Goal: Task Accomplishment & Management: Use online tool/utility

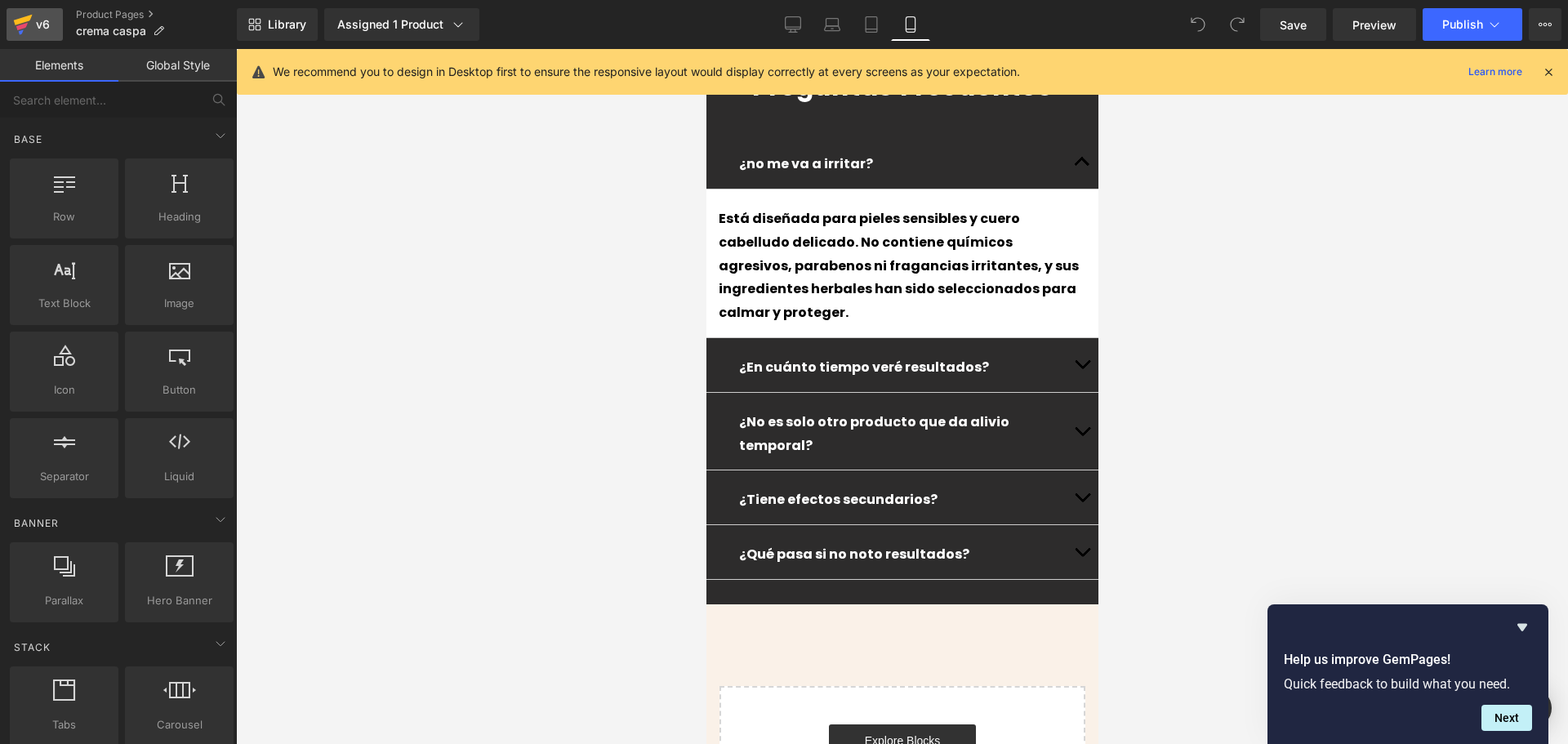
click at [27, 20] on icon at bounding box center [23, 20] width 19 height 11
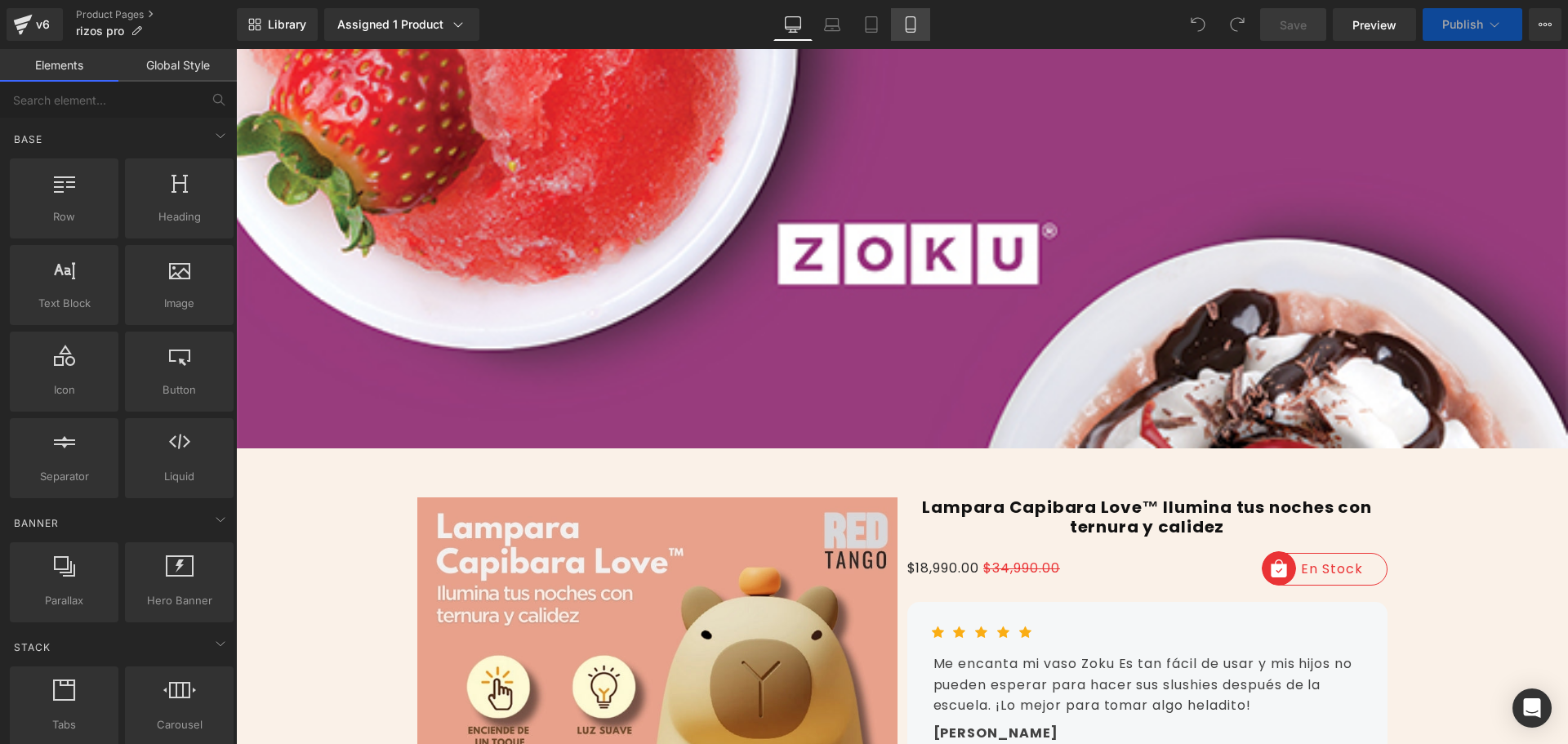
click at [919, 16] on link "Mobile" at bounding box center [910, 24] width 39 height 33
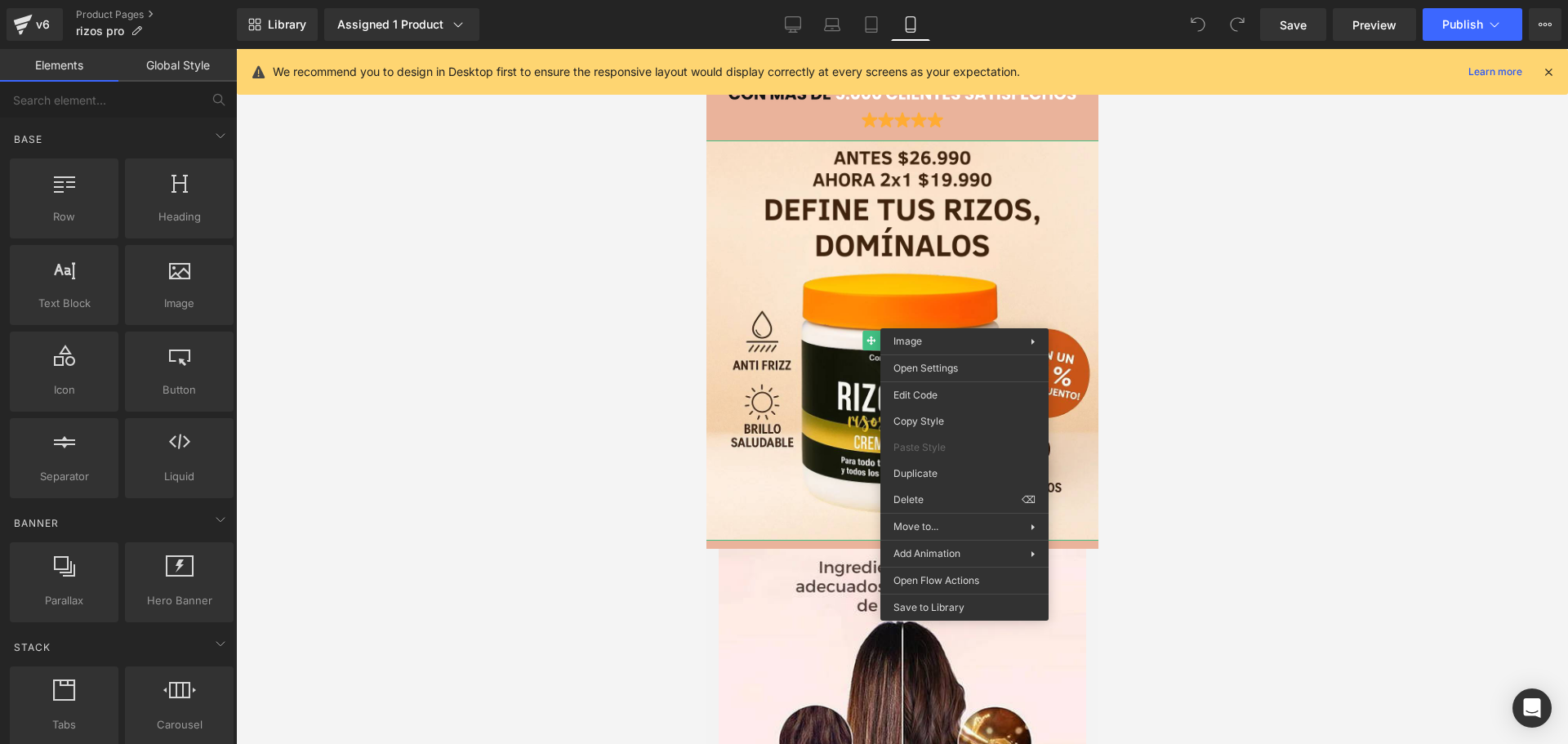
click at [1275, 235] on div at bounding box center [901, 397] width 1332 height 696
click at [1543, 30] on icon at bounding box center [1544, 24] width 13 height 13
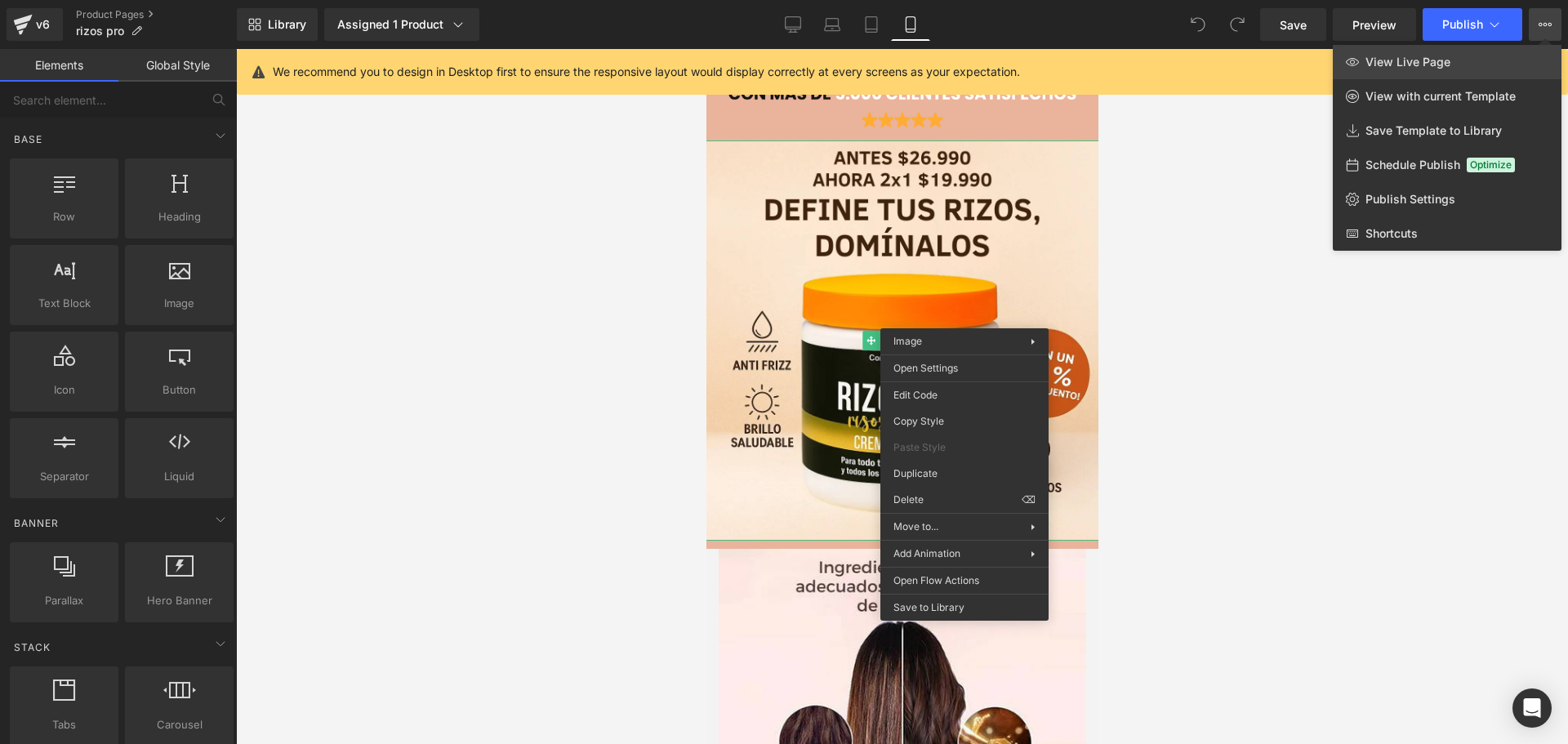
click at [1405, 69] on span "View Live Page" at bounding box center [1407, 61] width 85 height 15
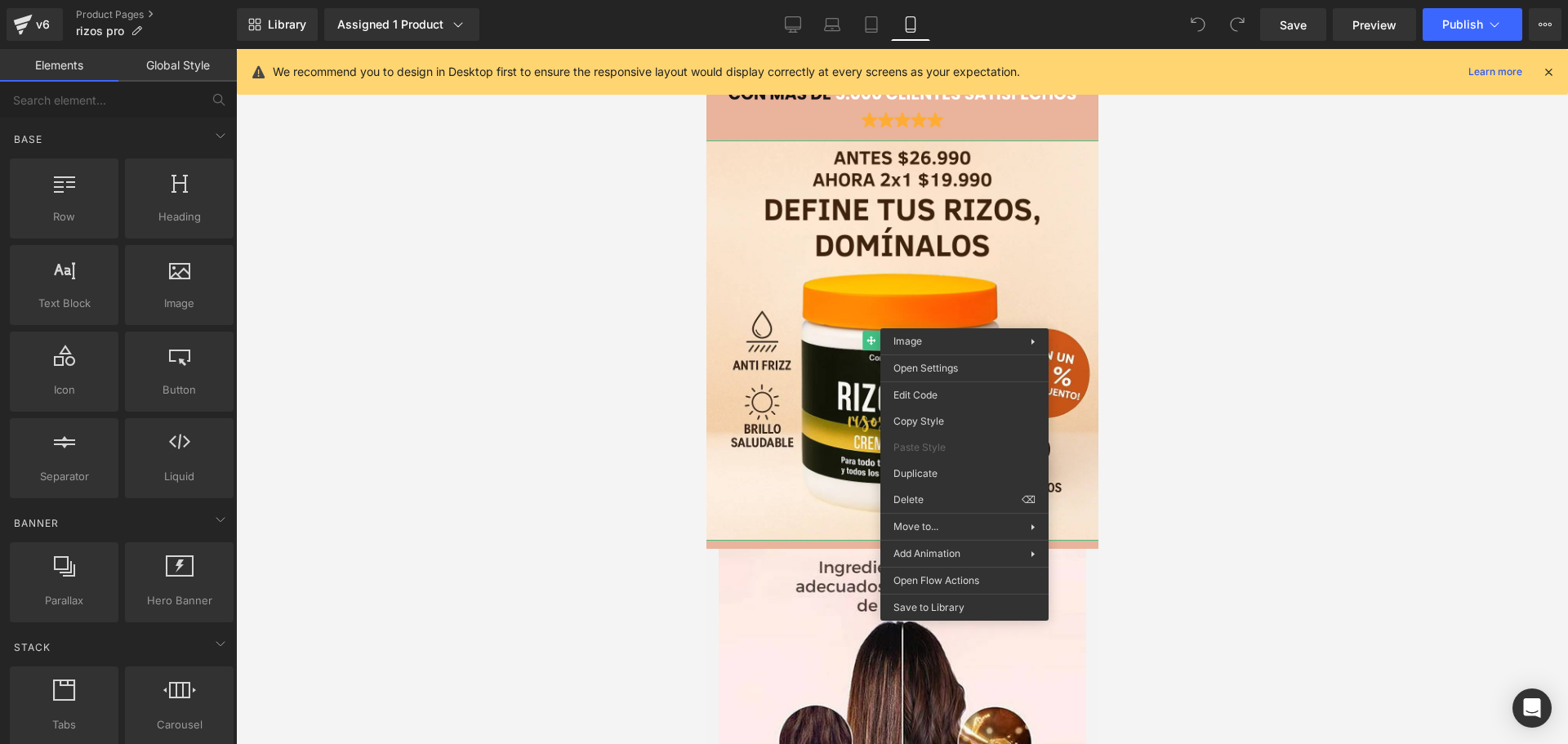
click at [1294, 319] on div at bounding box center [901, 397] width 1332 height 696
click at [1538, 69] on div "We recommend you to design in Desktop first to ensure the responsive layout wou…" at bounding box center [907, 72] width 1269 height 20
click at [1545, 77] on icon at bounding box center [1548, 71] width 15 height 15
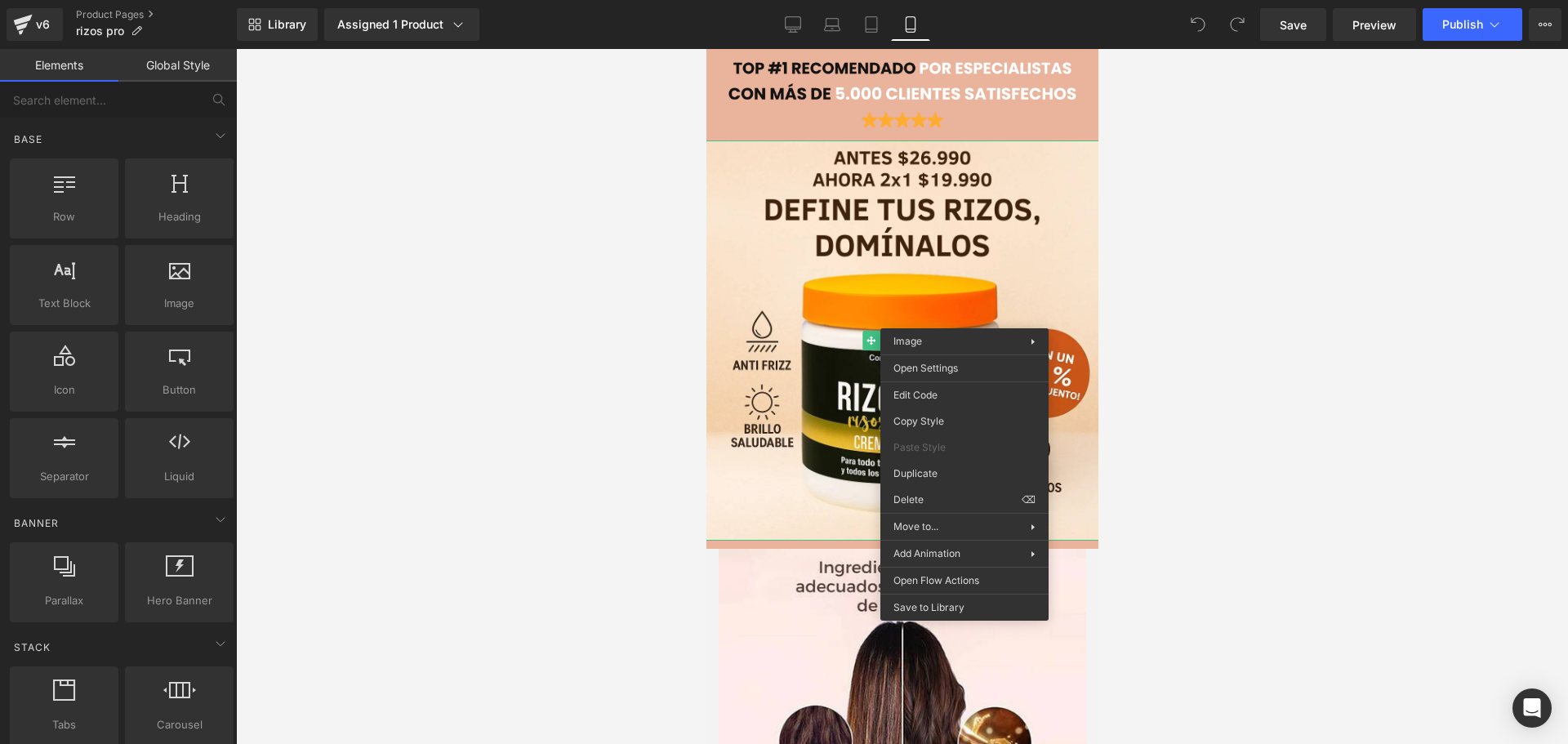
drag, startPoint x: 1322, startPoint y: 236, endPoint x: 381, endPoint y: 119, distance: 948.2
click at [1322, 236] on div at bounding box center [901, 397] width 1332 height 696
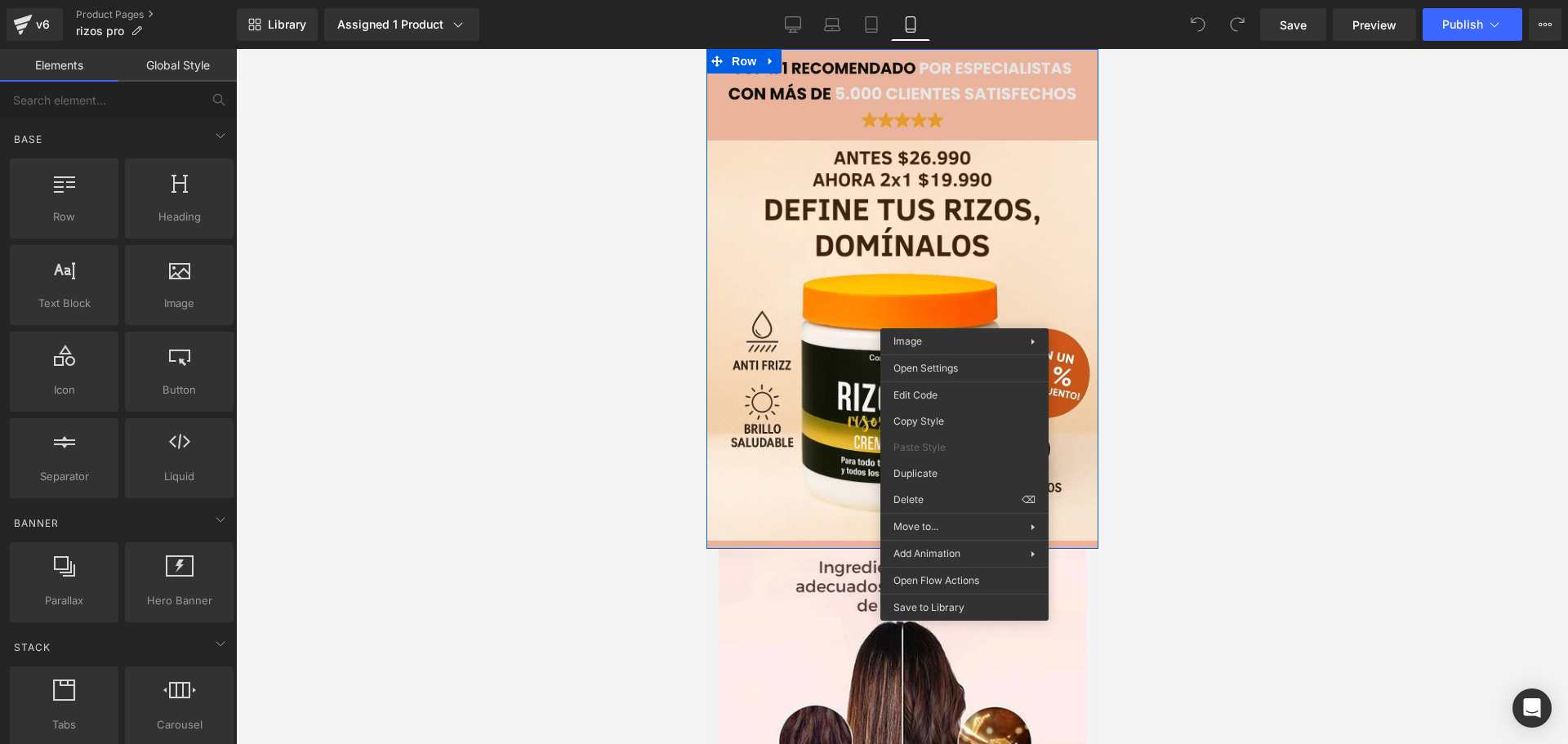
click at [724, 57] on div "Image Image Row" at bounding box center [900, 299] width 392 height 500
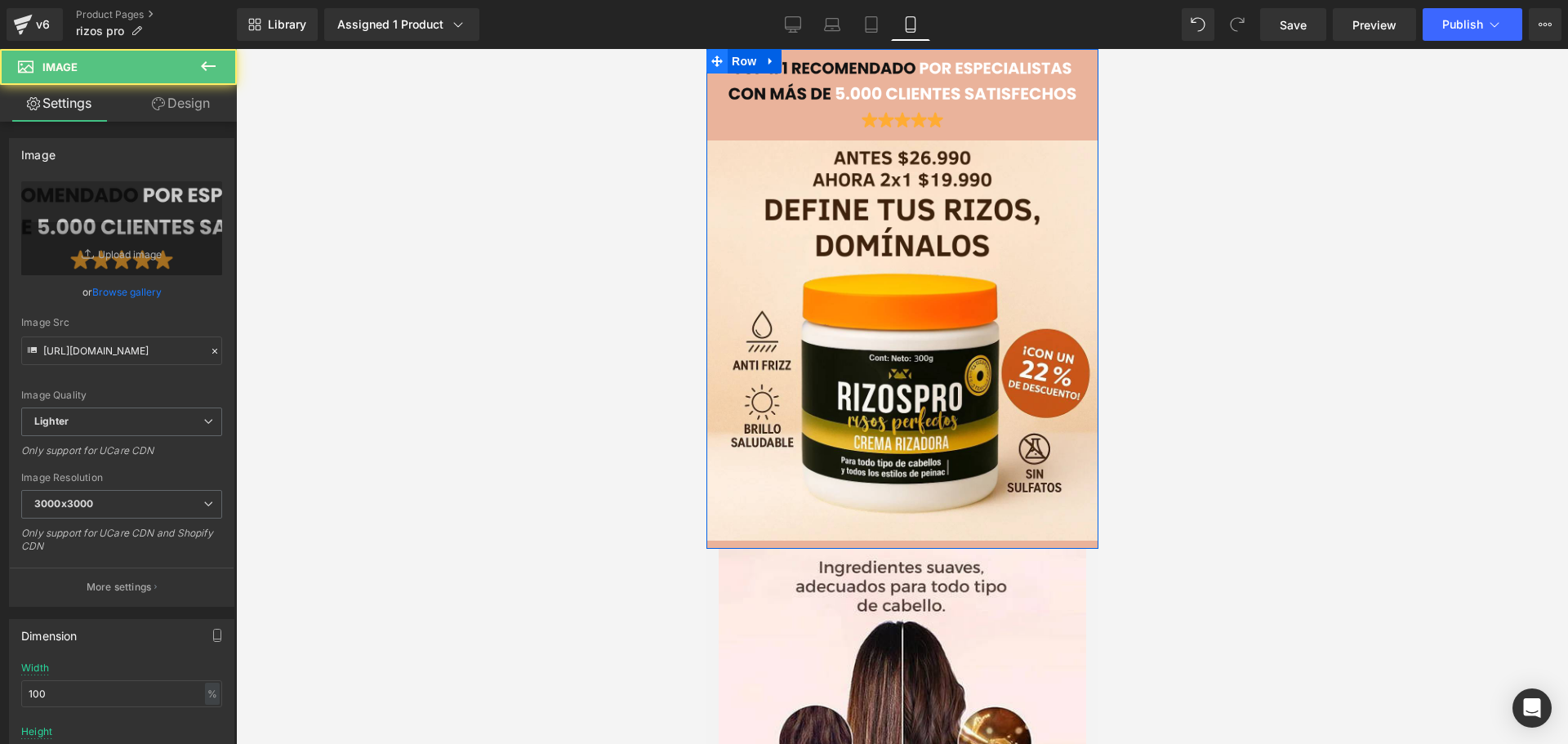
click at [708, 56] on span at bounding box center [716, 61] width 22 height 25
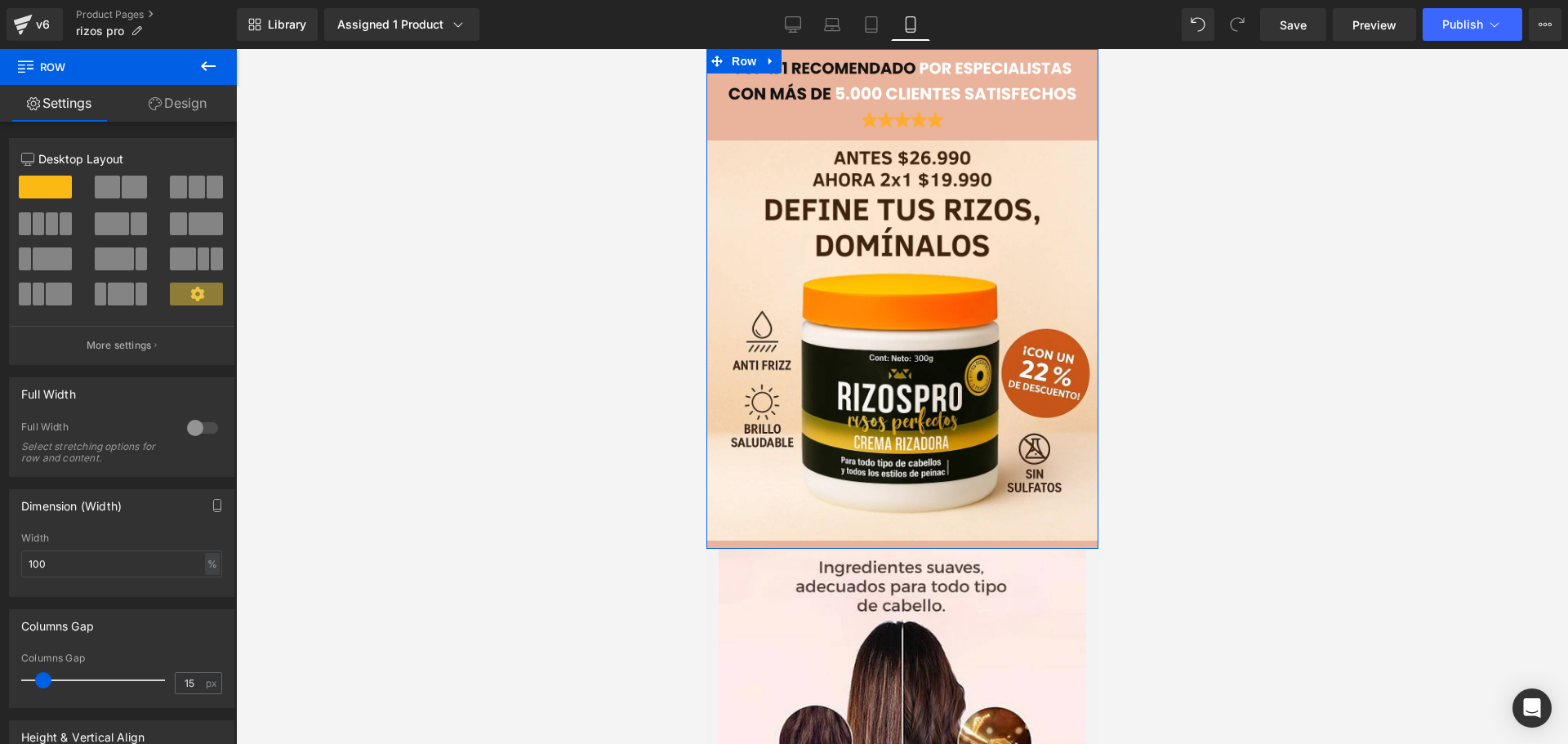
click at [178, 118] on link "Design" at bounding box center [178, 103] width 118 height 37
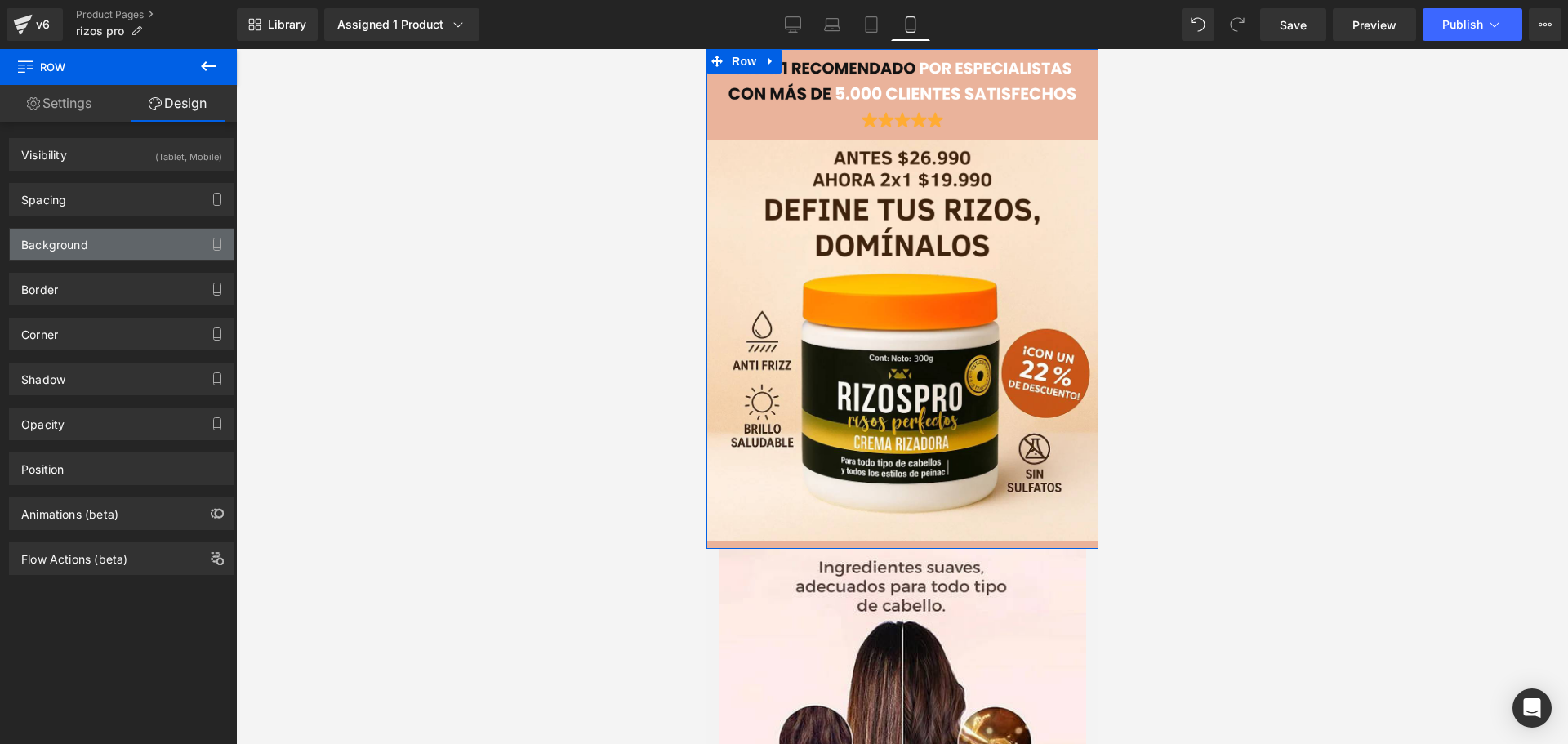
click at [87, 242] on div "Background" at bounding box center [55, 240] width 67 height 23
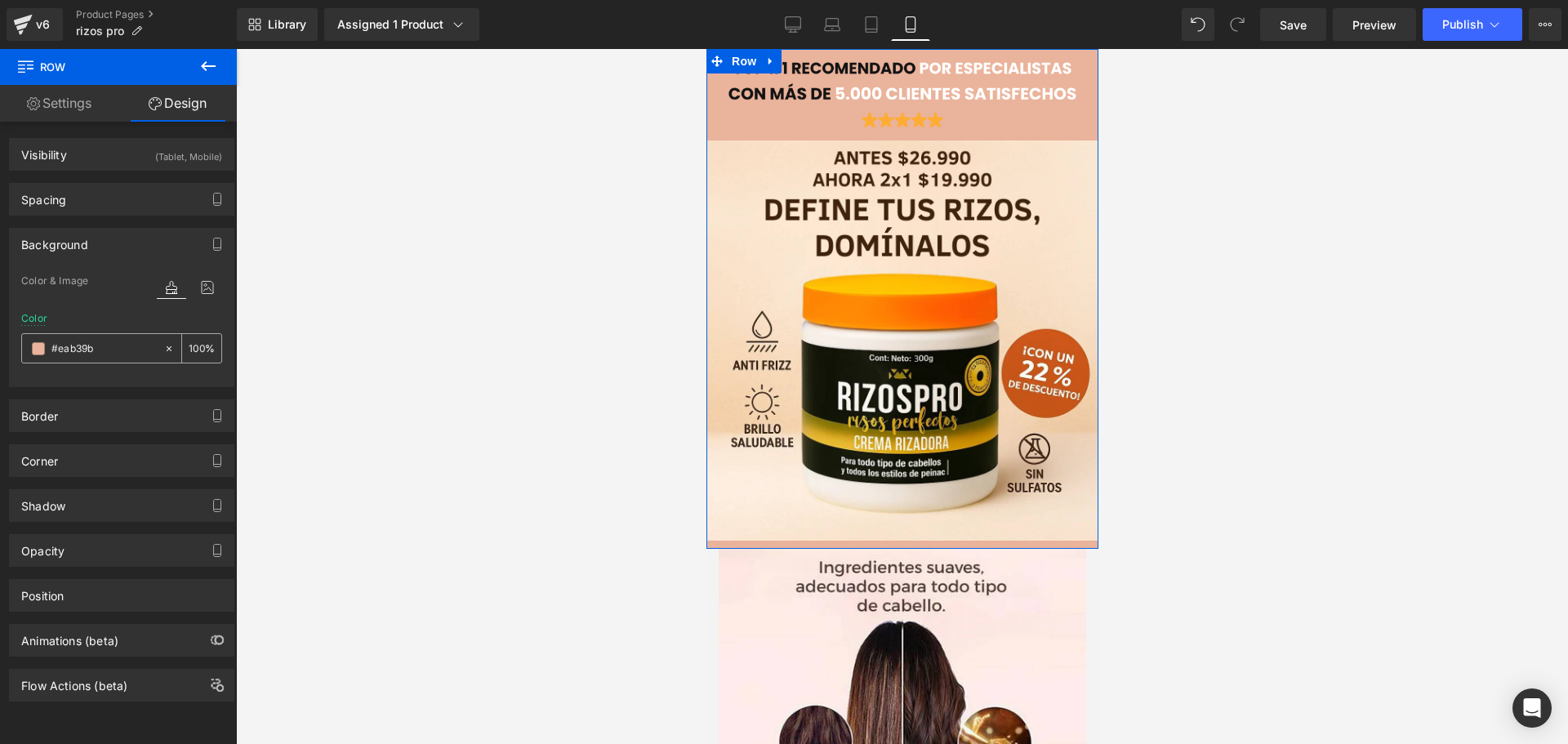
click at [99, 349] on input "#eab39b" at bounding box center [104, 348] width 105 height 18
paste input "f7e4cd"
type input "#f7e4cd"
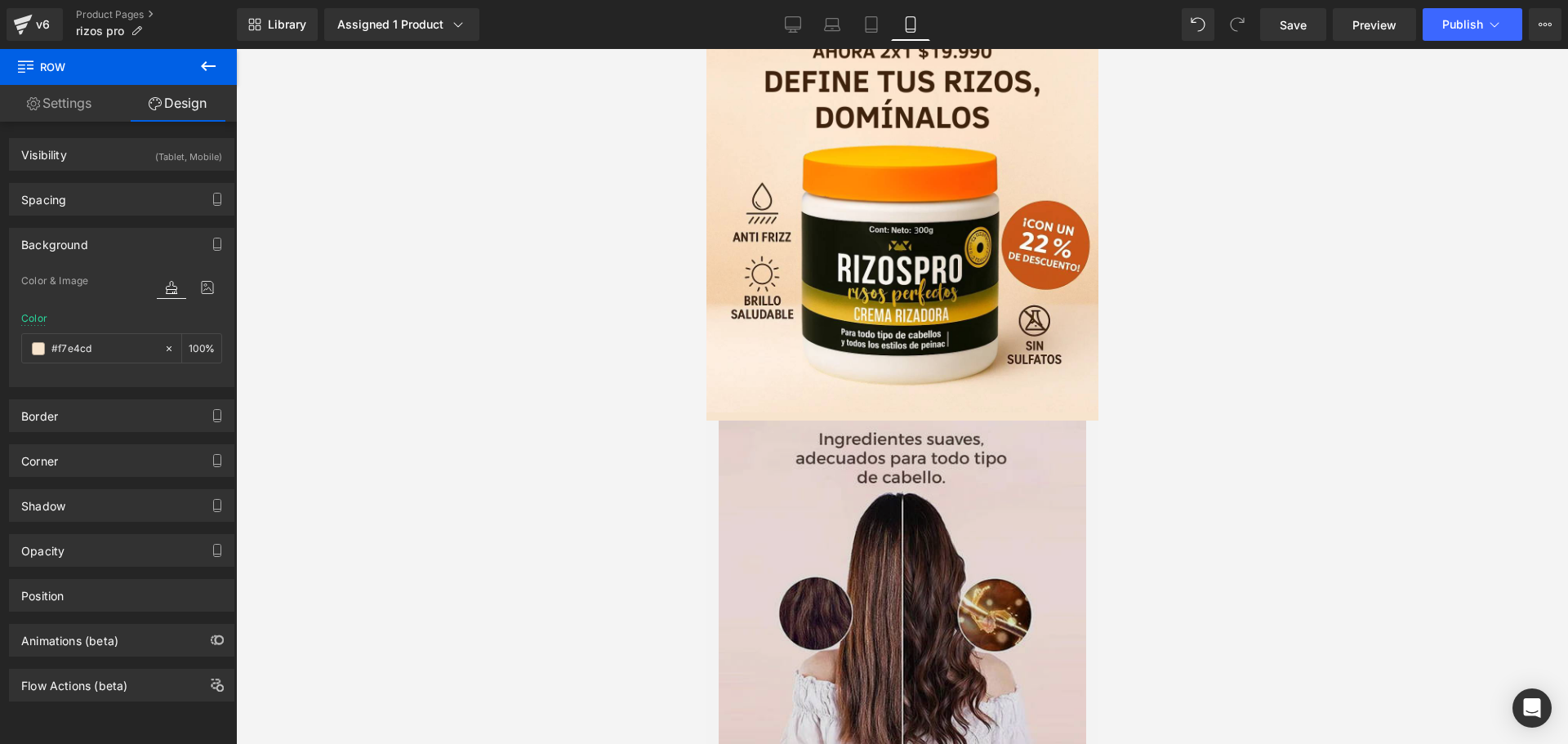
scroll to position [245, 0]
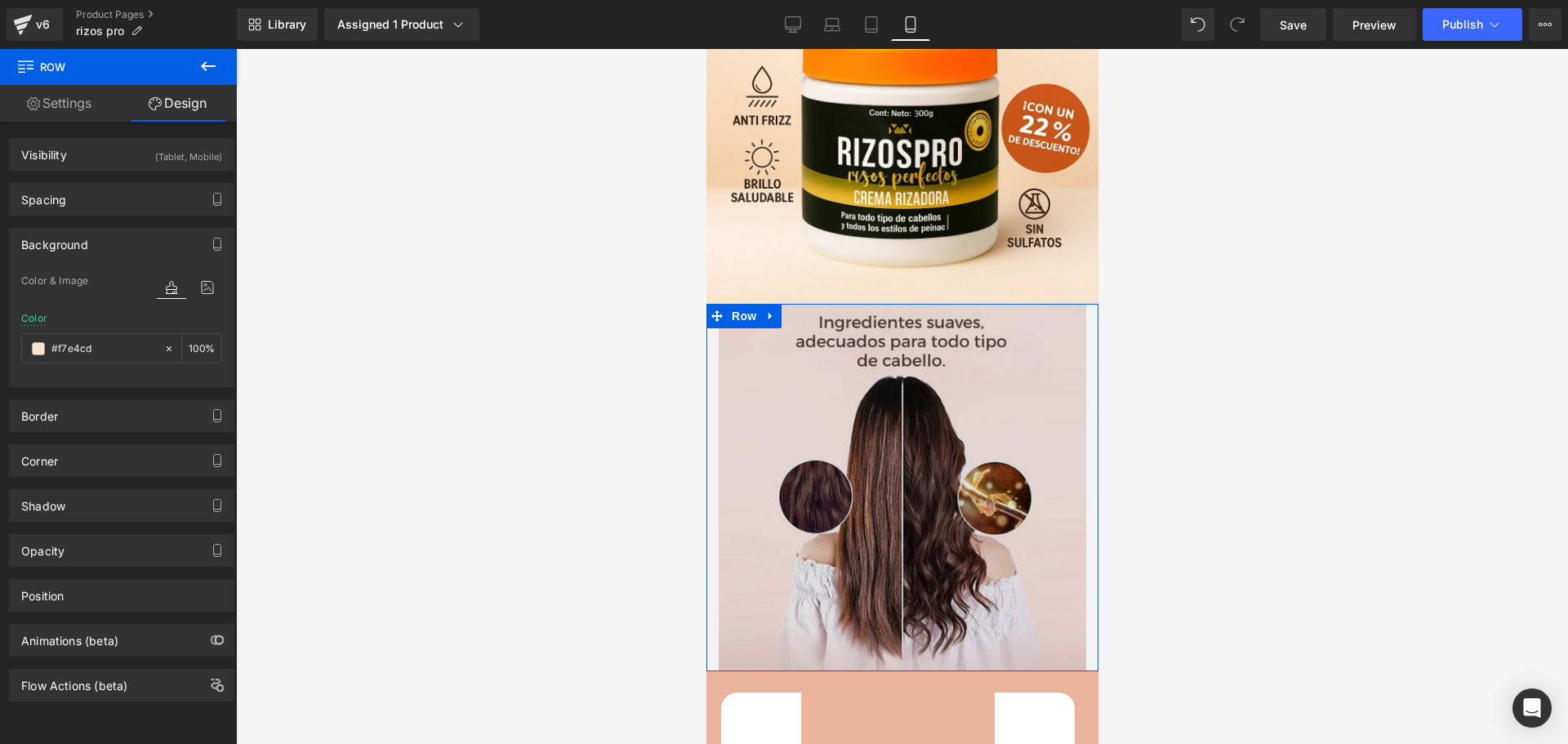
click at [748, 332] on img at bounding box center [901, 487] width 368 height 368
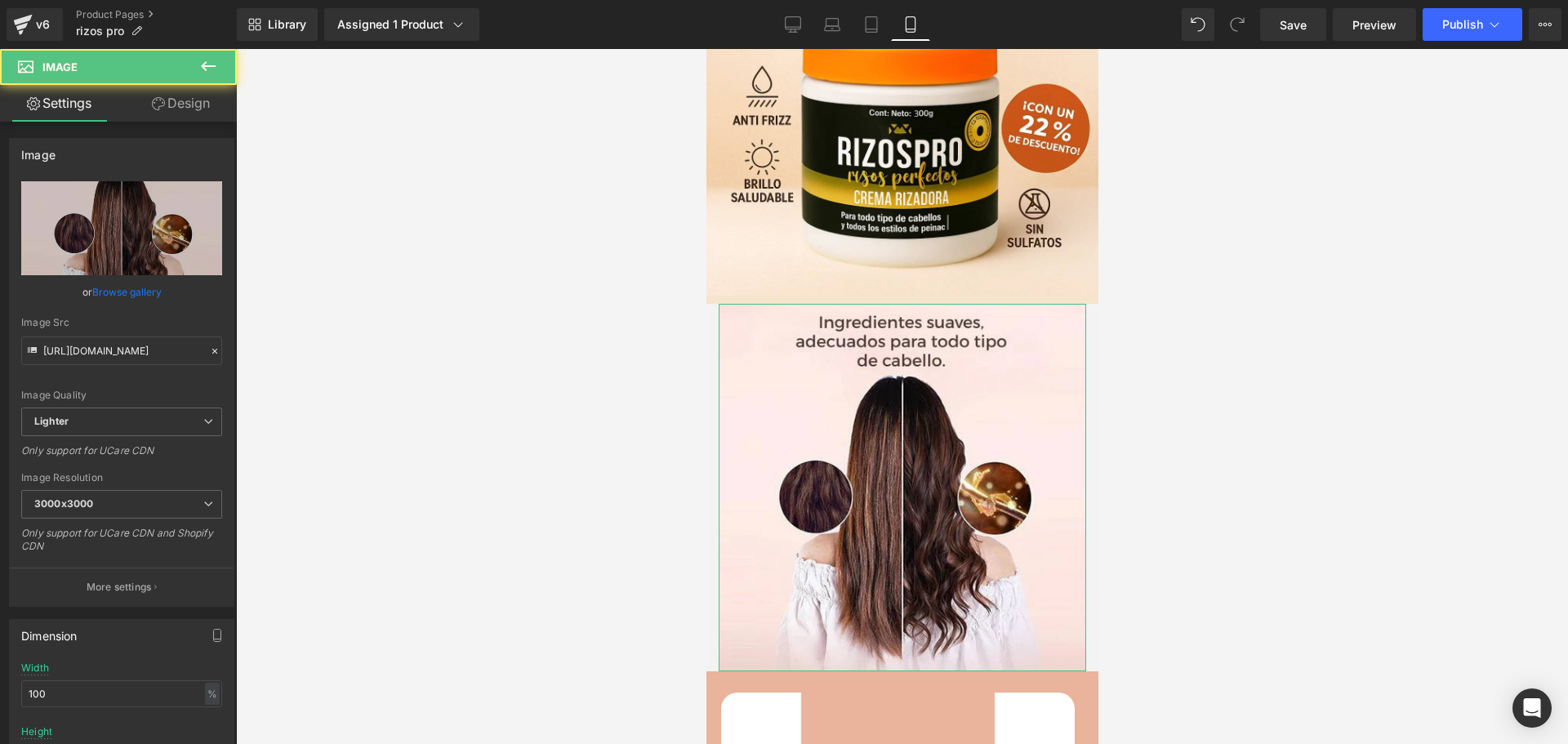
click at [198, 103] on link "Design" at bounding box center [180, 103] width 118 height 37
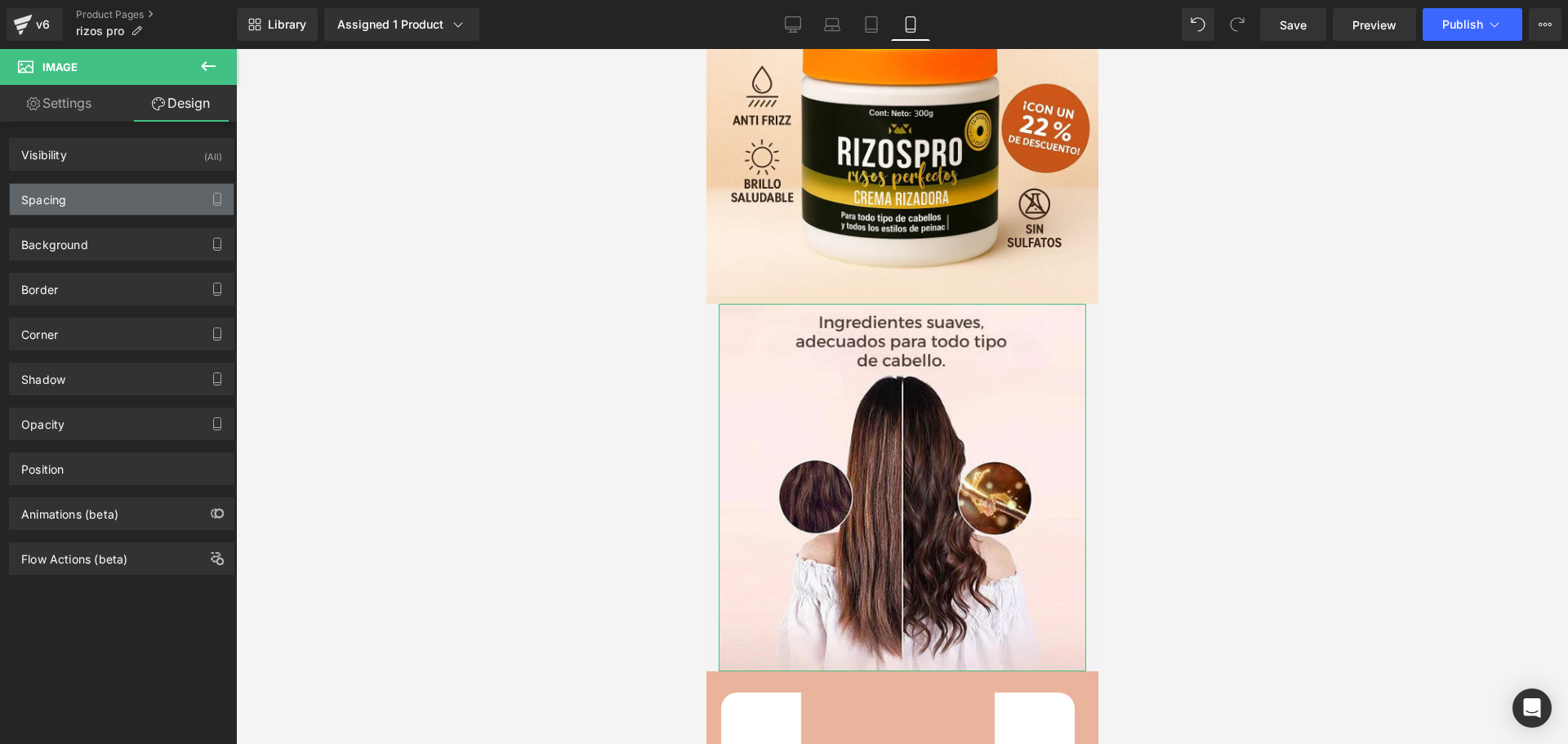
click at [96, 193] on div "Spacing" at bounding box center [121, 198] width 224 height 31
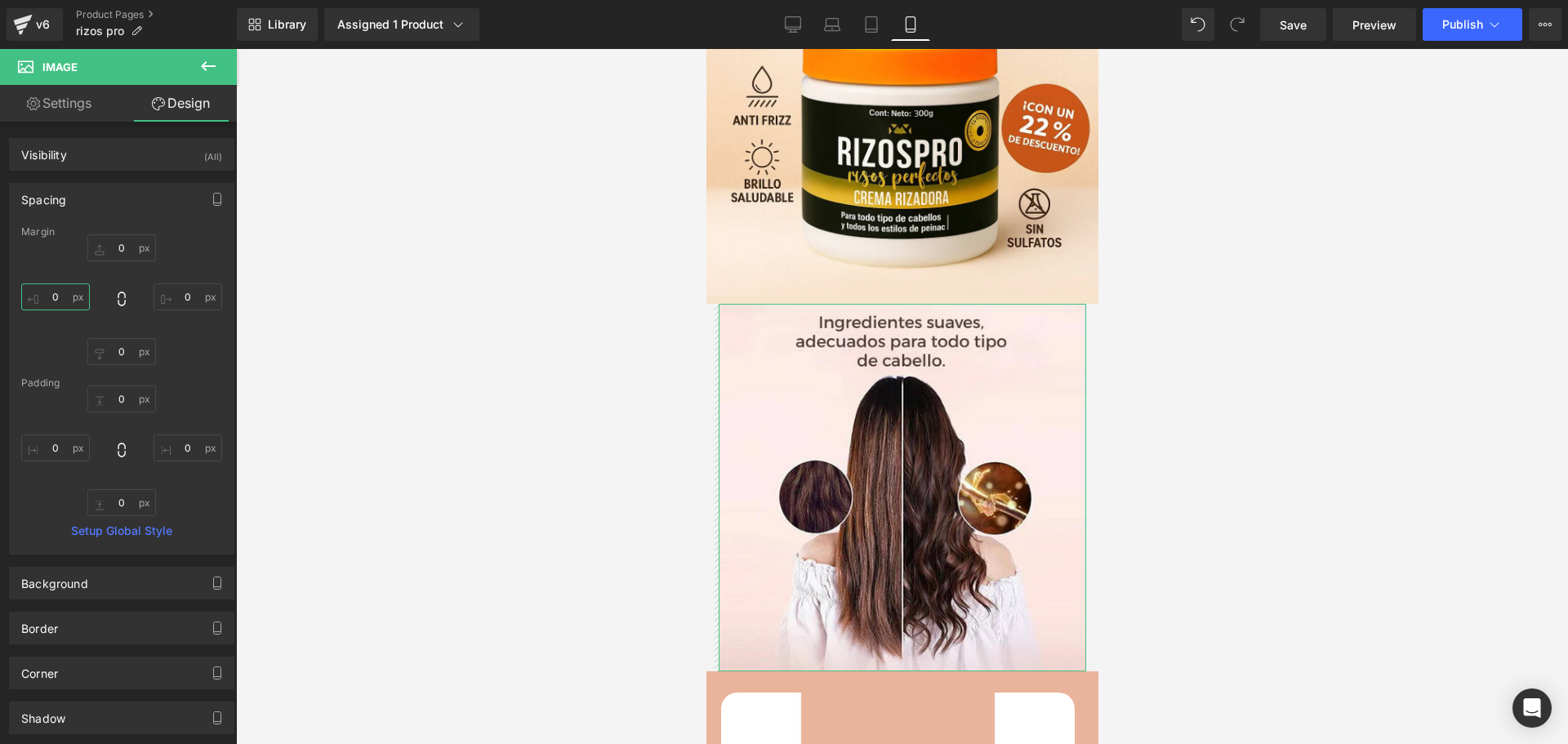
click at [71, 302] on input "text" at bounding box center [56, 296] width 69 height 27
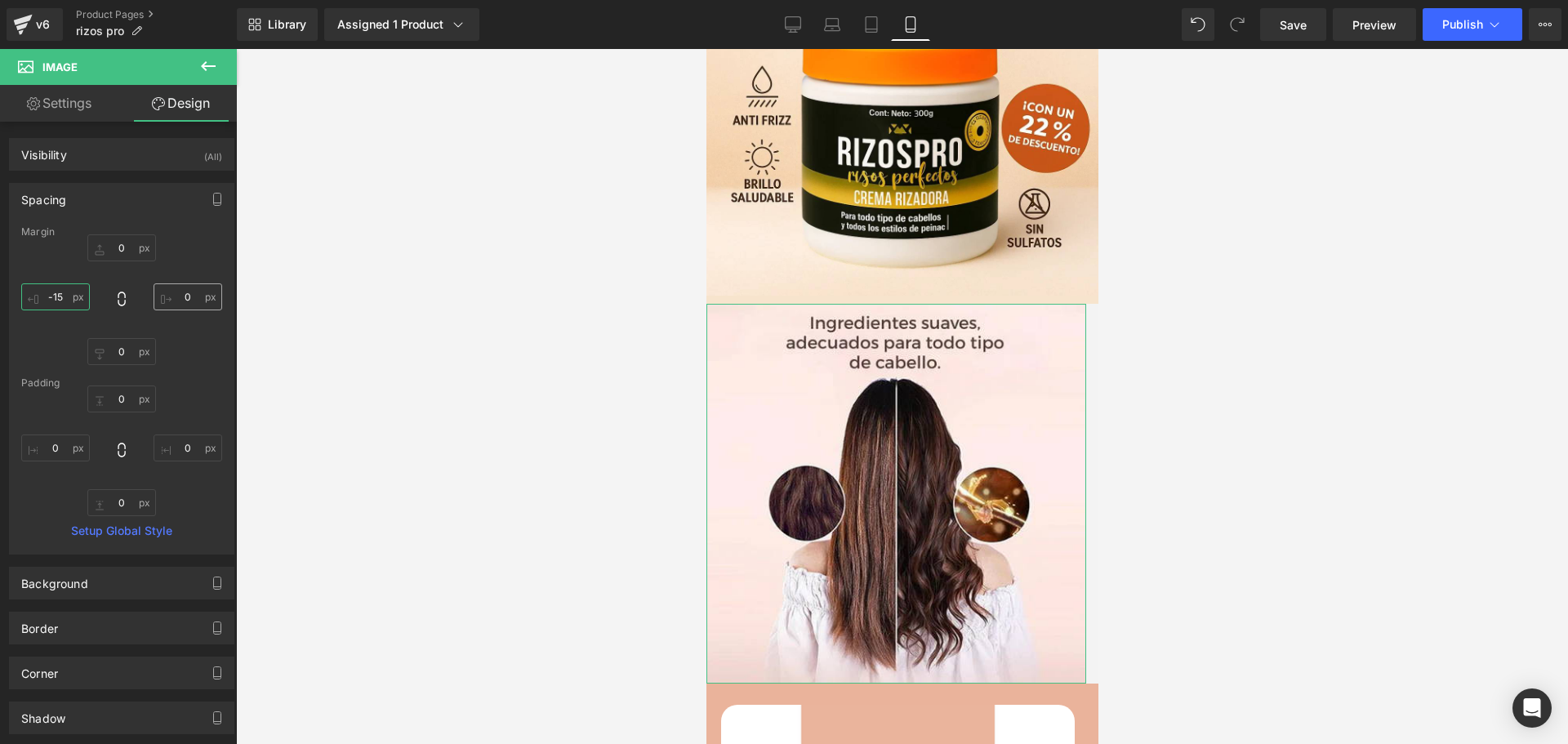
type input "-15"
click at [178, 296] on input "text" at bounding box center [188, 296] width 69 height 27
type input "-15"
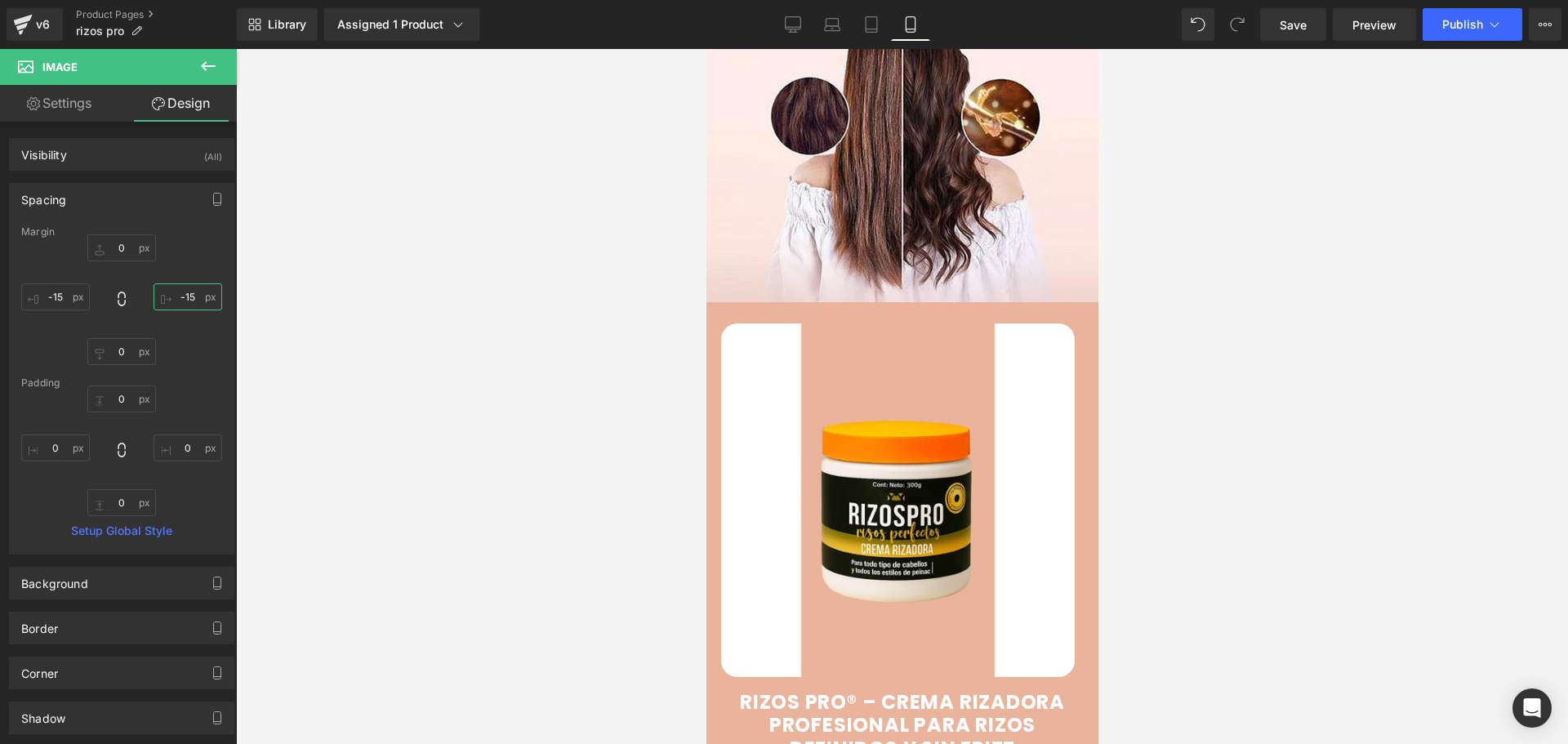
scroll to position [817, 0]
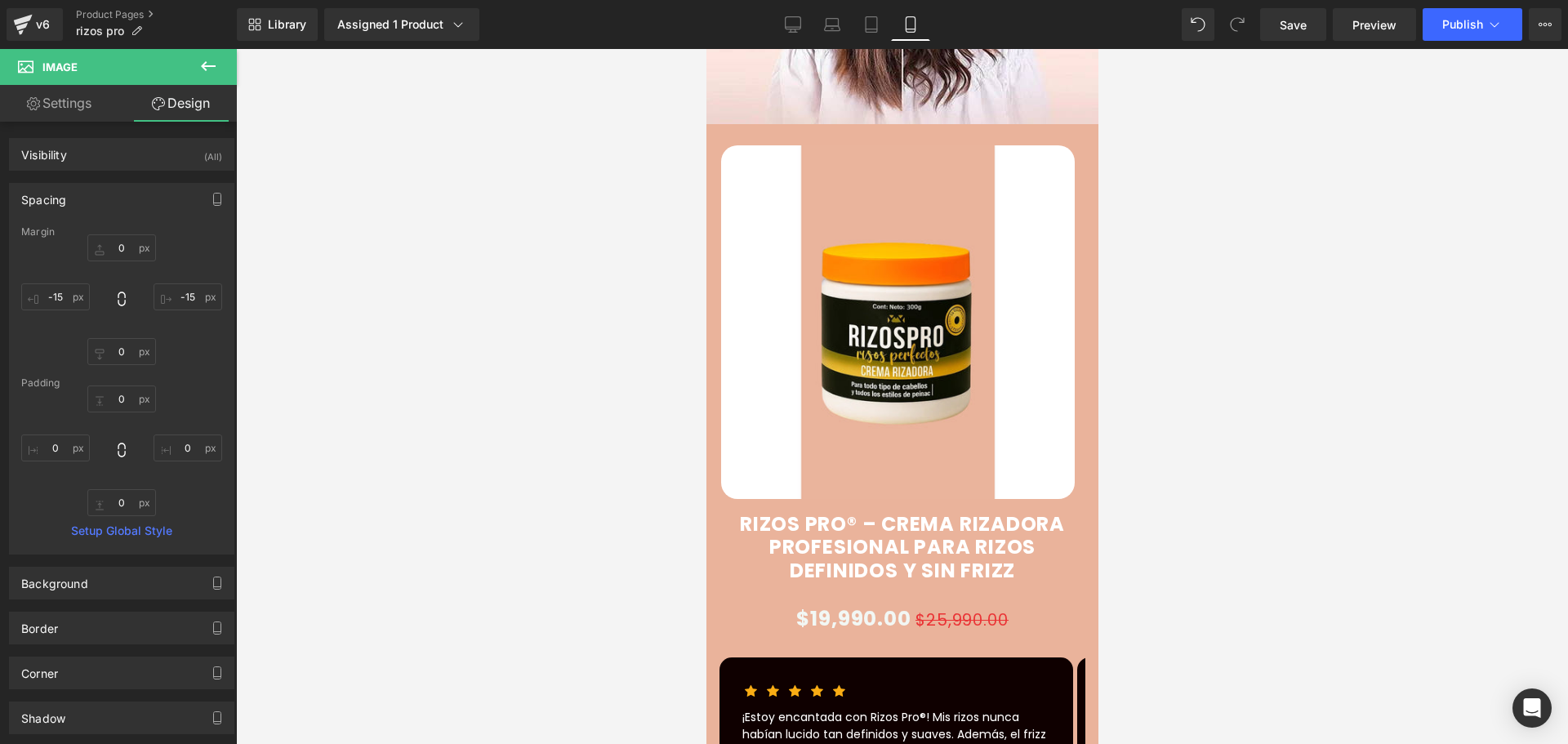
drag, startPoint x: 2, startPoint y: 63, endPoint x: 704, endPoint y: 112, distance: 703.7
click at [703, 112] on div at bounding box center [901, 397] width 1332 height 696
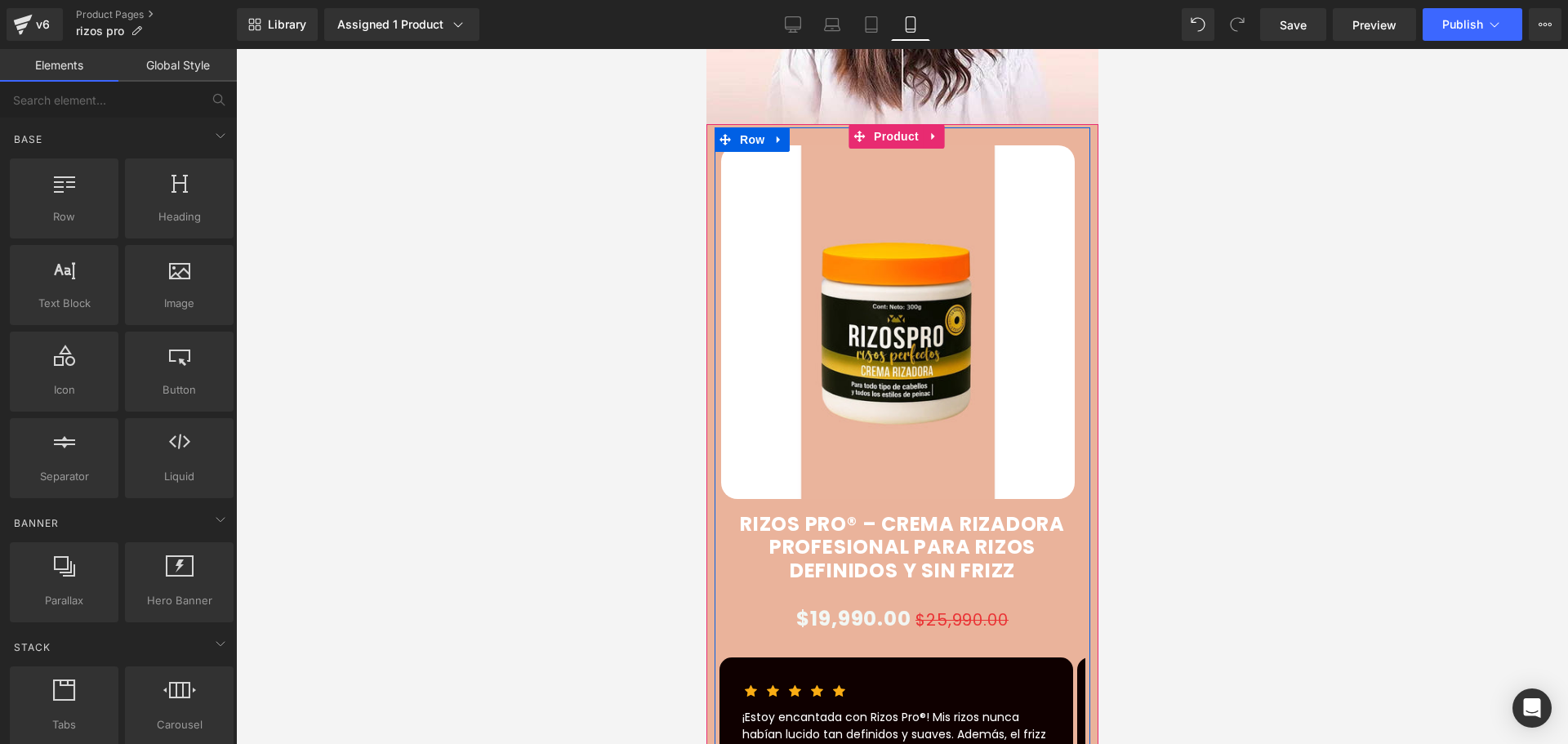
click at [720, 133] on icon at bounding box center [725, 139] width 12 height 12
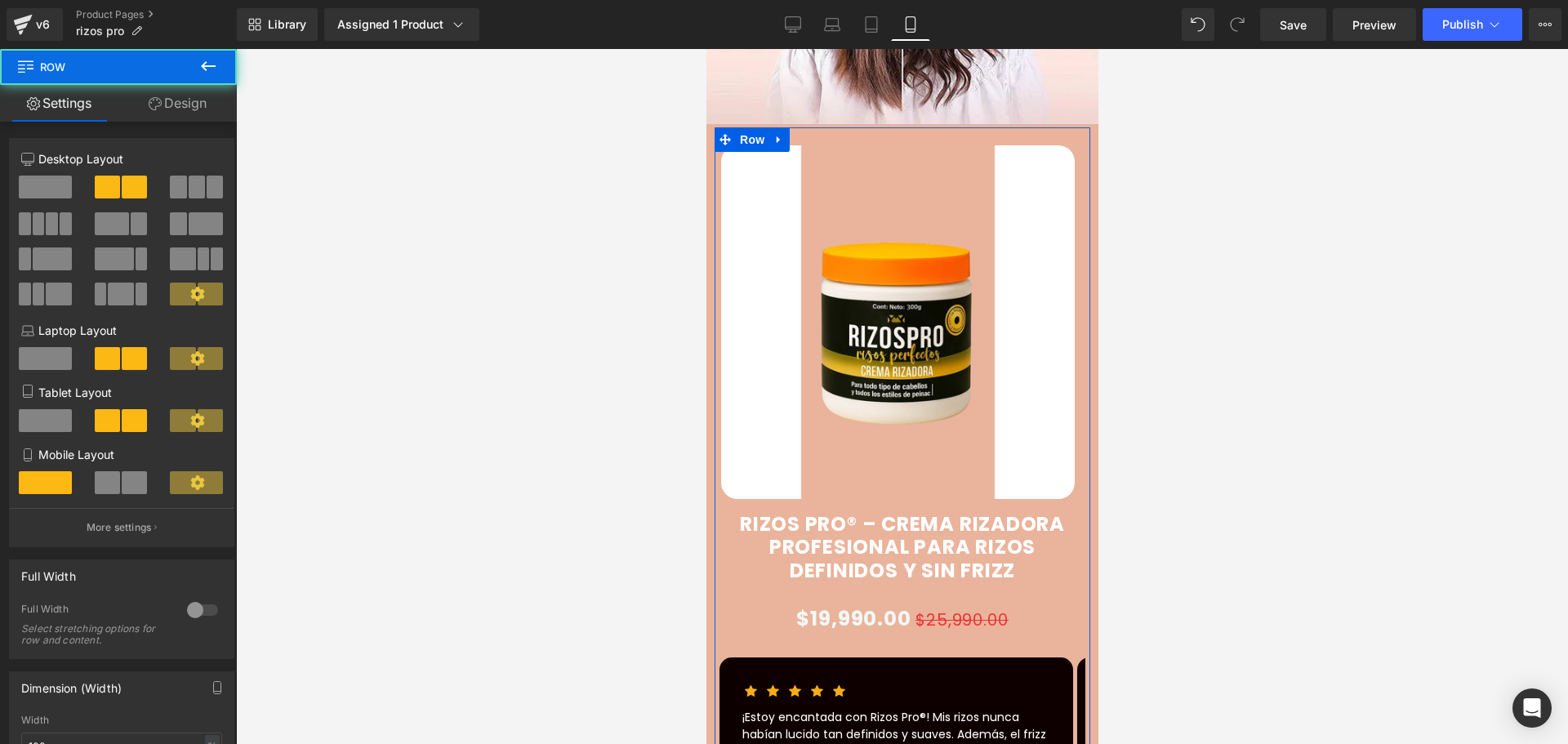
click at [184, 103] on link "Design" at bounding box center [178, 103] width 118 height 37
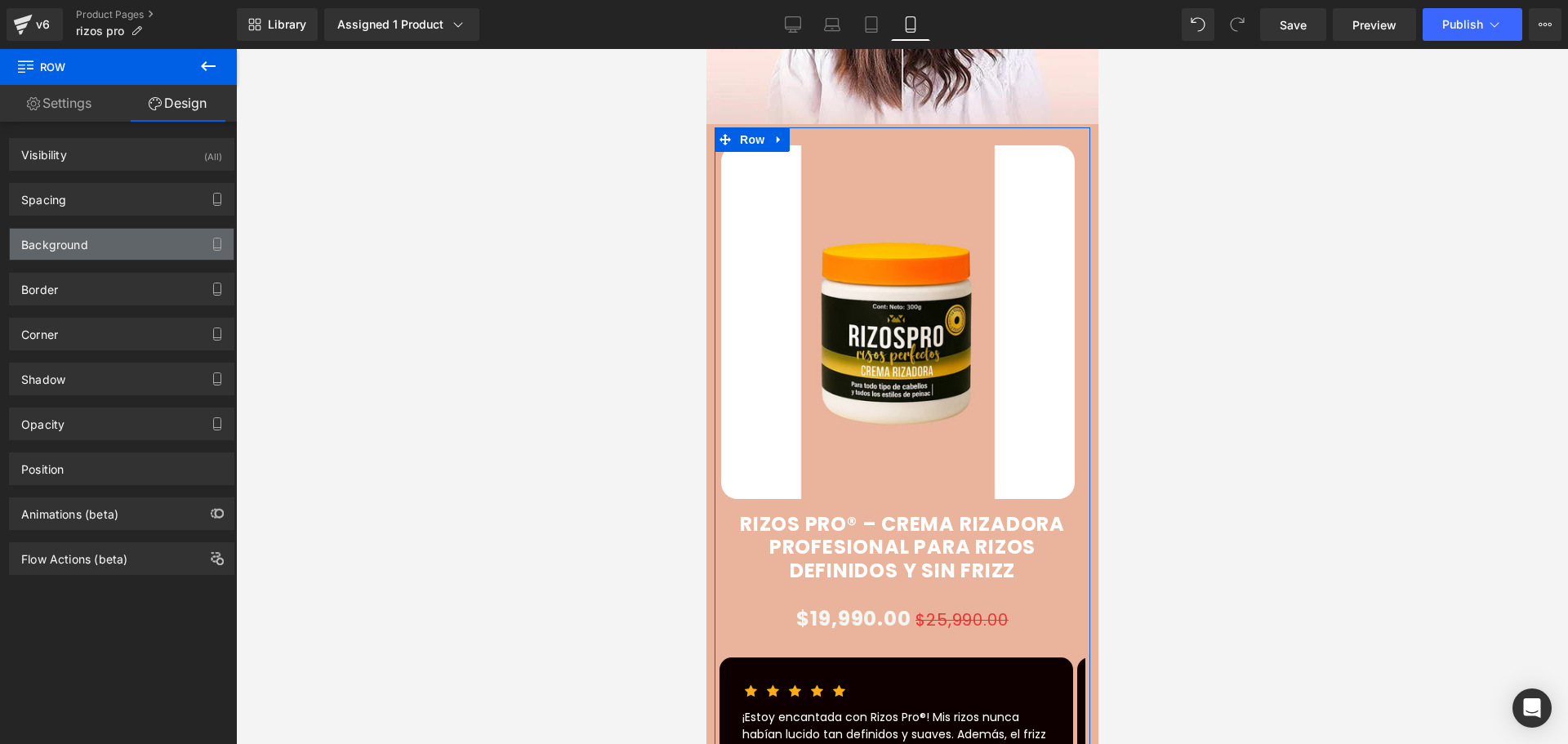
click at [68, 231] on div "Background" at bounding box center [55, 240] width 67 height 23
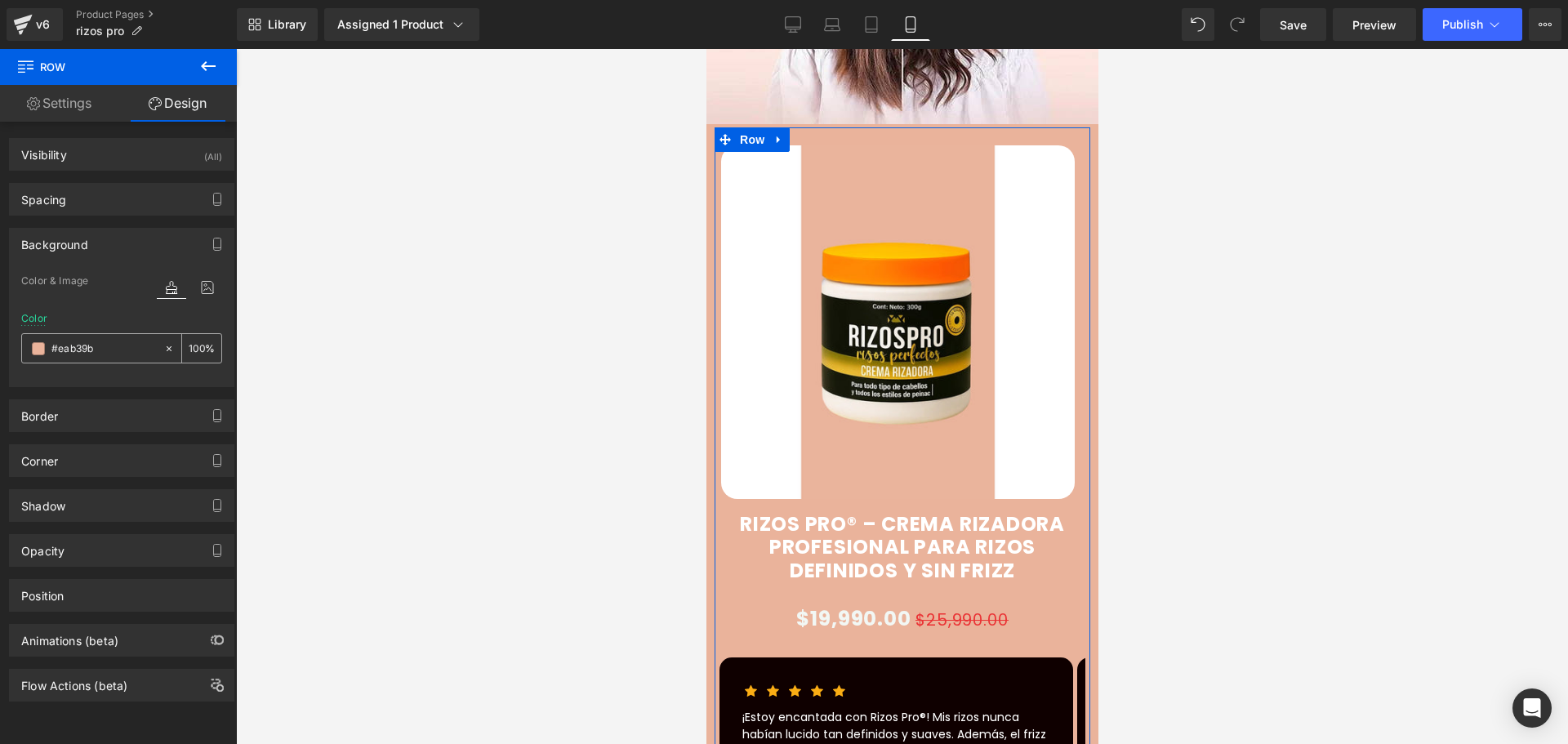
click at [103, 349] on input "#eab39b" at bounding box center [104, 348] width 105 height 18
paste input "f7e4cd"
type input "#f7e4cd"
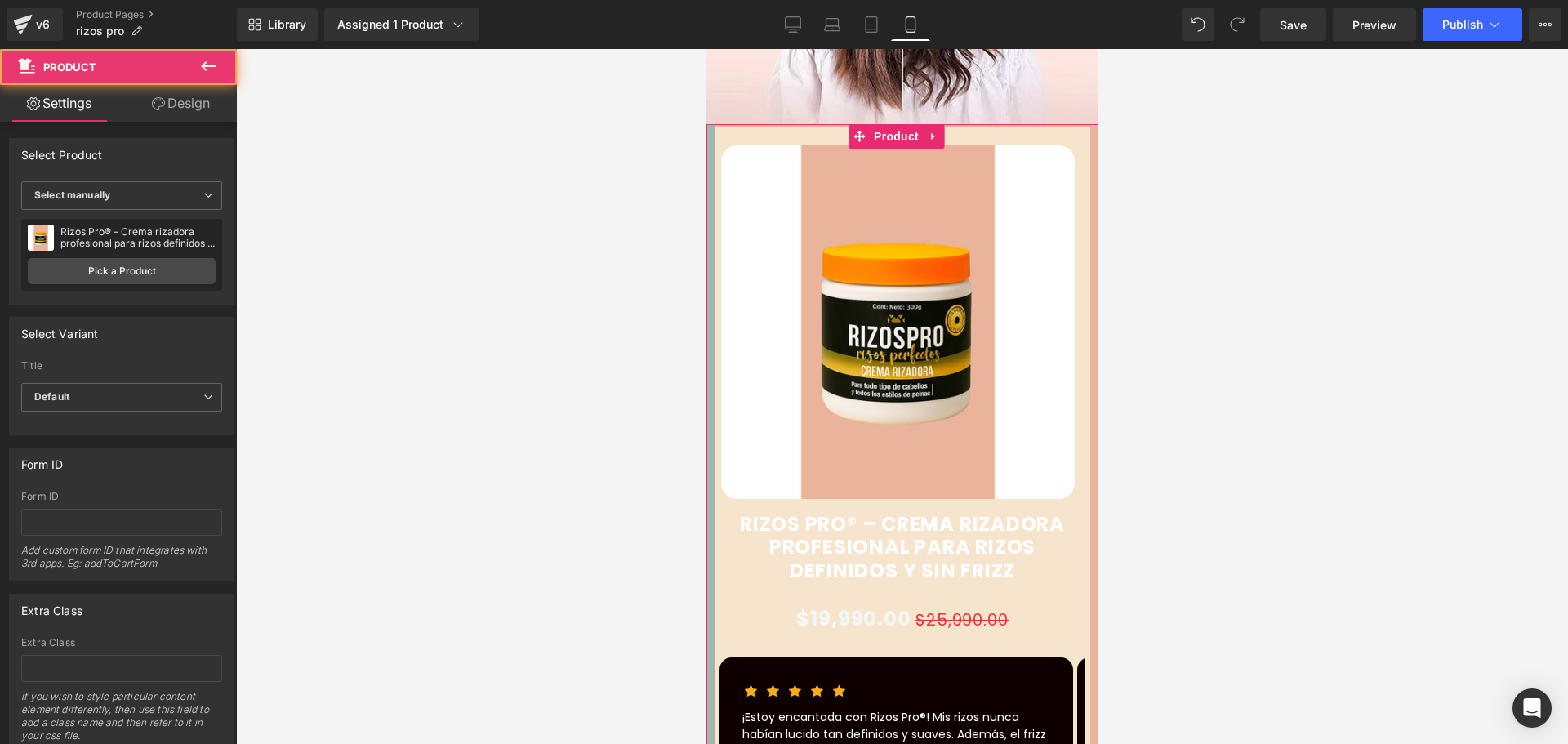
click at [713, 124] on div at bounding box center [709, 486] width 8 height 724
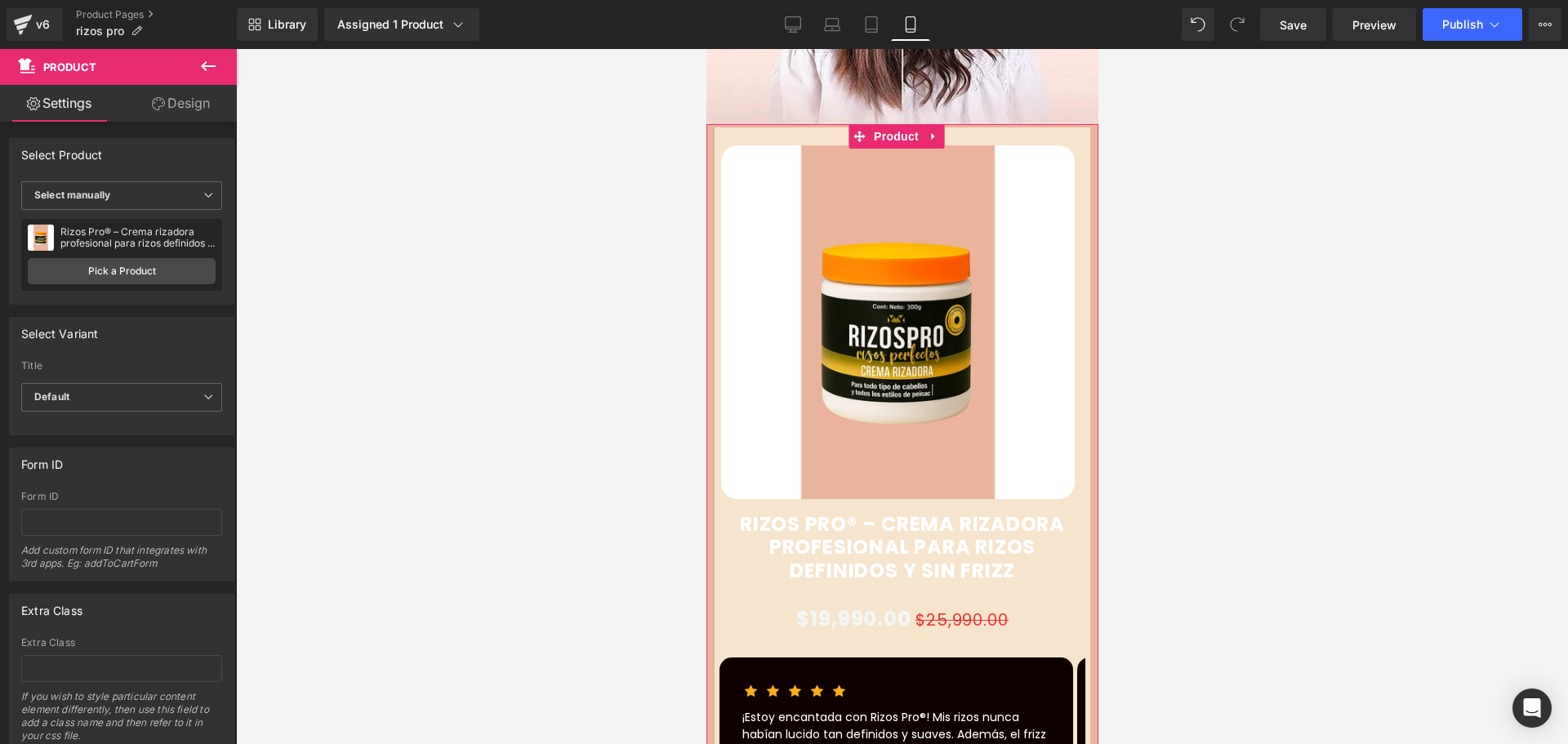
click at [161, 93] on link "Design" at bounding box center [180, 103] width 118 height 37
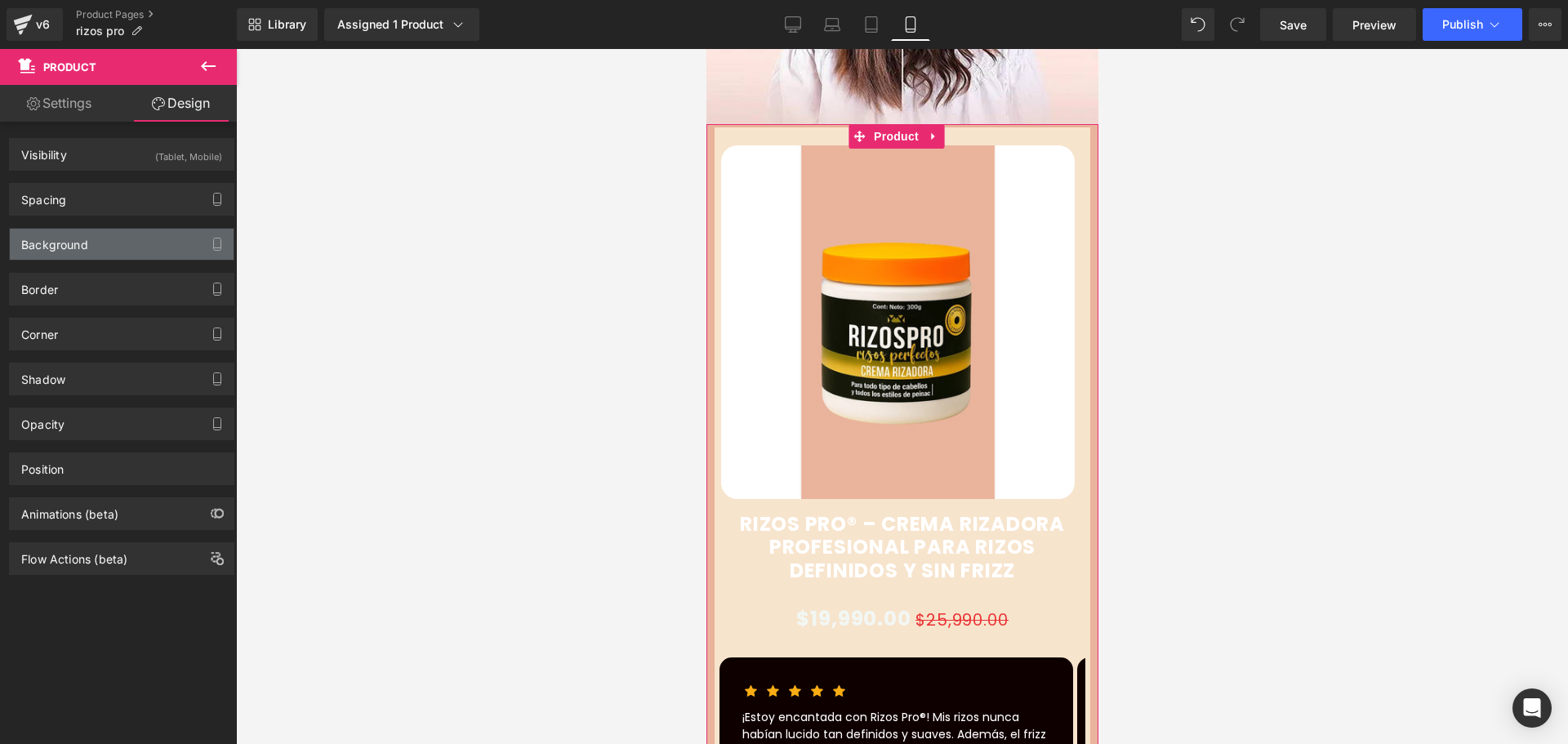
click at [36, 245] on div "Background" at bounding box center [55, 240] width 67 height 23
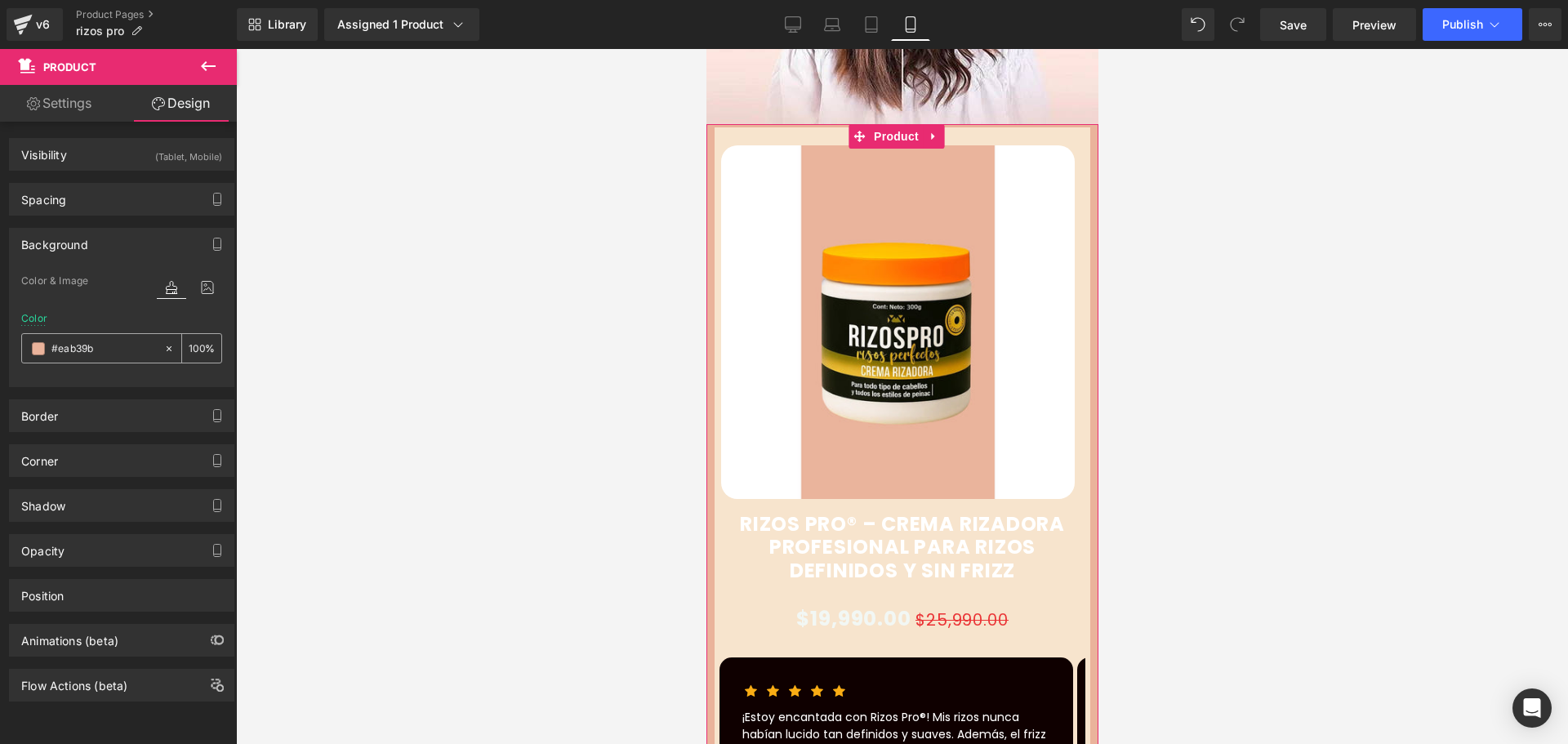
click at [56, 352] on input "#eab39b" at bounding box center [104, 348] width 105 height 18
paste input "f7e4cd"
type input "#f7e4cd"
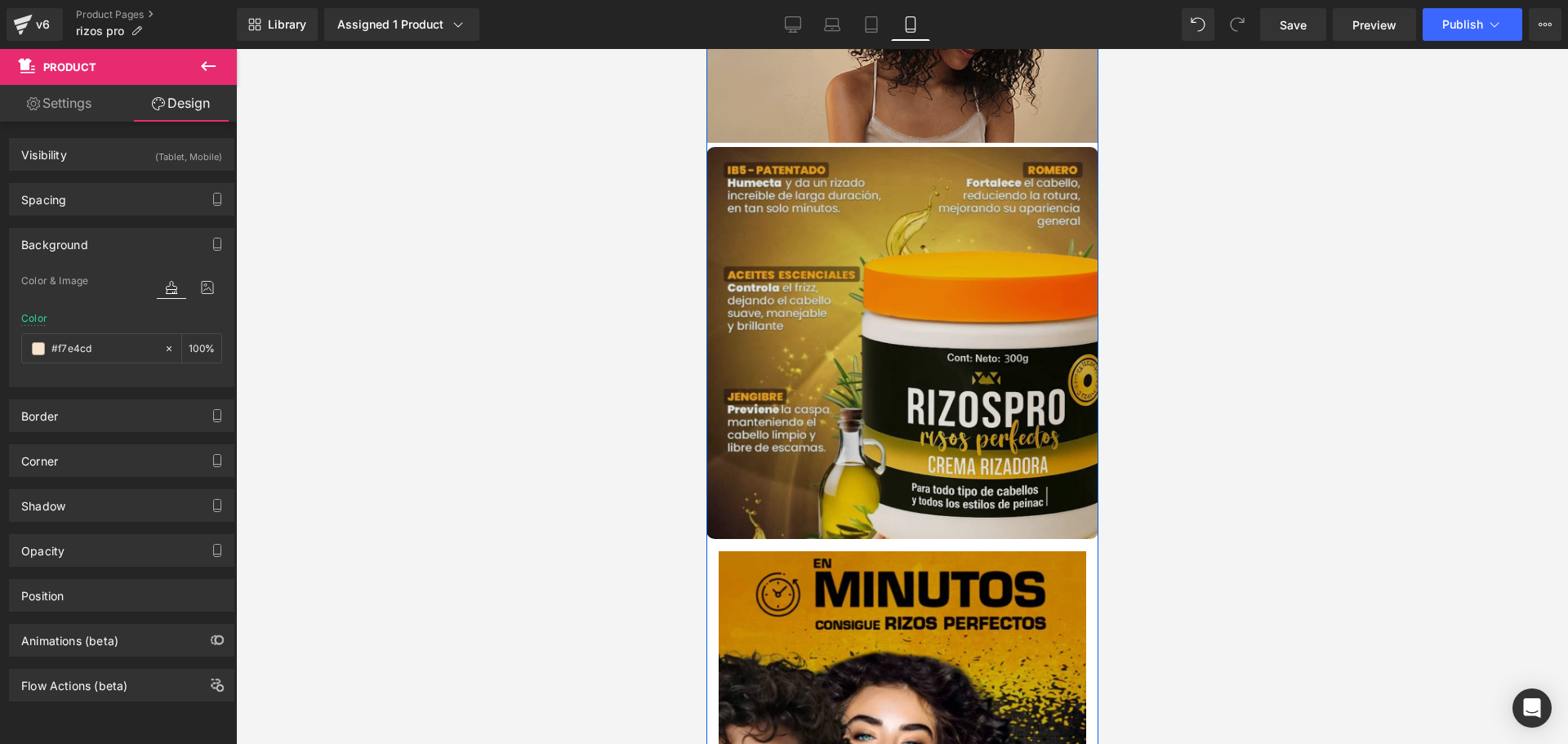
scroll to position [1961, 0]
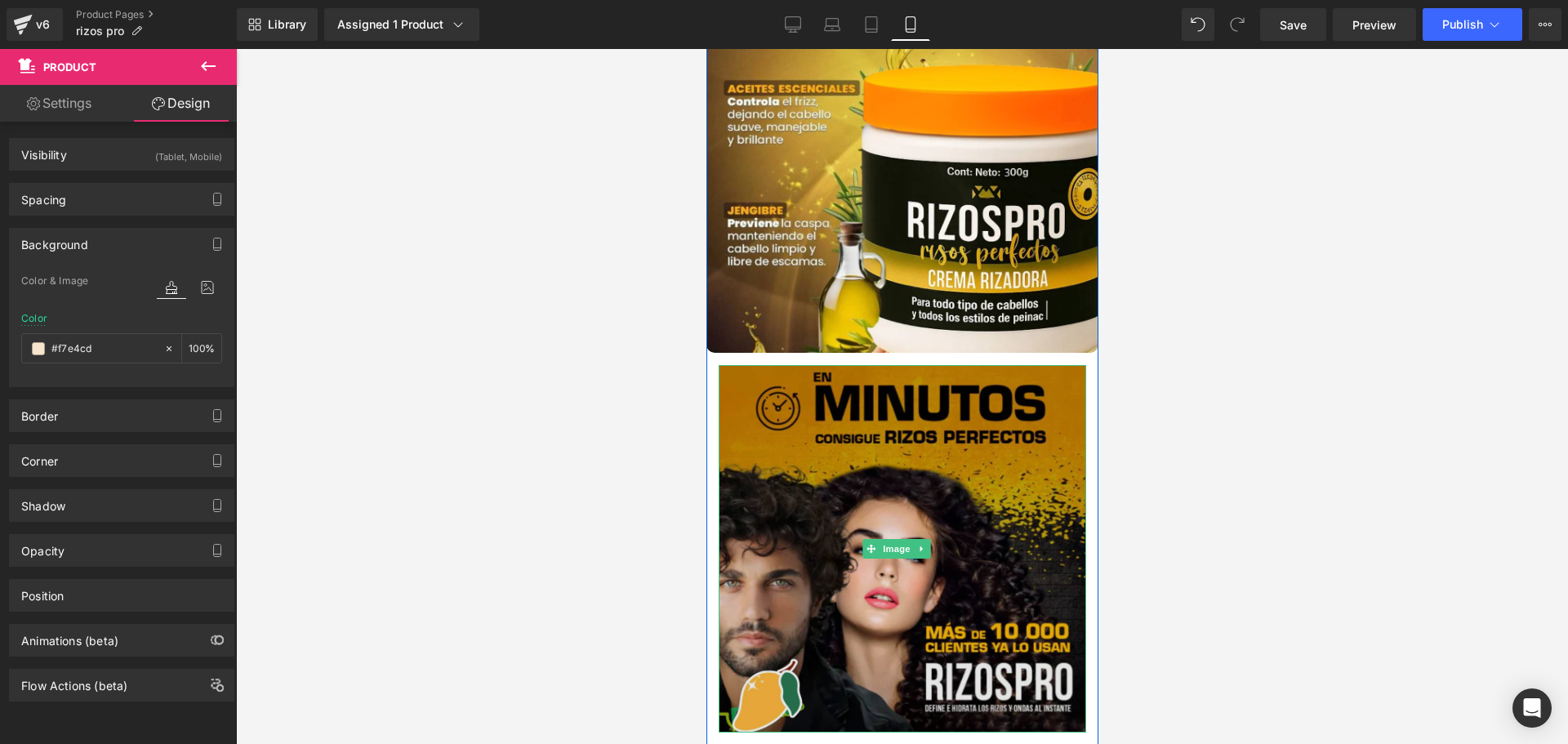
click at [734, 422] on img at bounding box center [901, 549] width 368 height 368
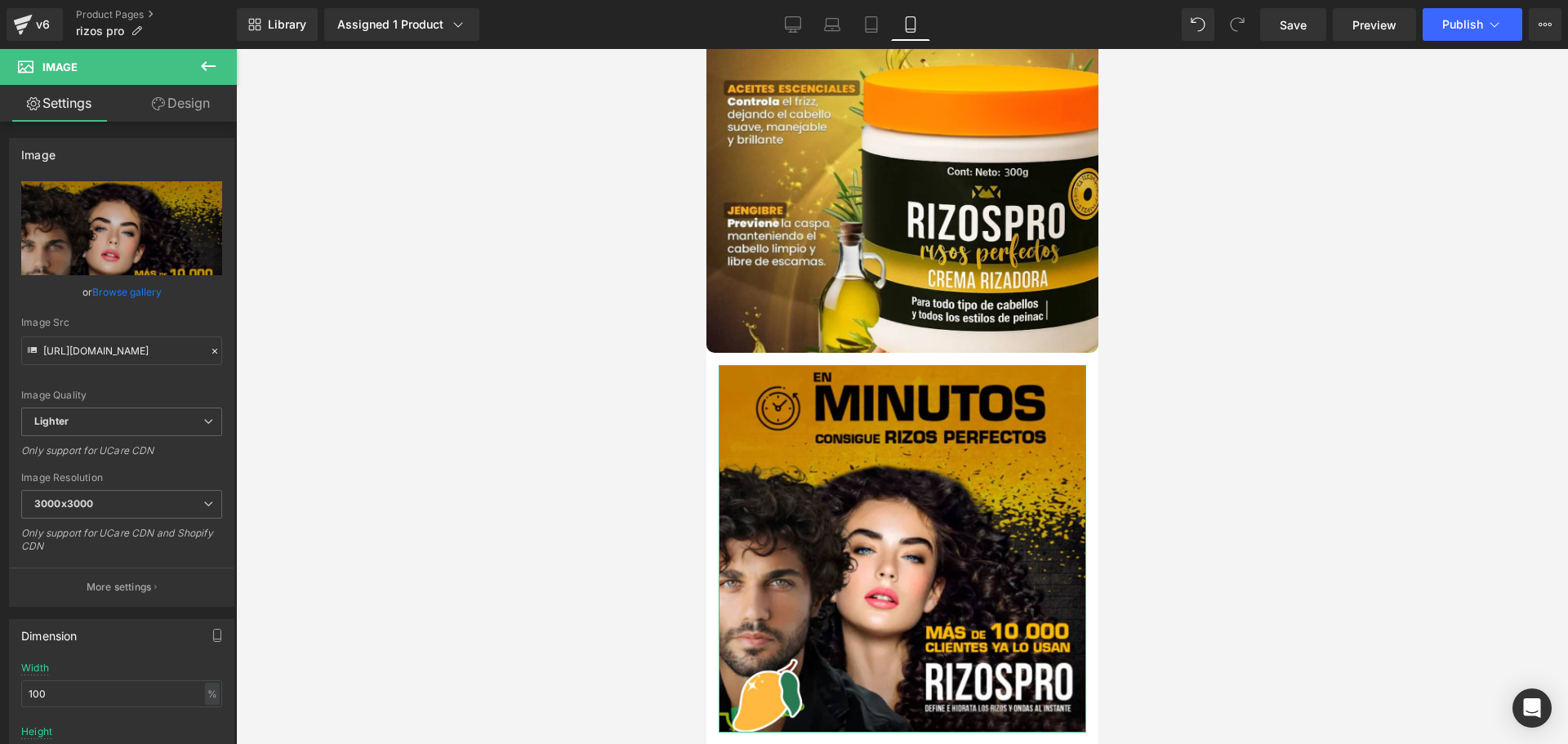
click at [193, 106] on link "Design" at bounding box center [180, 103] width 118 height 37
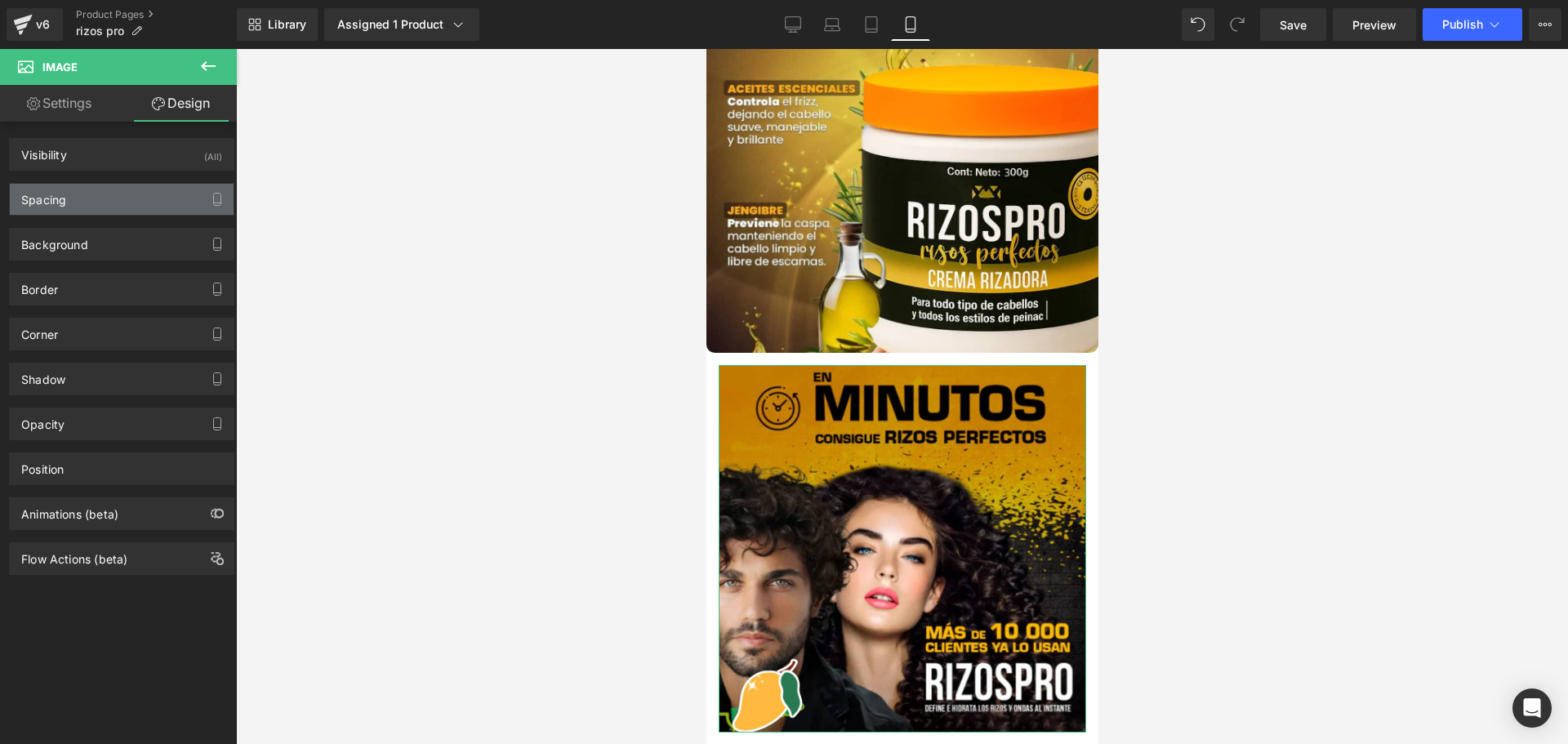
click at [75, 203] on div "Spacing" at bounding box center [121, 198] width 224 height 31
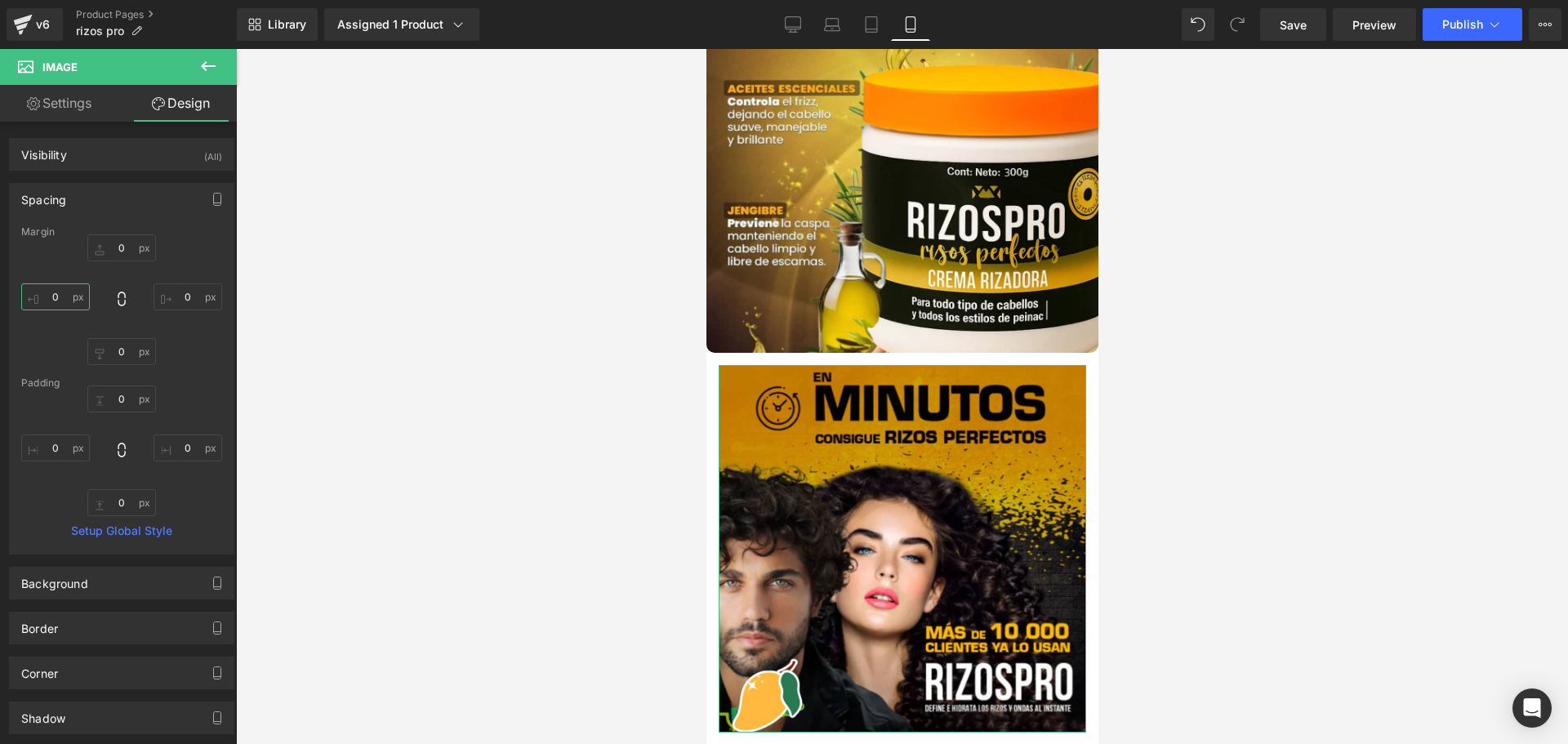
click at [54, 289] on input "0" at bounding box center [56, 296] width 69 height 27
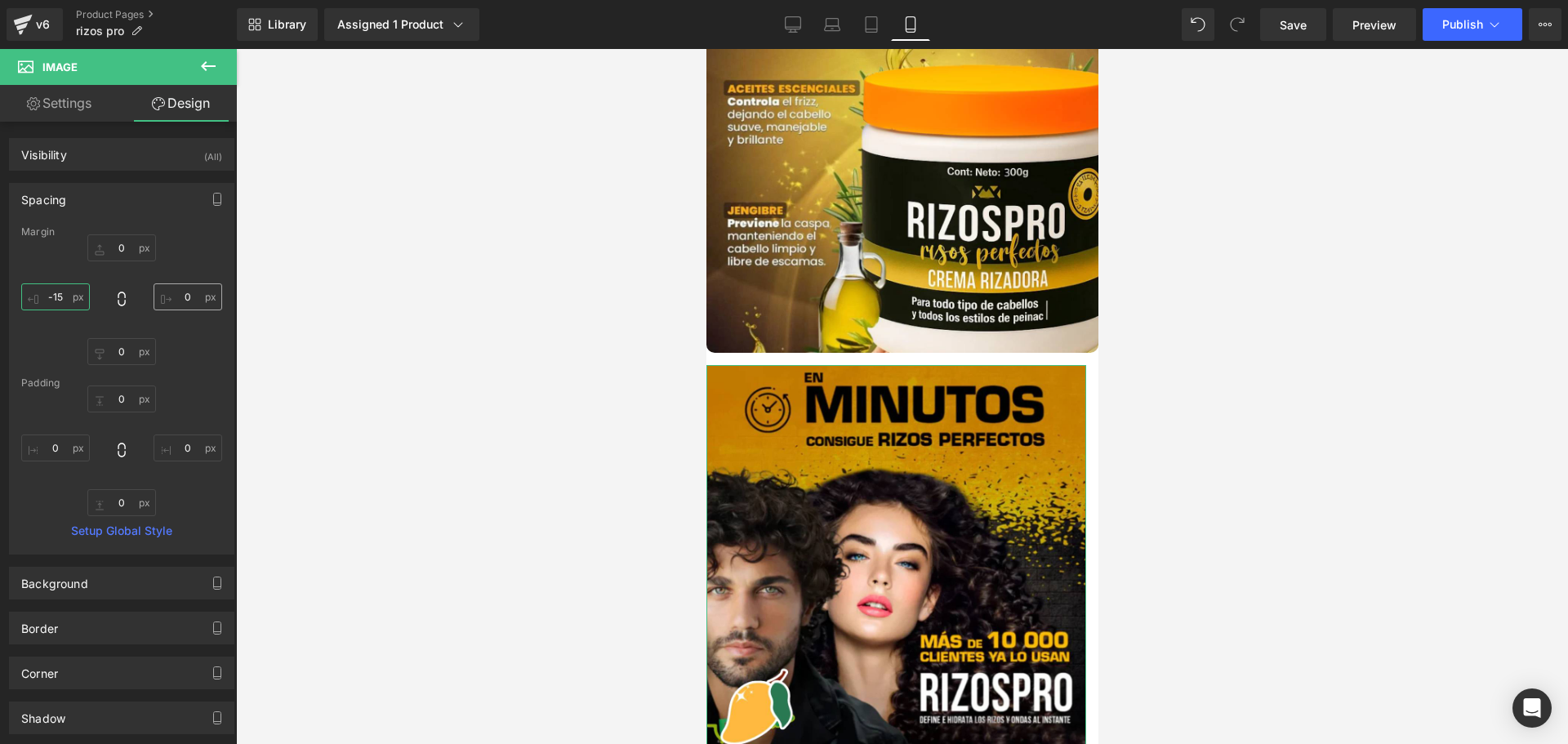
type input "-15"
click at [174, 302] on input "0" at bounding box center [188, 296] width 69 height 27
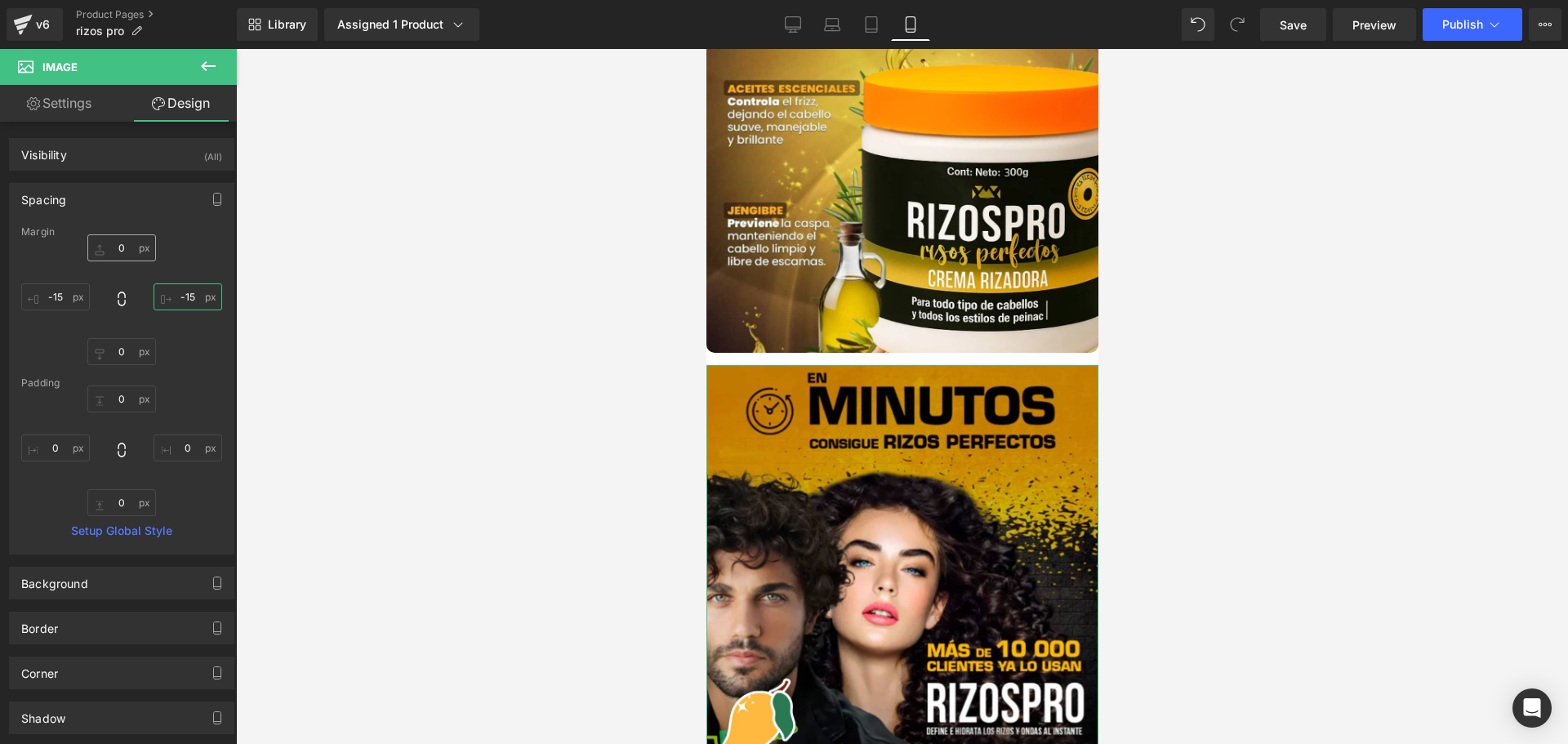
type input "-15"
click at [114, 244] on input "0" at bounding box center [122, 248] width 69 height 27
type input "-15"
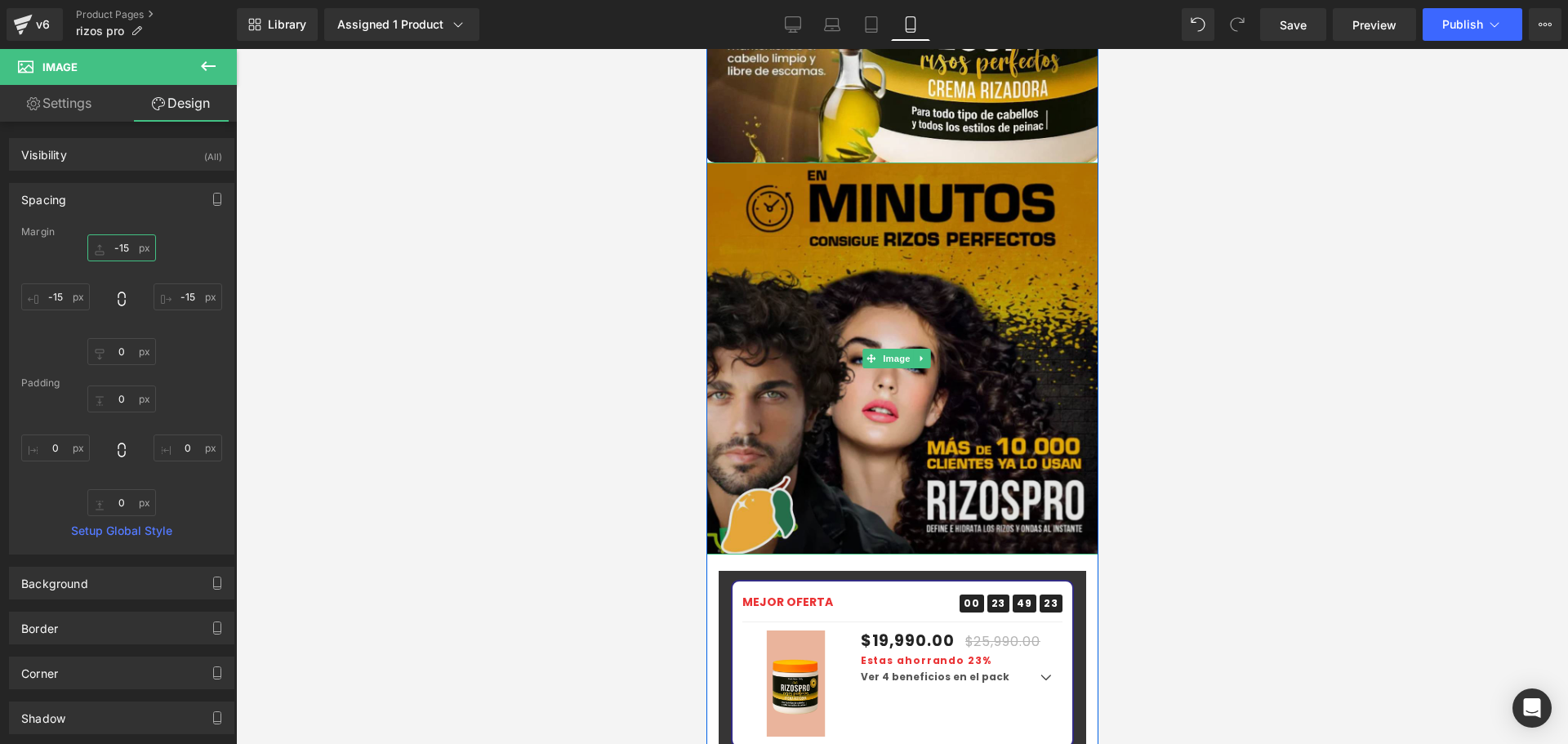
scroll to position [2288, 0]
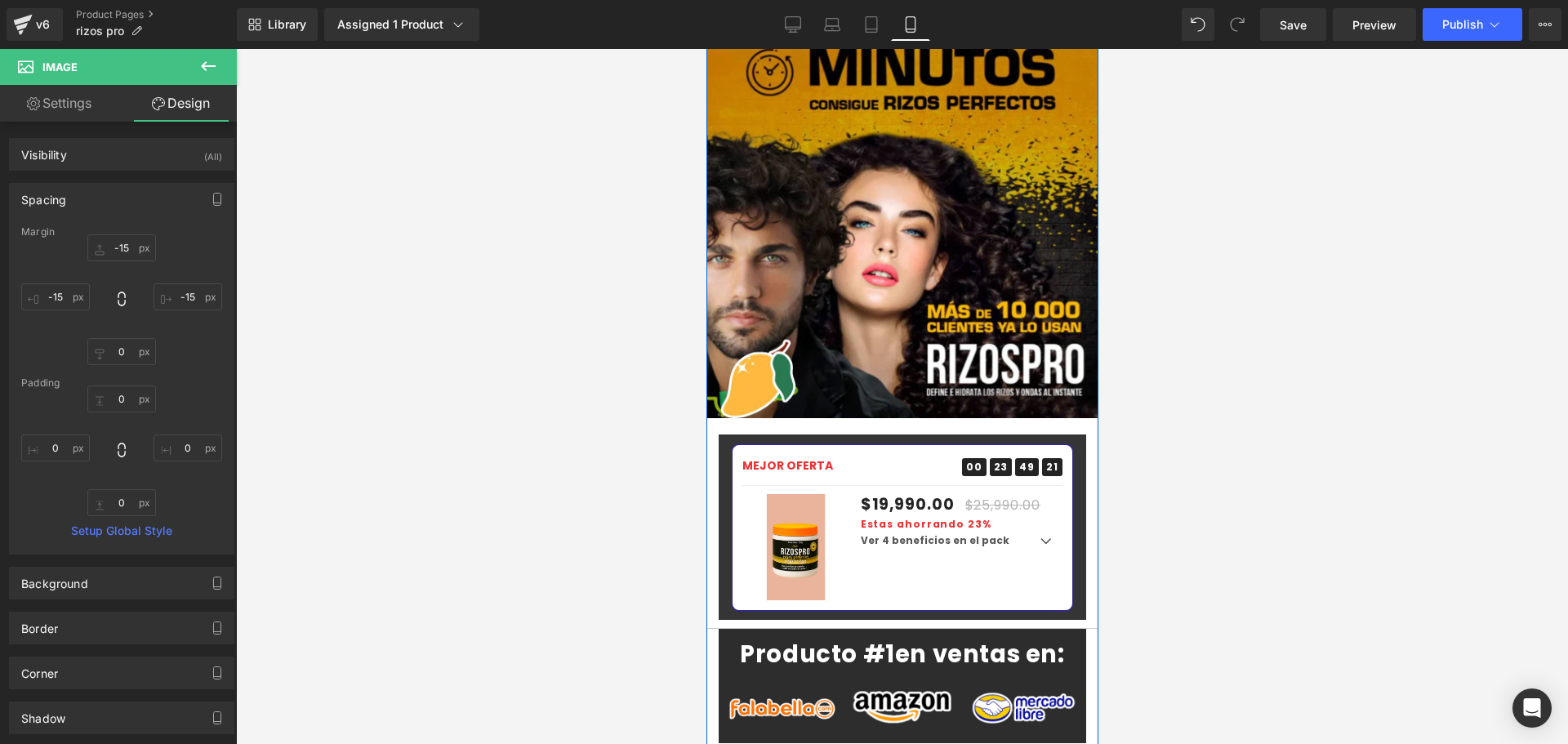
click at [713, 363] on div "Image Image Image MEJOR OFERTA Text Block 00 Days 23 Hours 49 Minutes 21 Second…" at bounding box center [900, 286] width 392 height 1818
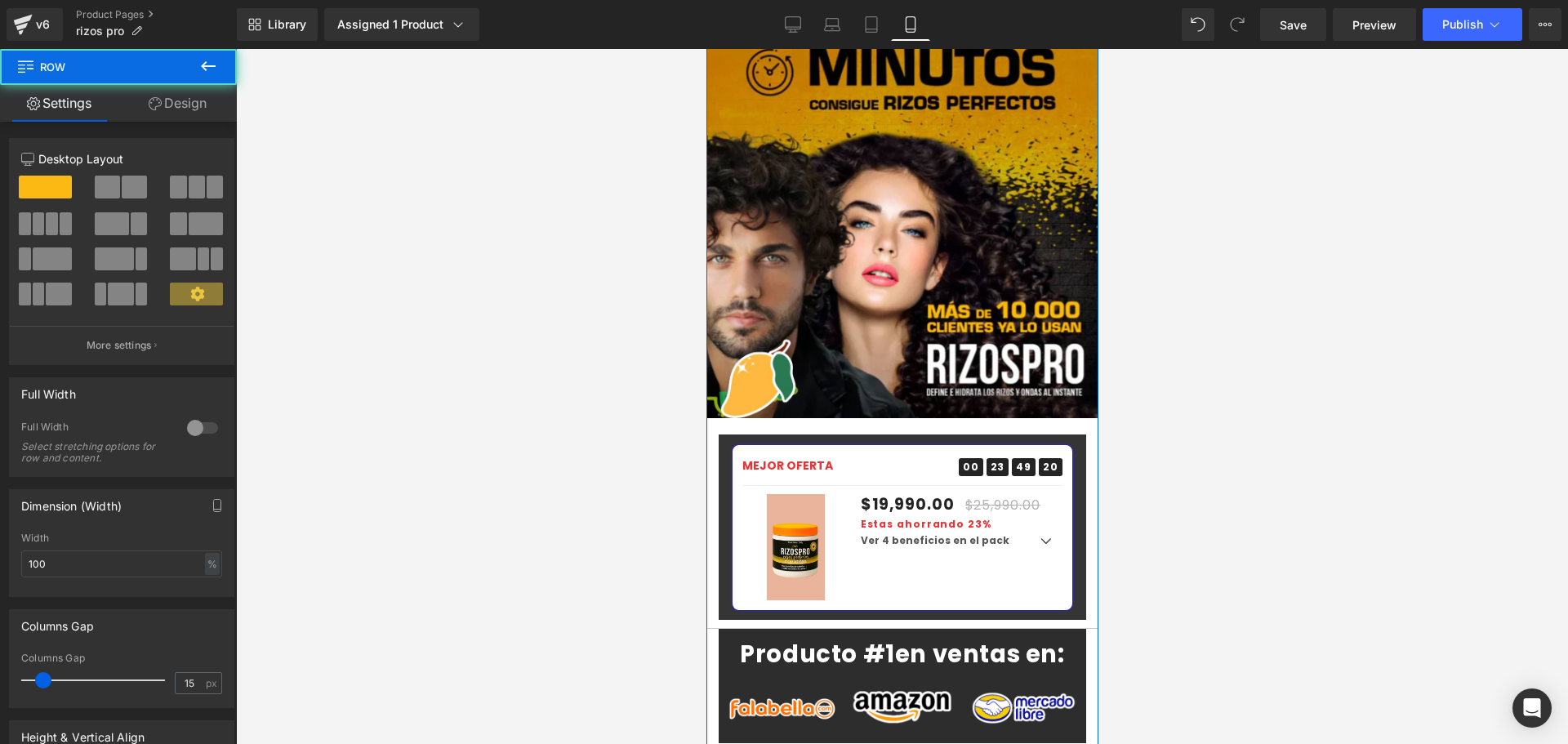
click at [184, 103] on link "Design" at bounding box center [178, 103] width 118 height 37
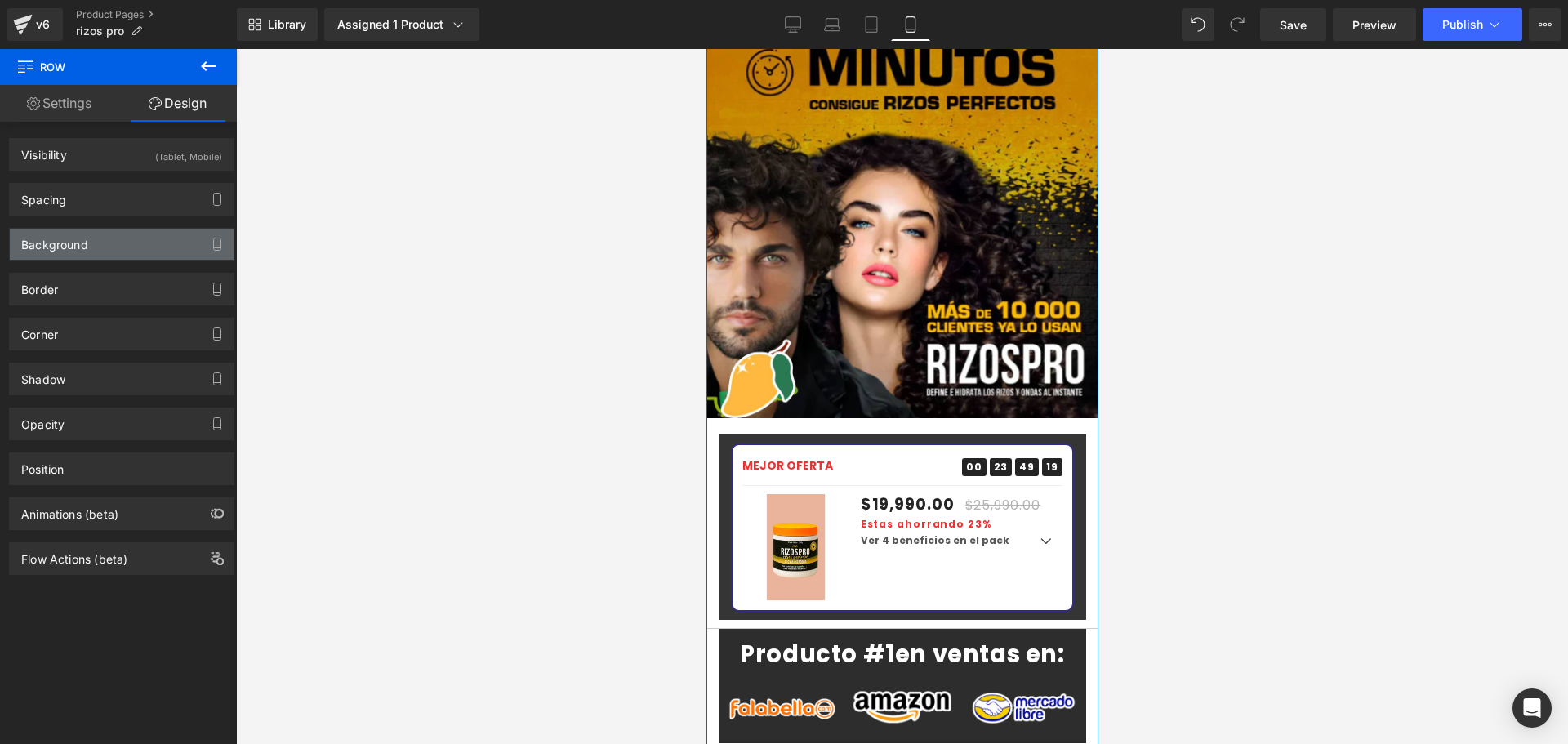
click at [65, 239] on div "Background" at bounding box center [55, 240] width 67 height 23
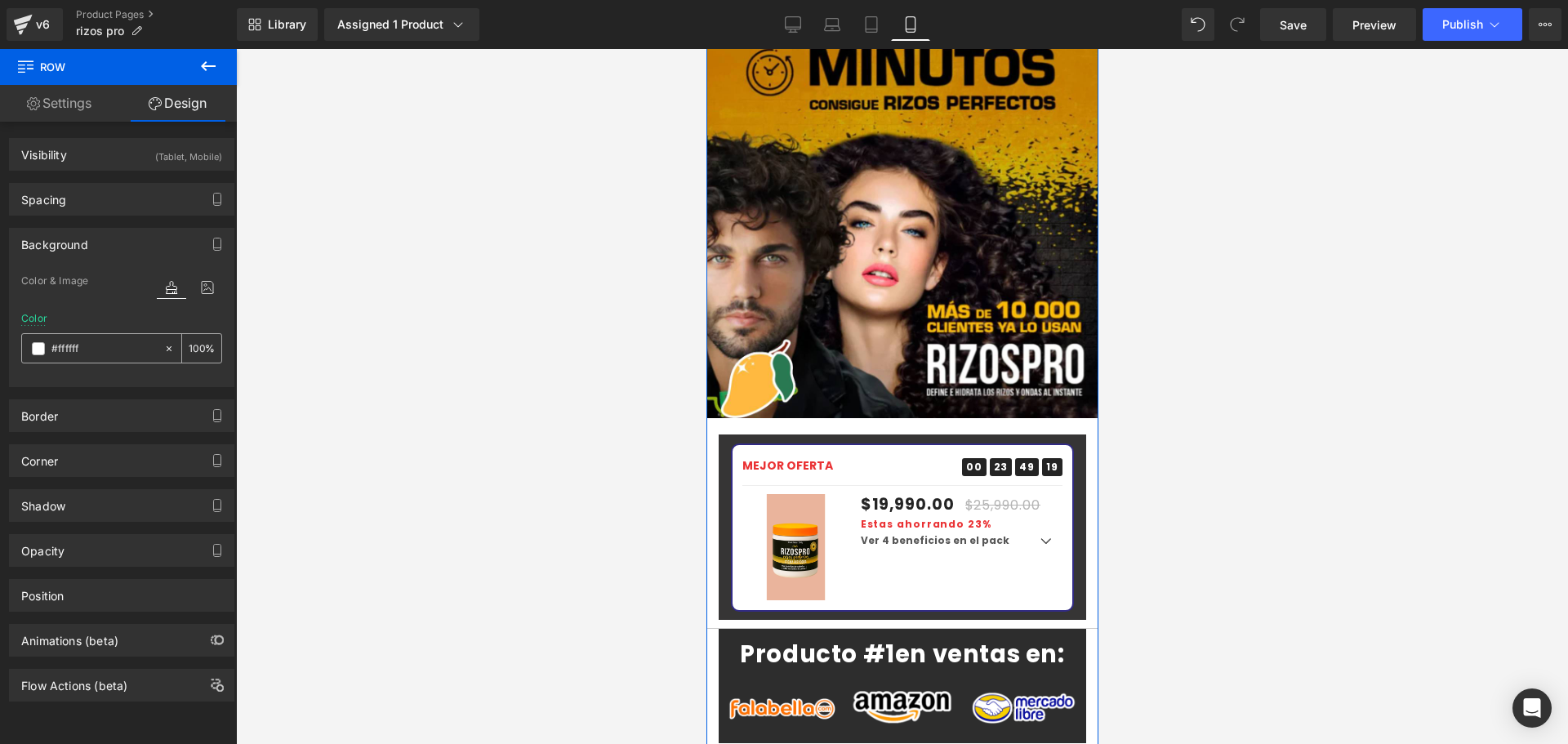
click at [90, 352] on input "#ffffff" at bounding box center [104, 348] width 105 height 18
paste input "7e4cd"
type input "#f7e4cd"
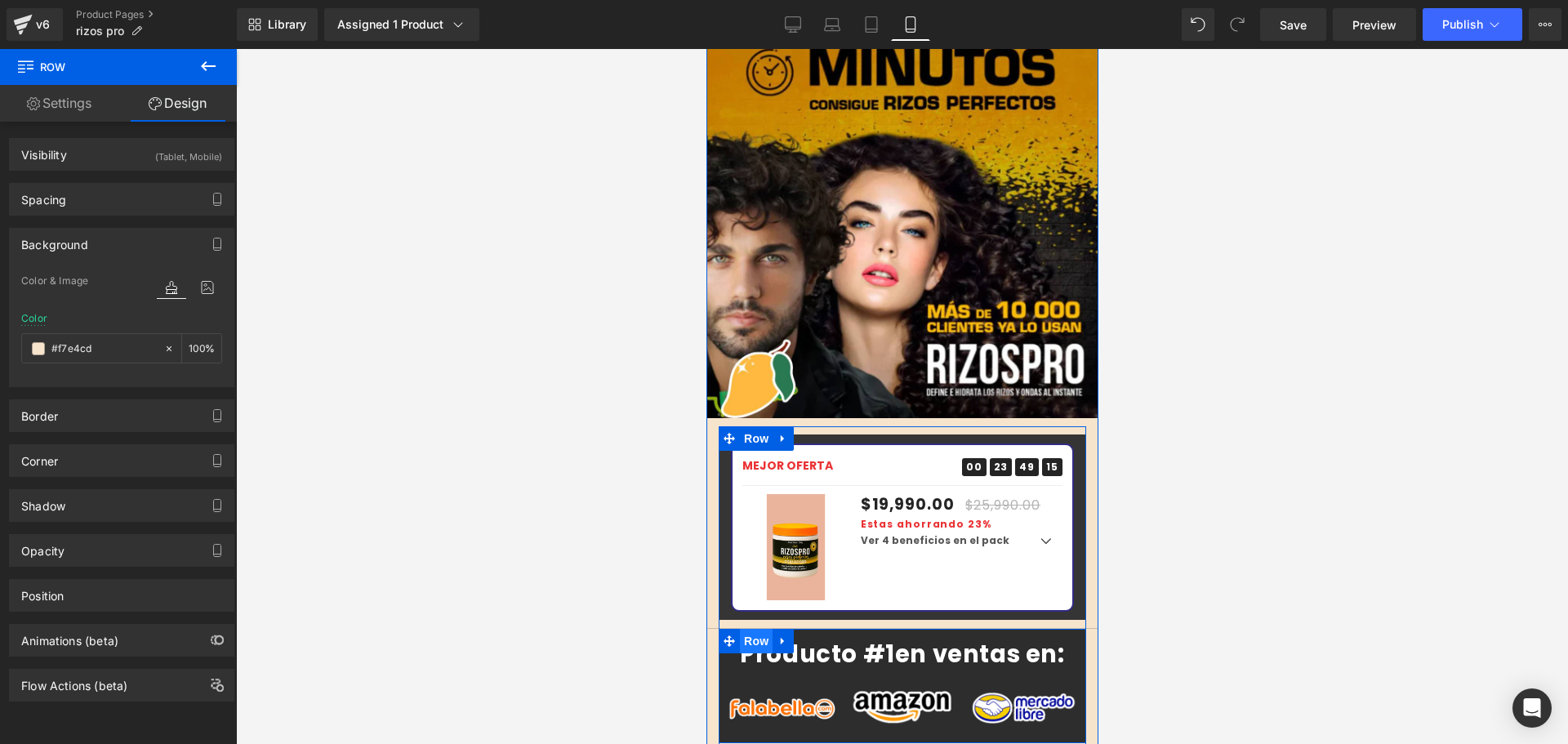
click at [750, 630] on span "Row" at bounding box center [754, 641] width 33 height 25
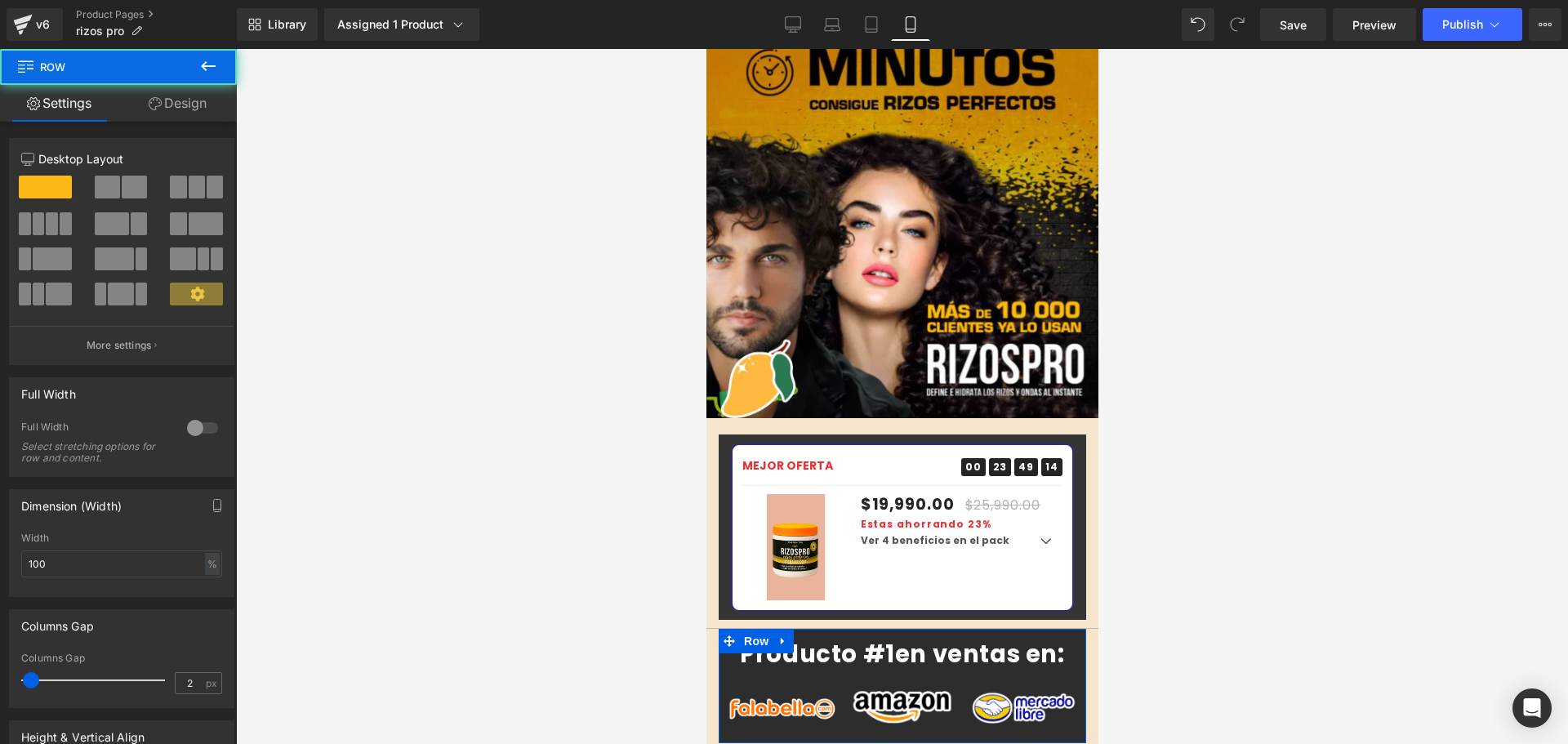
drag, startPoint x: 203, startPoint y: 102, endPoint x: 98, endPoint y: 247, distance: 179.0
click at [202, 102] on link "Design" at bounding box center [178, 103] width 118 height 37
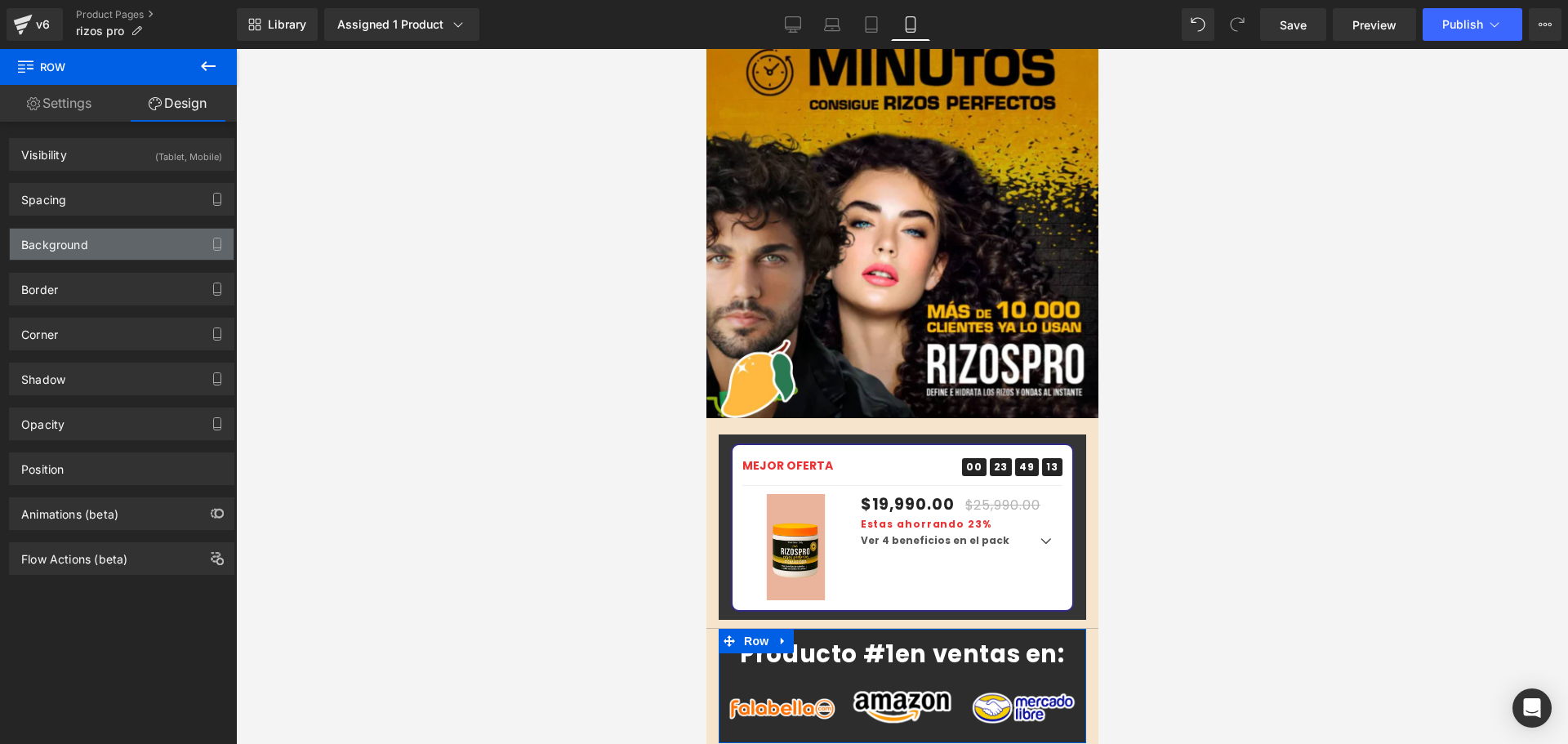
click at [61, 235] on div "Background" at bounding box center [55, 240] width 67 height 23
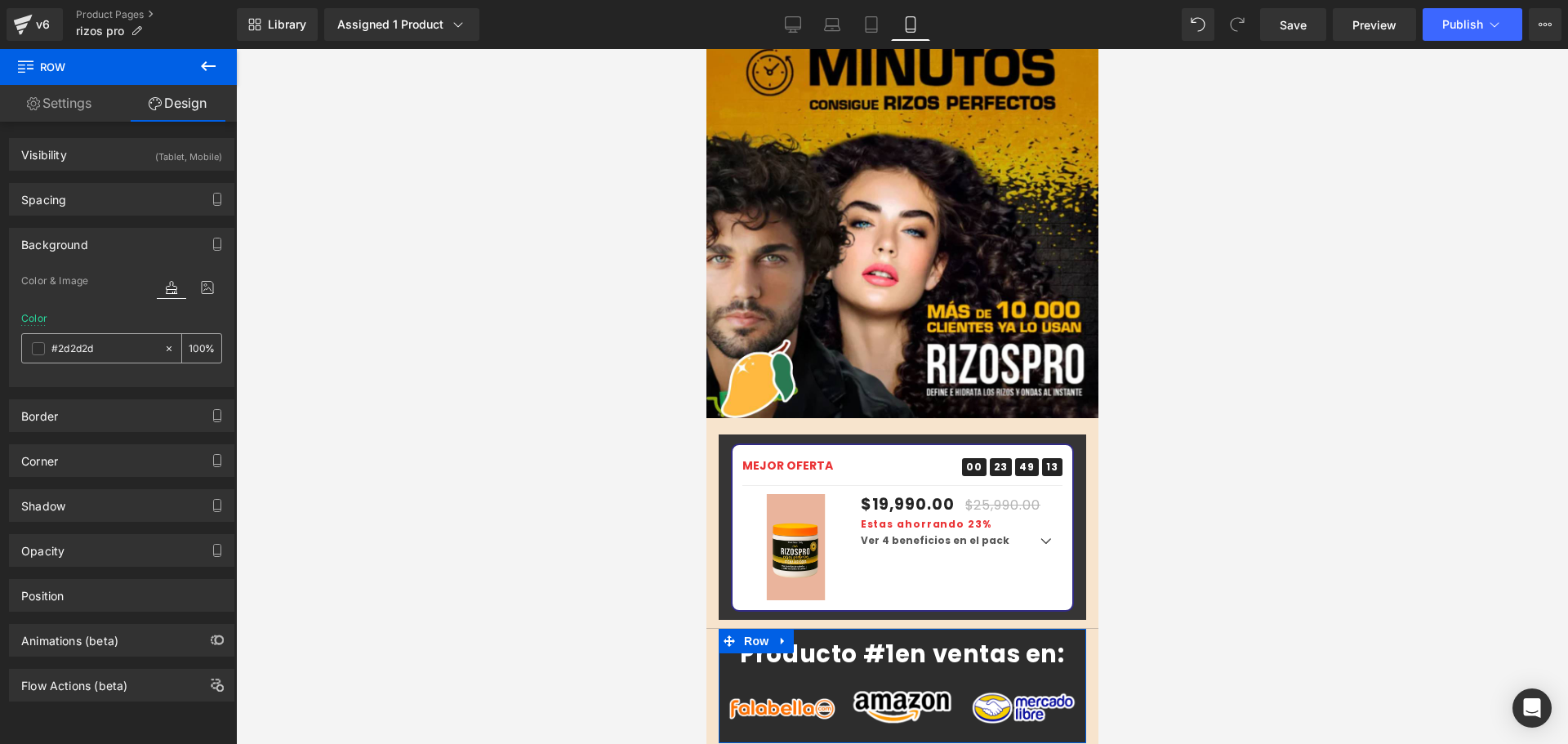
click at [78, 340] on input "#2d2d2d" at bounding box center [104, 348] width 105 height 18
paste input "f7e4c"
type input "#f7e4cd"
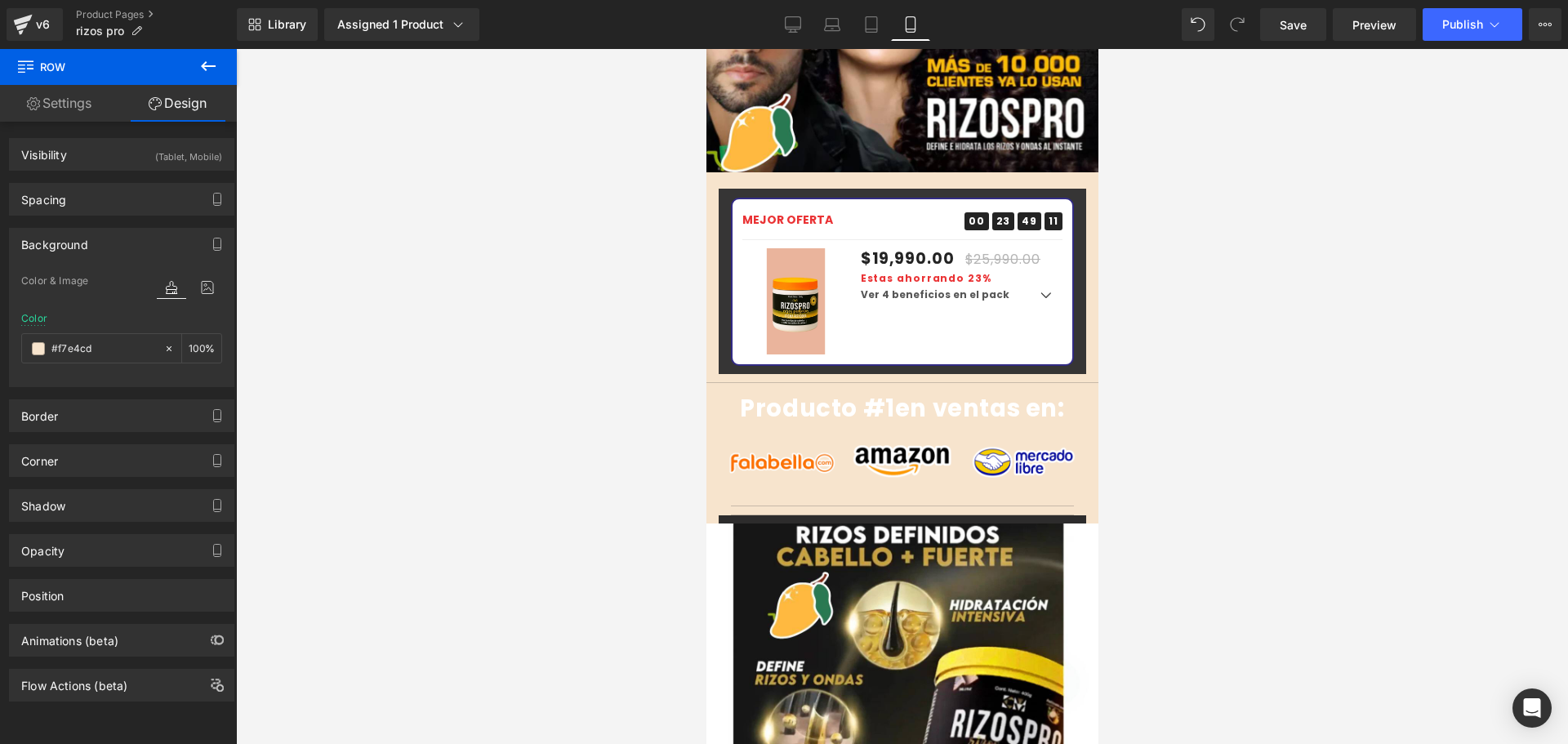
scroll to position [2615, 0]
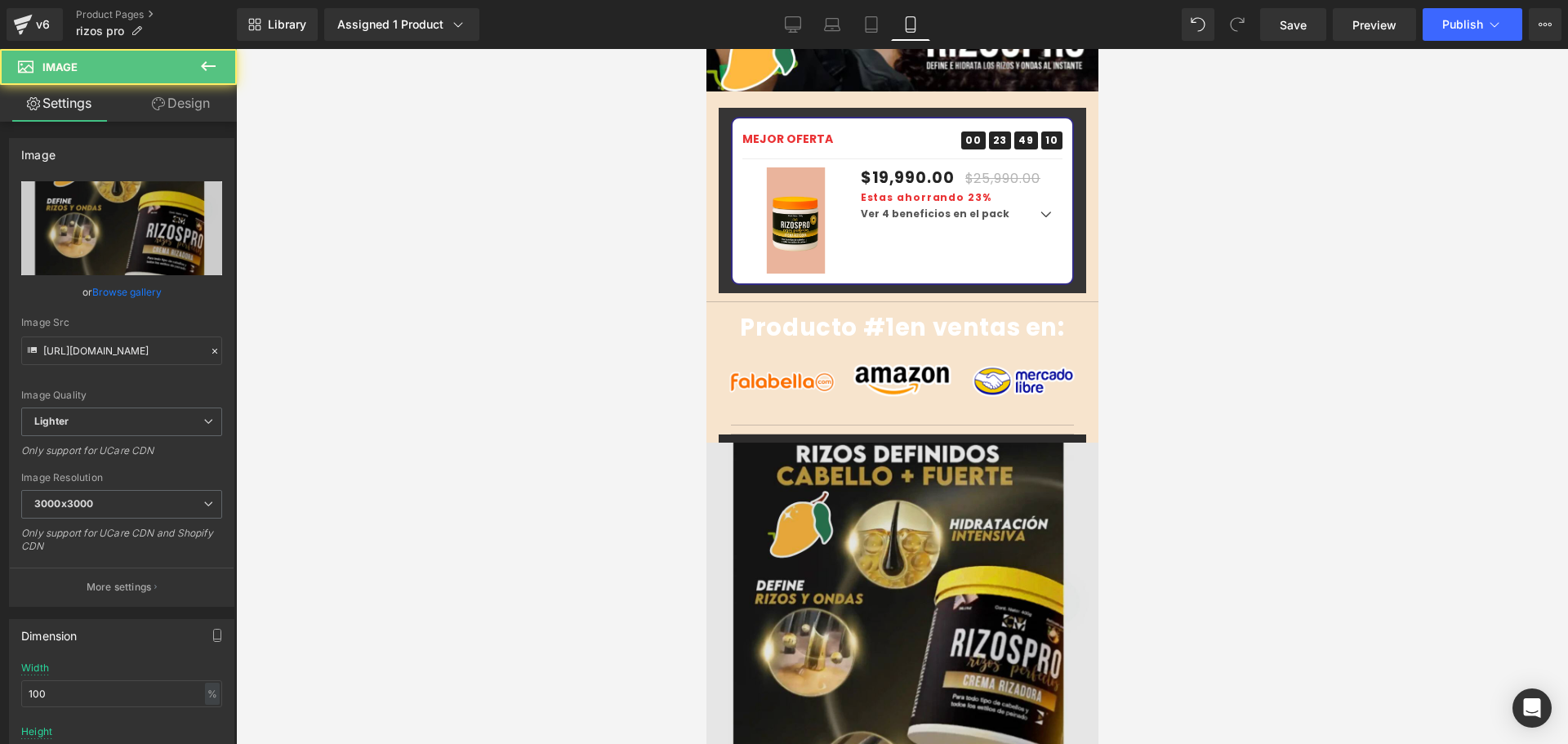
click at [765, 443] on img at bounding box center [900, 638] width 392 height 392
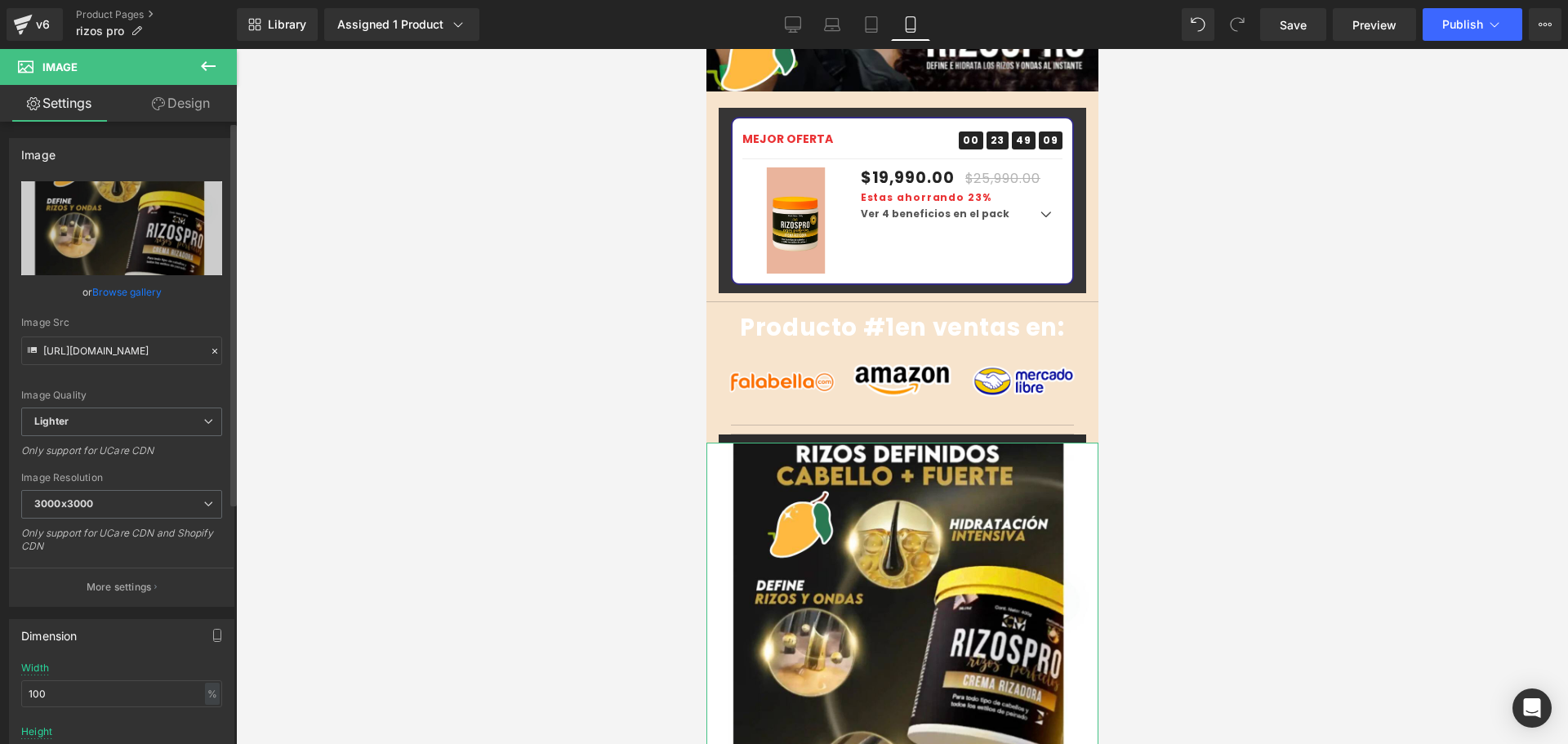
click at [186, 83] on button at bounding box center [208, 67] width 57 height 36
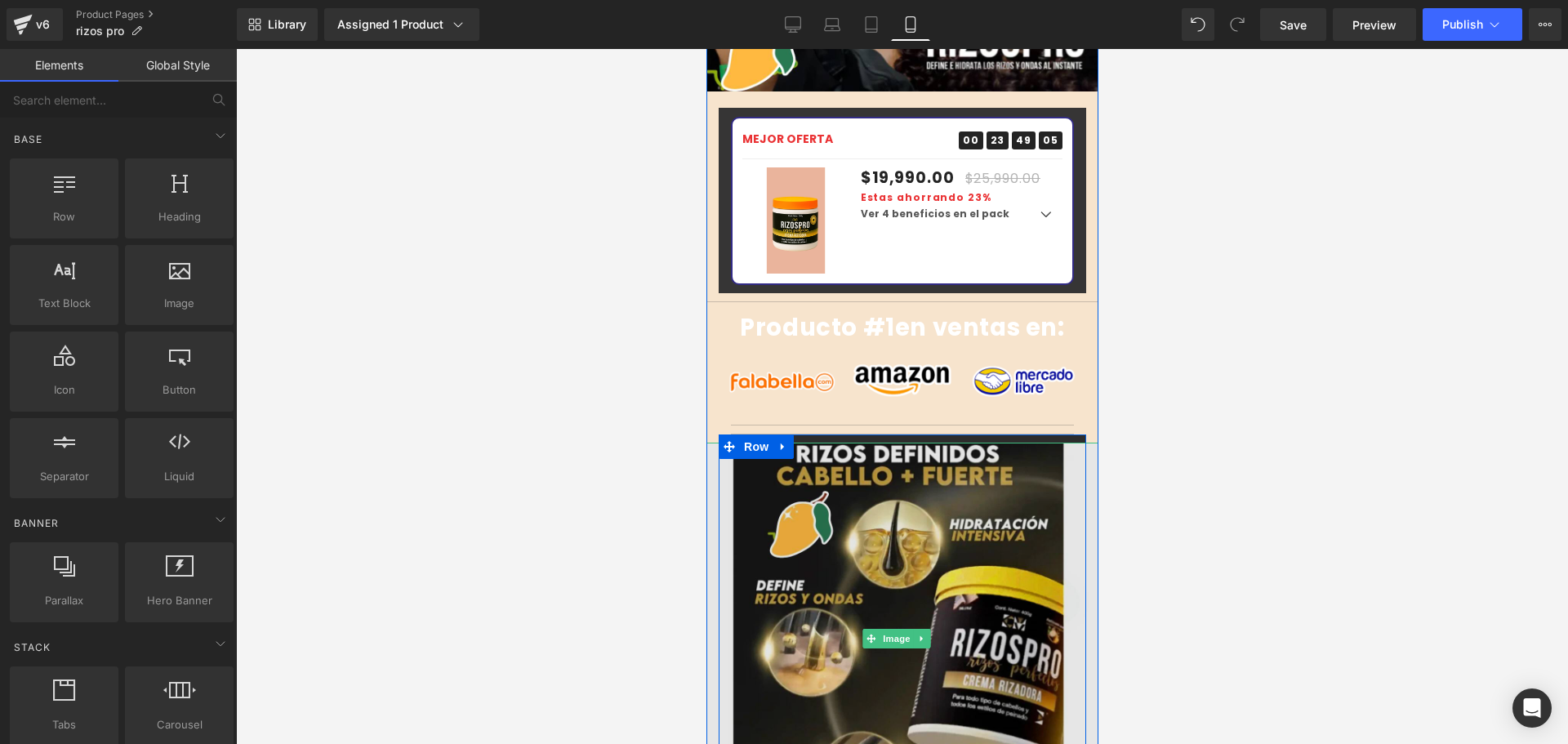
click at [983, 447] on img at bounding box center [900, 638] width 392 height 392
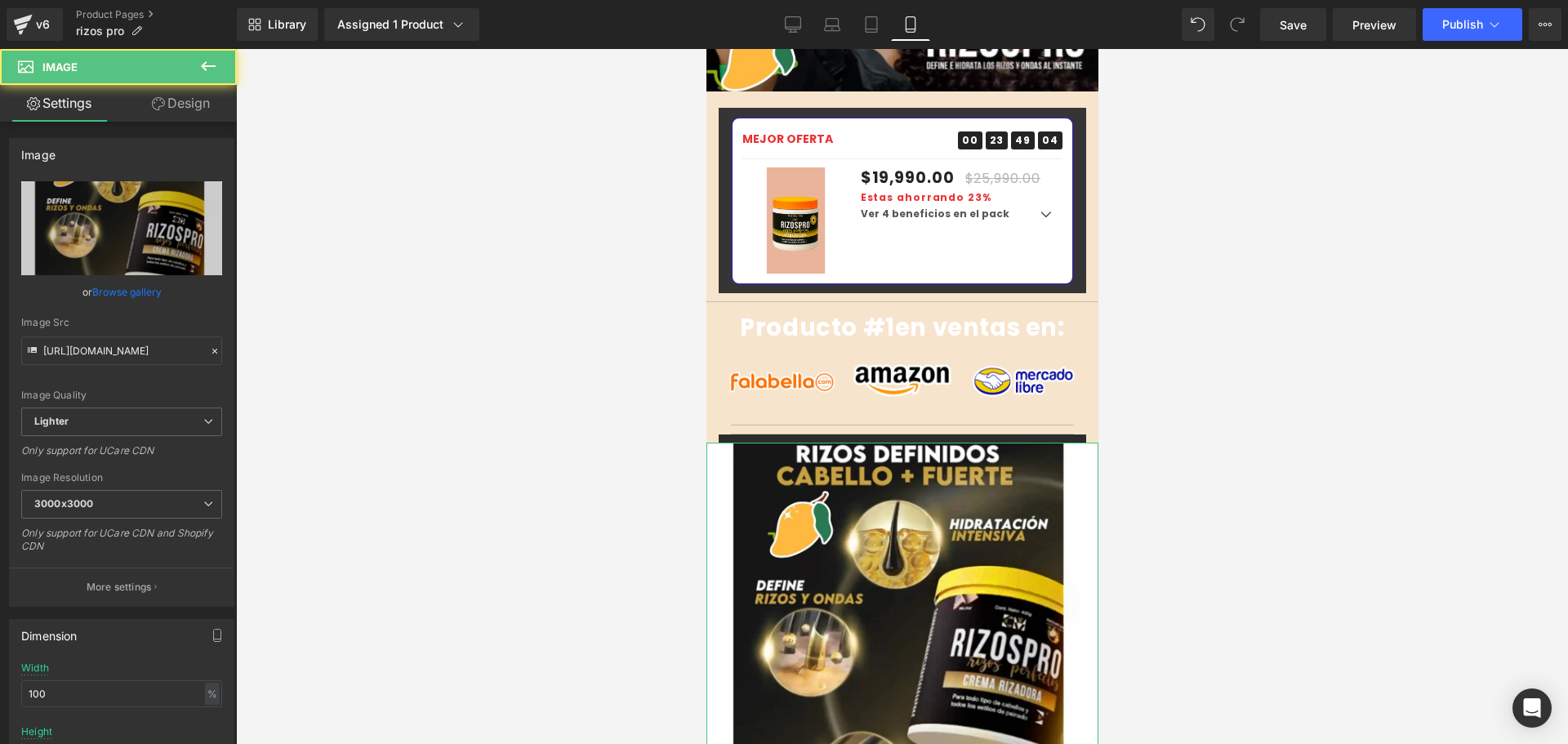
click at [168, 112] on link "Design" at bounding box center [180, 103] width 118 height 37
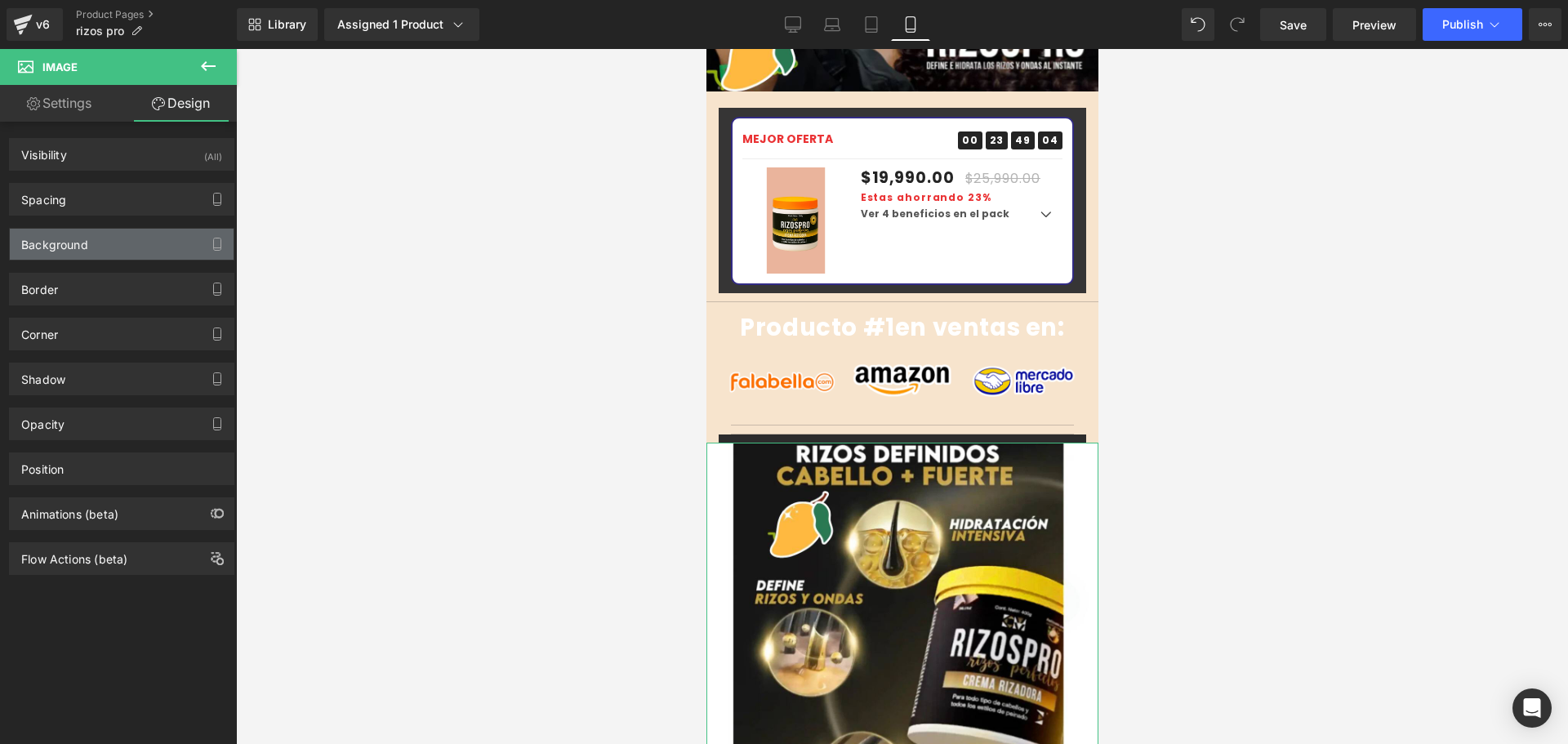
click at [61, 244] on div "Background" at bounding box center [55, 240] width 67 height 23
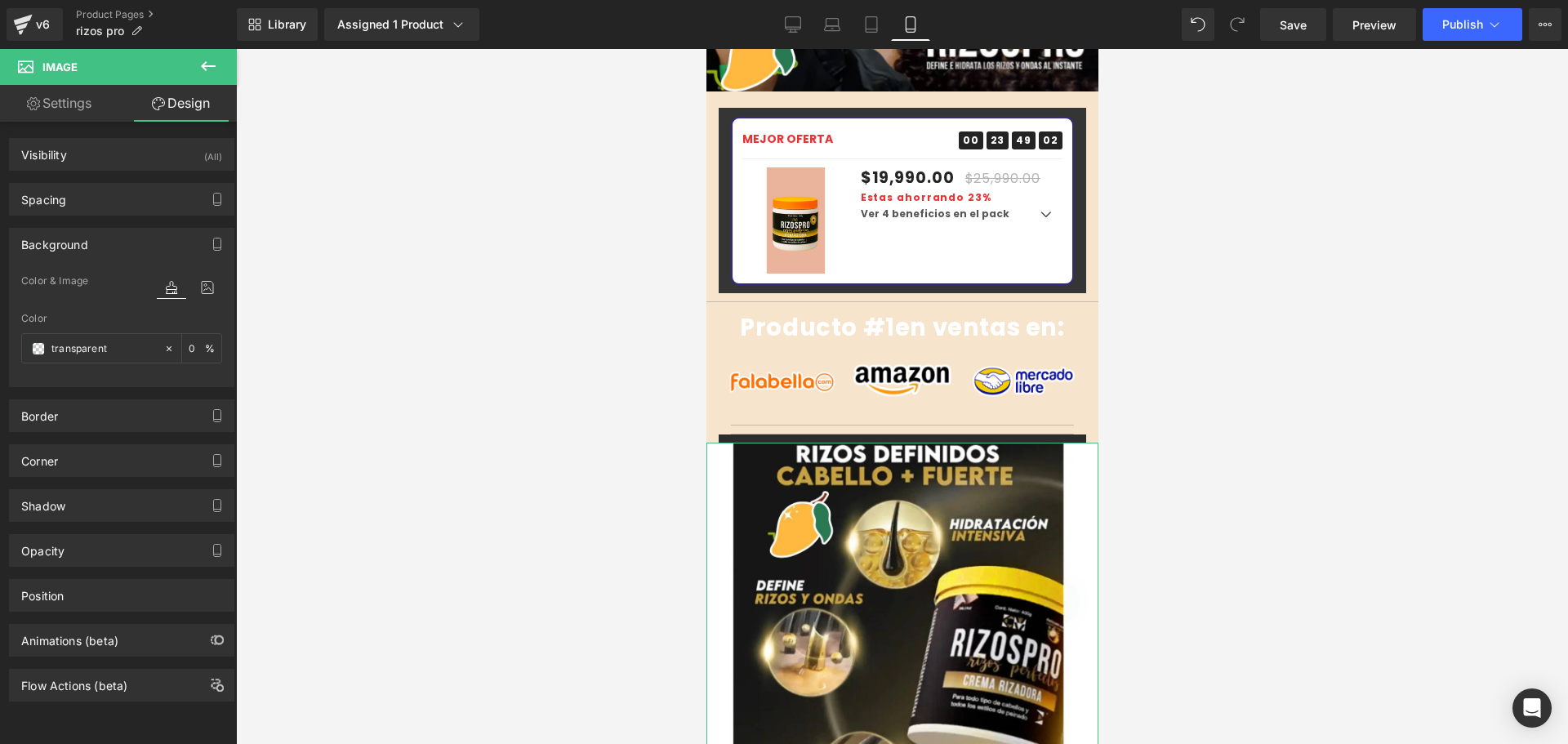
click at [59, 245] on div "Background" at bounding box center [55, 240] width 67 height 23
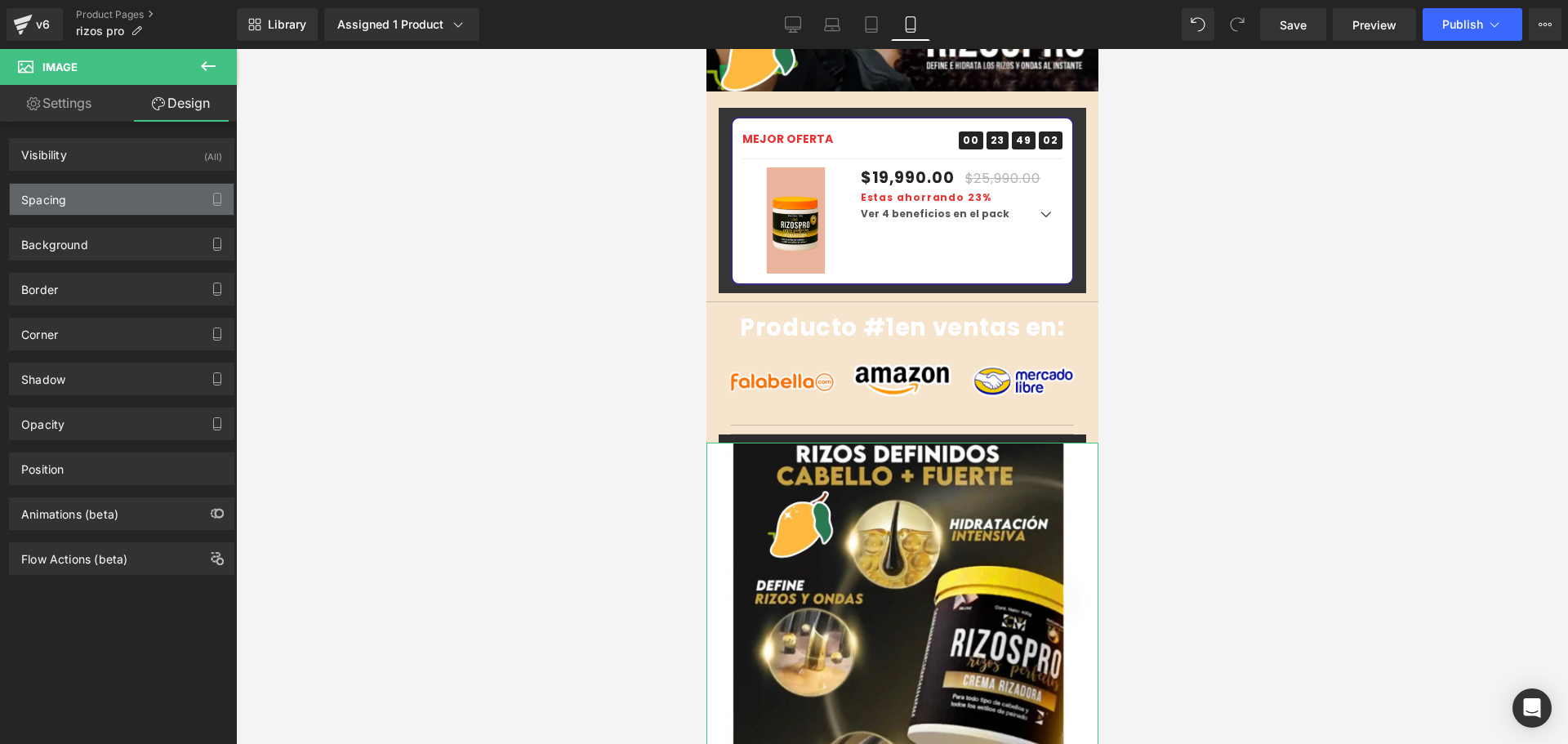
click at [83, 190] on div "Spacing" at bounding box center [121, 198] width 224 height 31
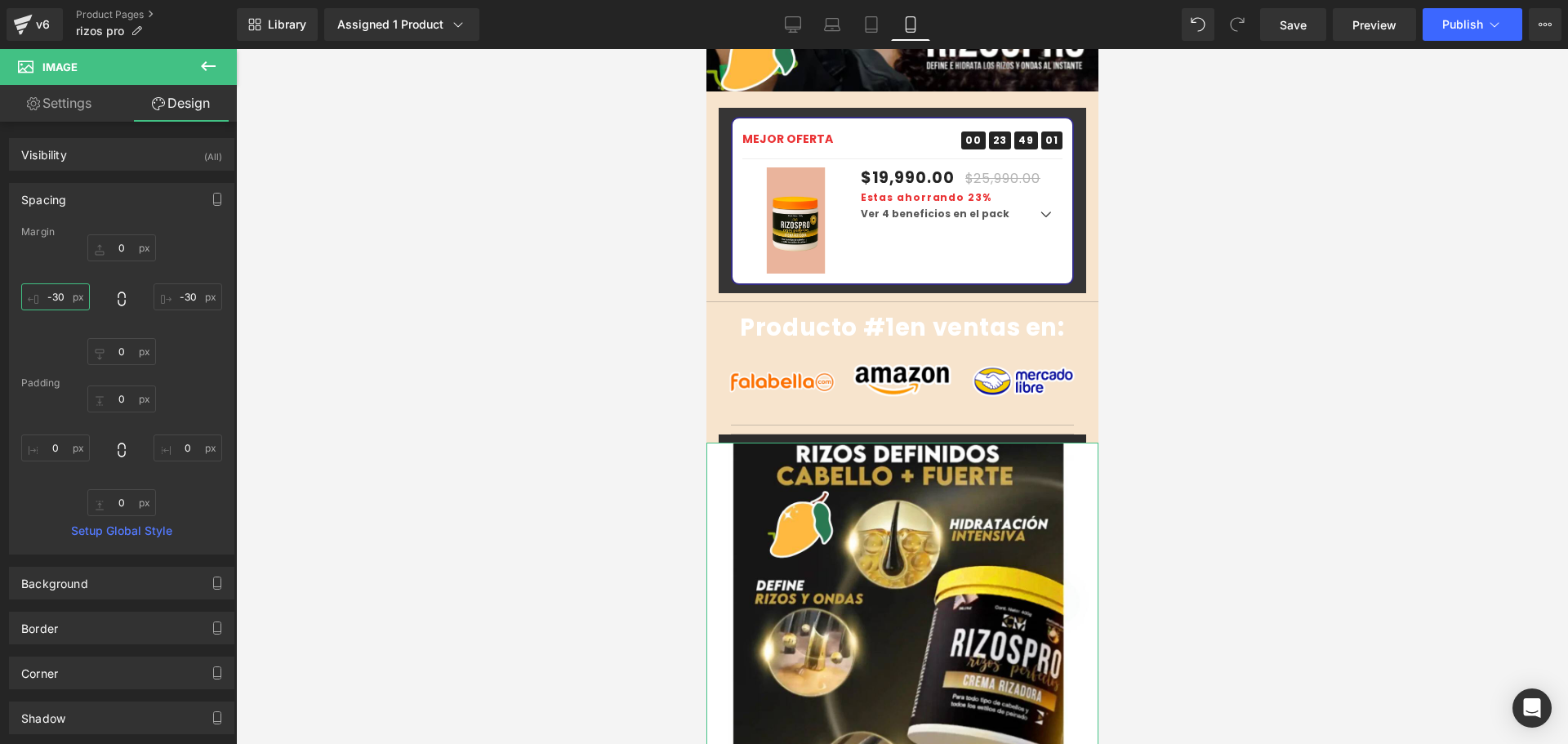
click at [64, 294] on input "-30" at bounding box center [56, 296] width 69 height 27
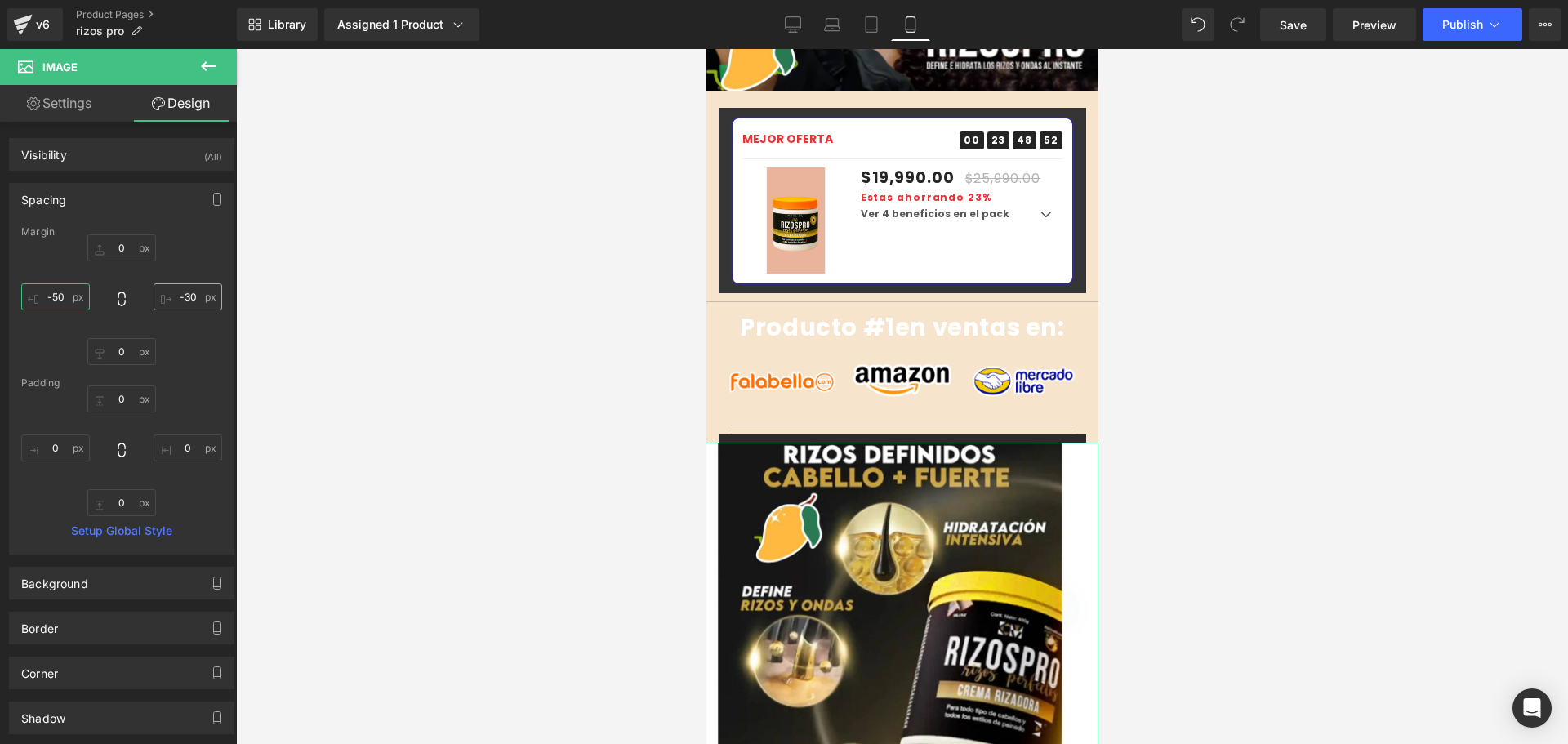
type input "-50"
click at [194, 295] on input "-30" at bounding box center [188, 296] width 69 height 27
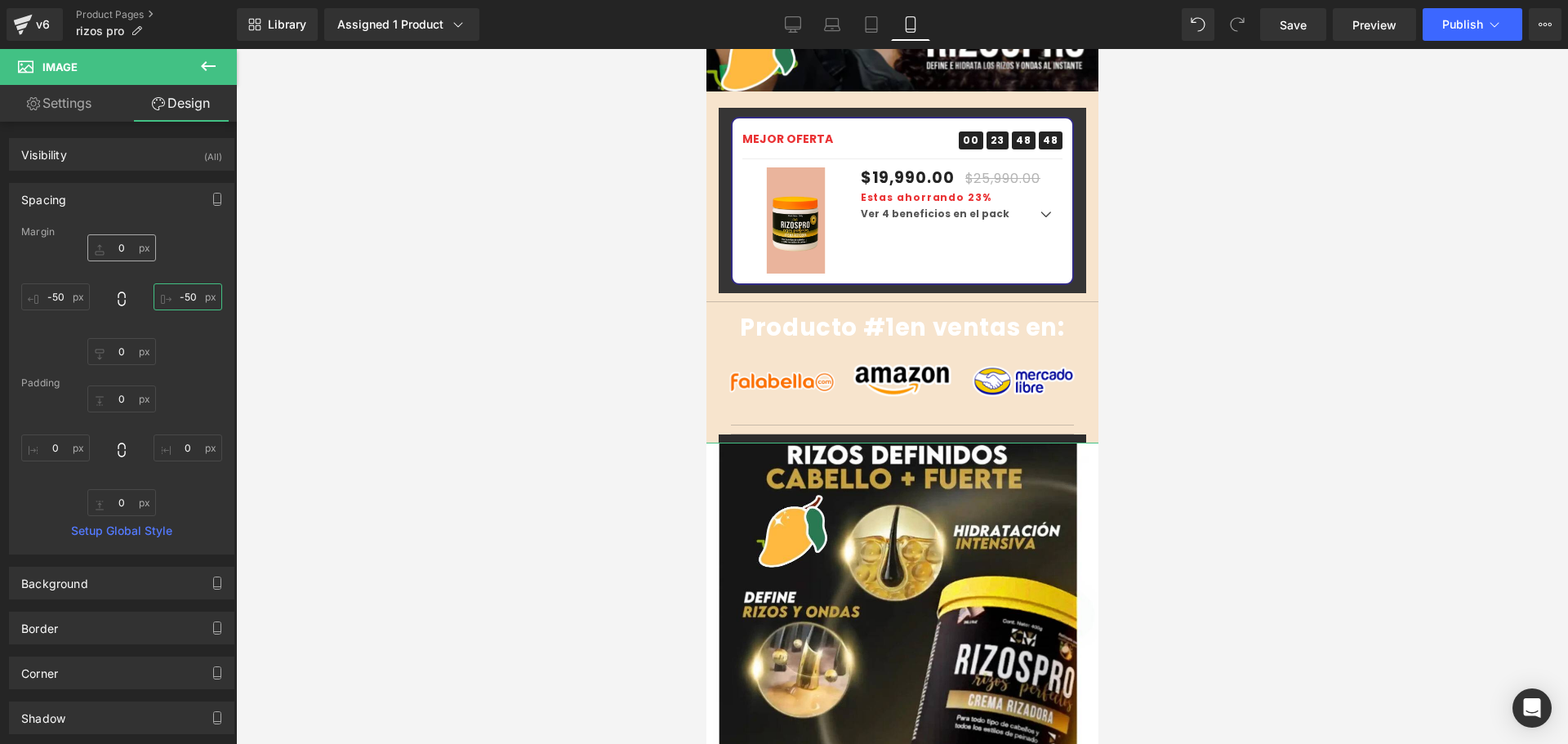
type input "-50"
click at [120, 252] on input "0" at bounding box center [122, 248] width 69 height 27
type input "-10"
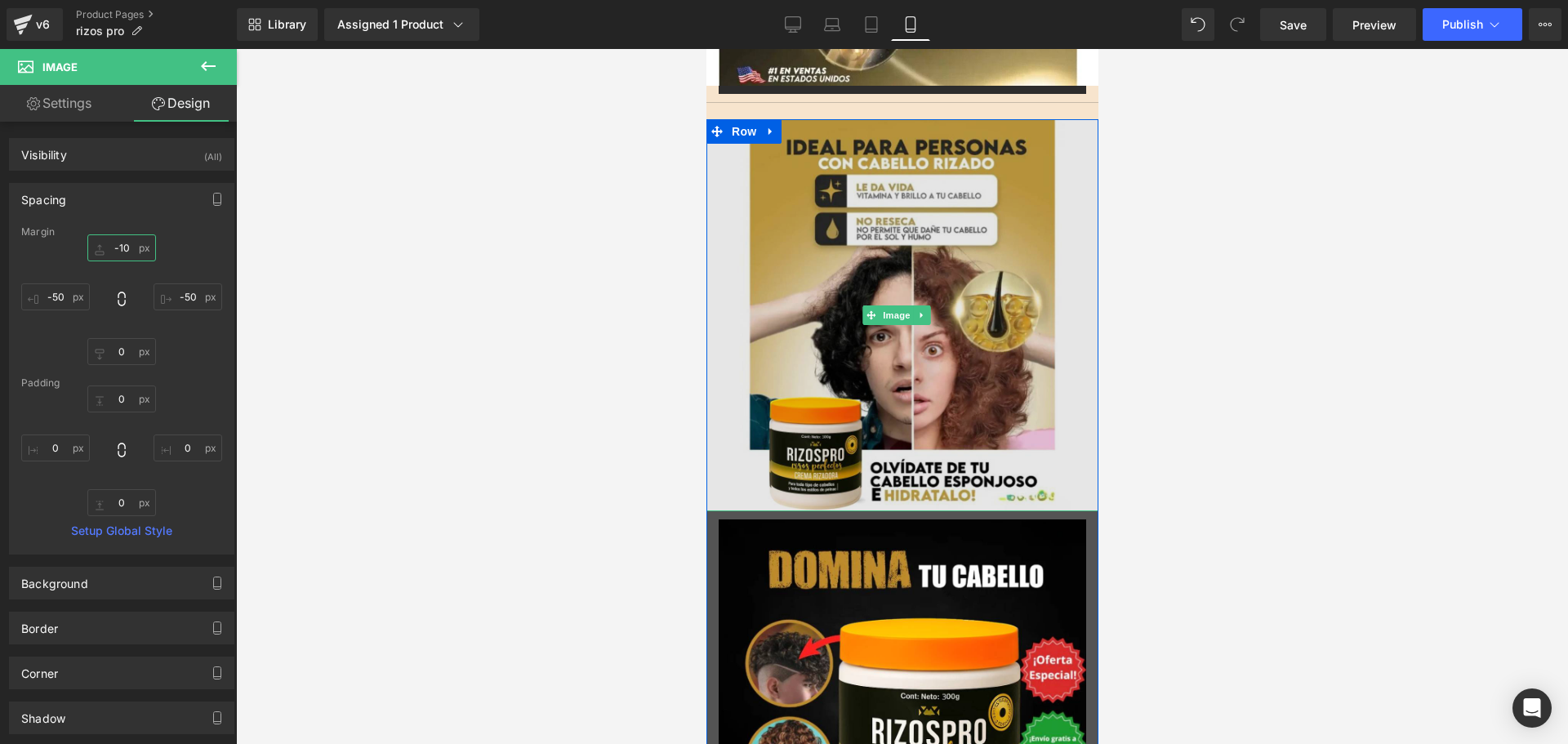
scroll to position [3595, 0]
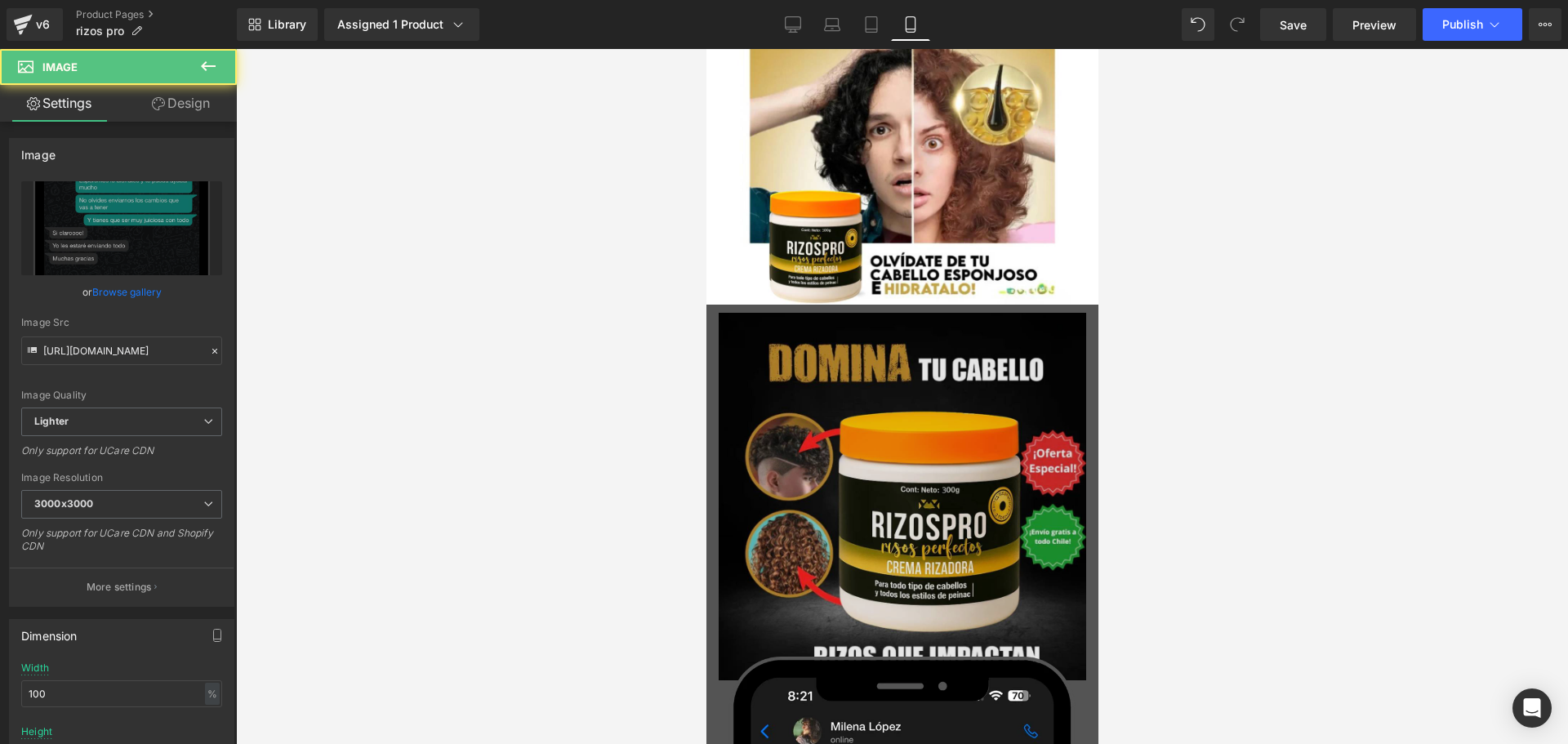
click at [916, 448] on img at bounding box center [901, 496] width 368 height 368
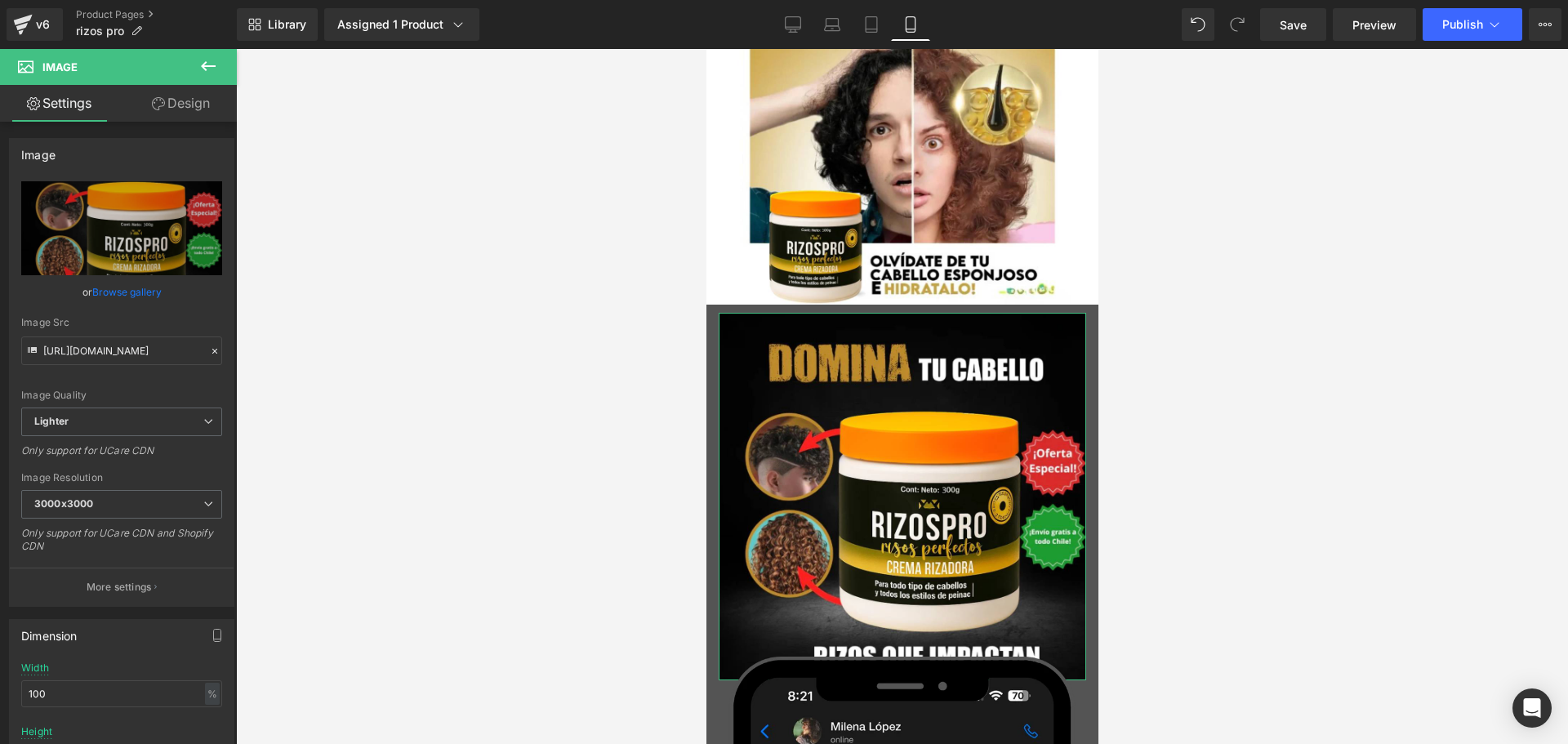
click at [193, 110] on link "Design" at bounding box center [180, 103] width 118 height 37
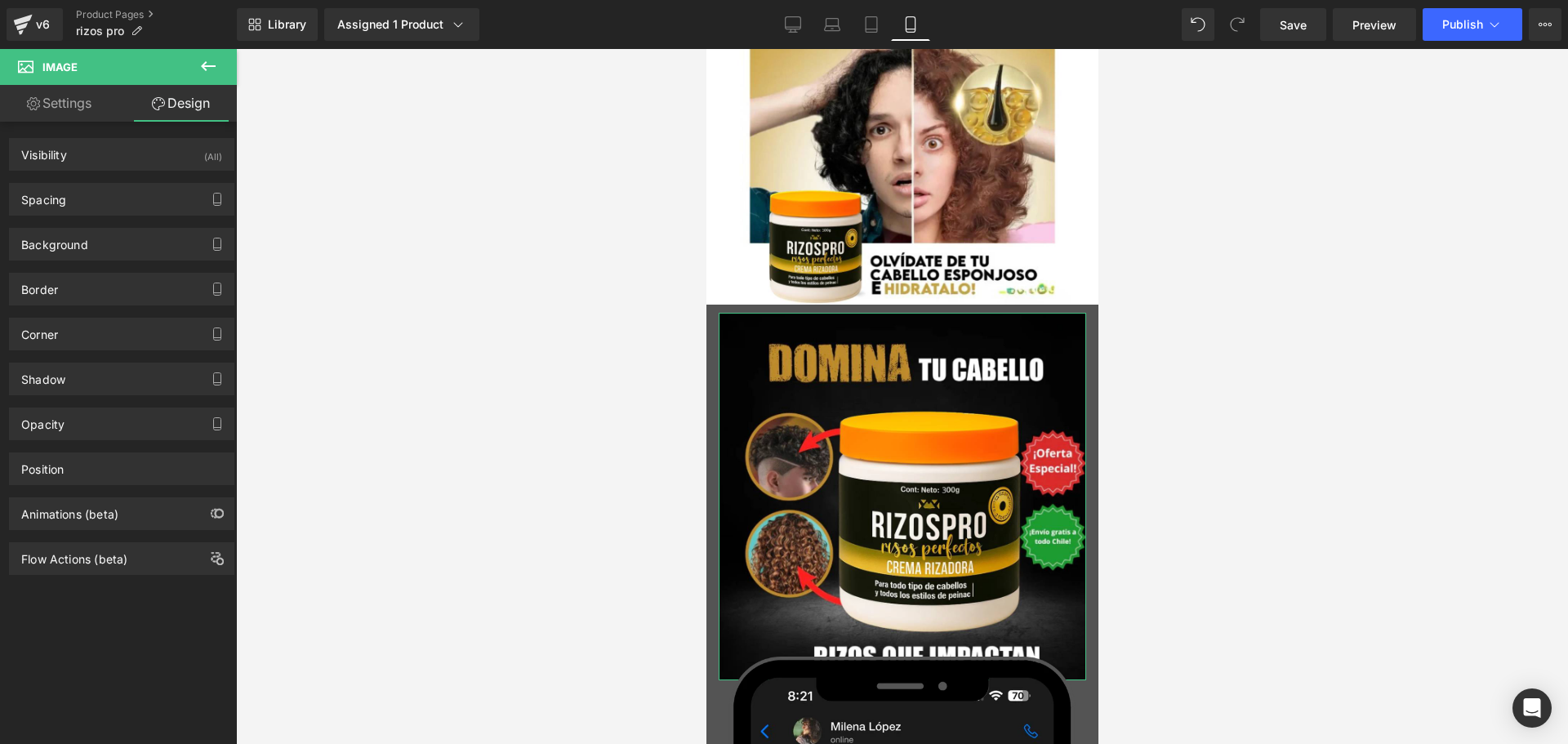
click at [90, 216] on div "Background Color & Image color Color transparent 0 % Image Replace Image Upload…" at bounding box center [122, 239] width 245 height 45
click at [101, 191] on div "Spacing" at bounding box center [121, 198] width 224 height 31
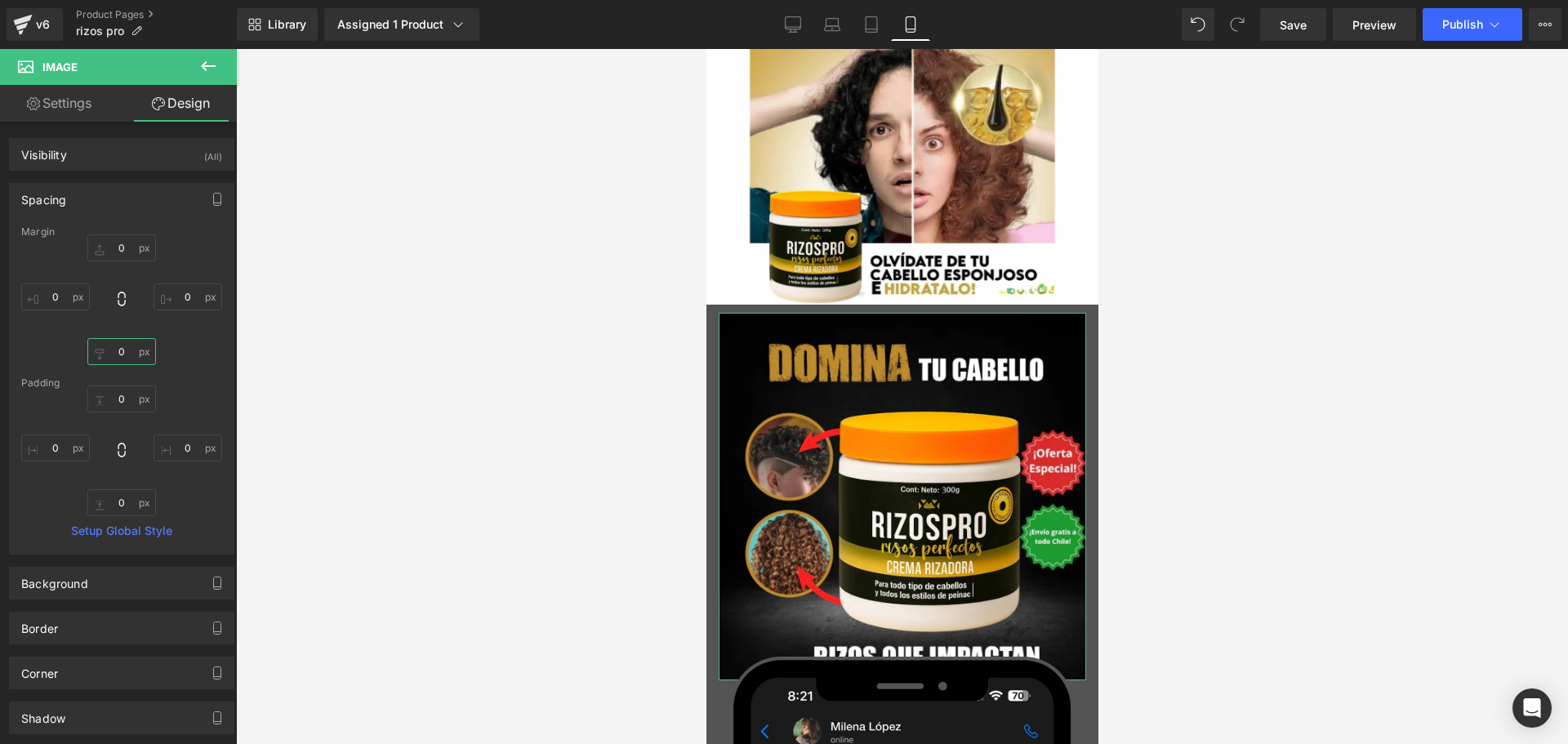
click at [124, 354] on input "0" at bounding box center [122, 351] width 69 height 27
type input "1"
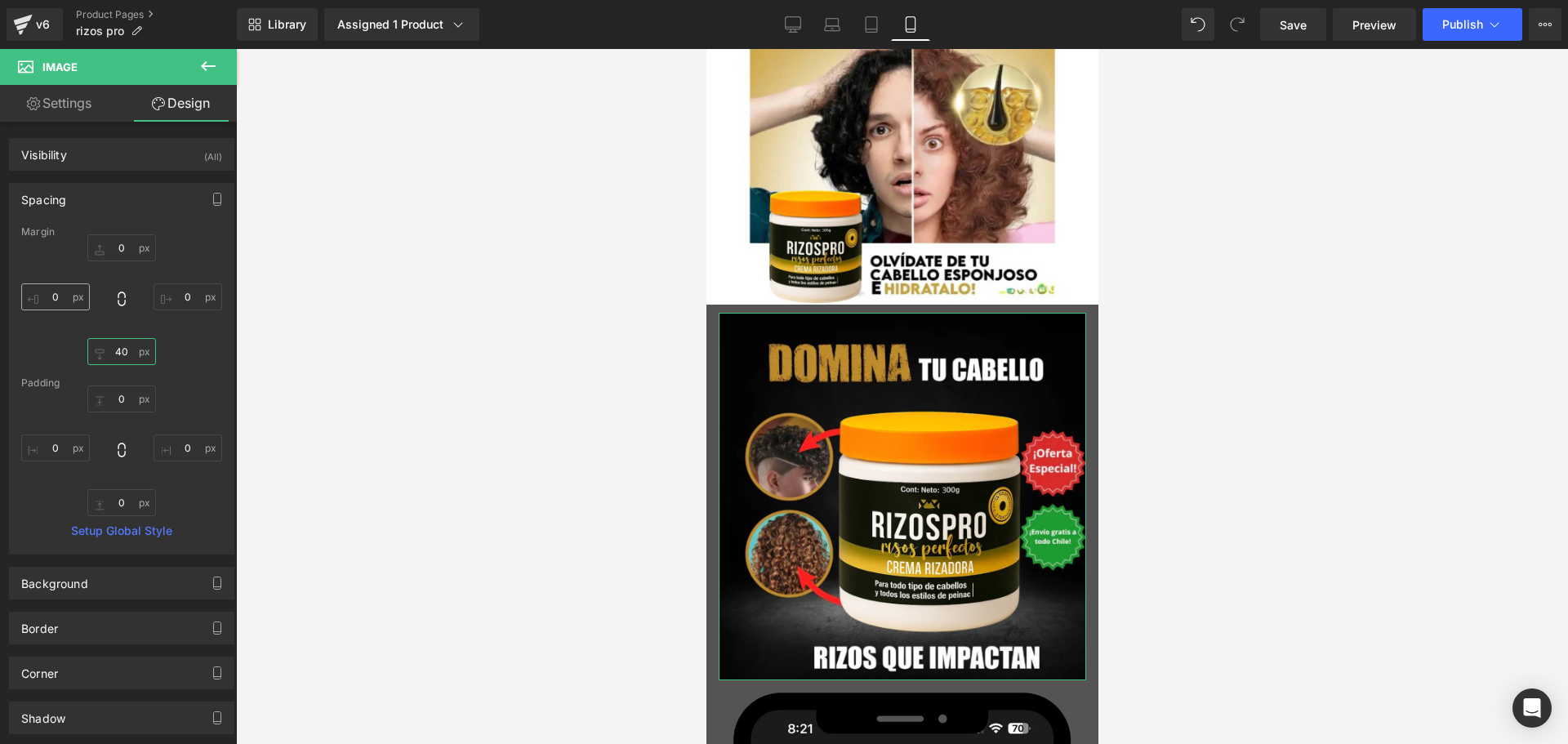
type input "40"
click at [66, 306] on input "0" at bounding box center [56, 296] width 69 height 27
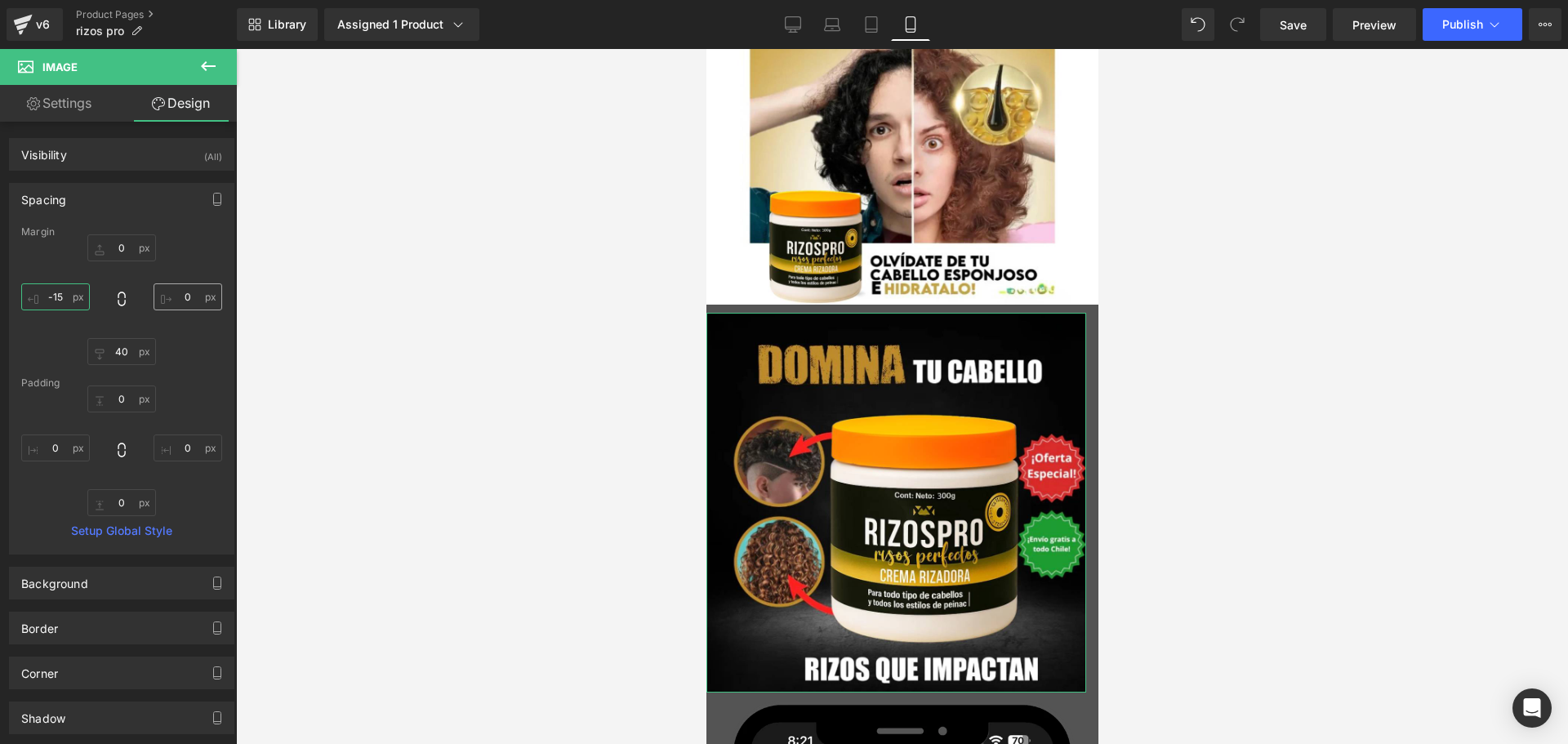
type input "-15"
click at [181, 305] on input "0" at bounding box center [188, 296] width 69 height 27
type input "-15"
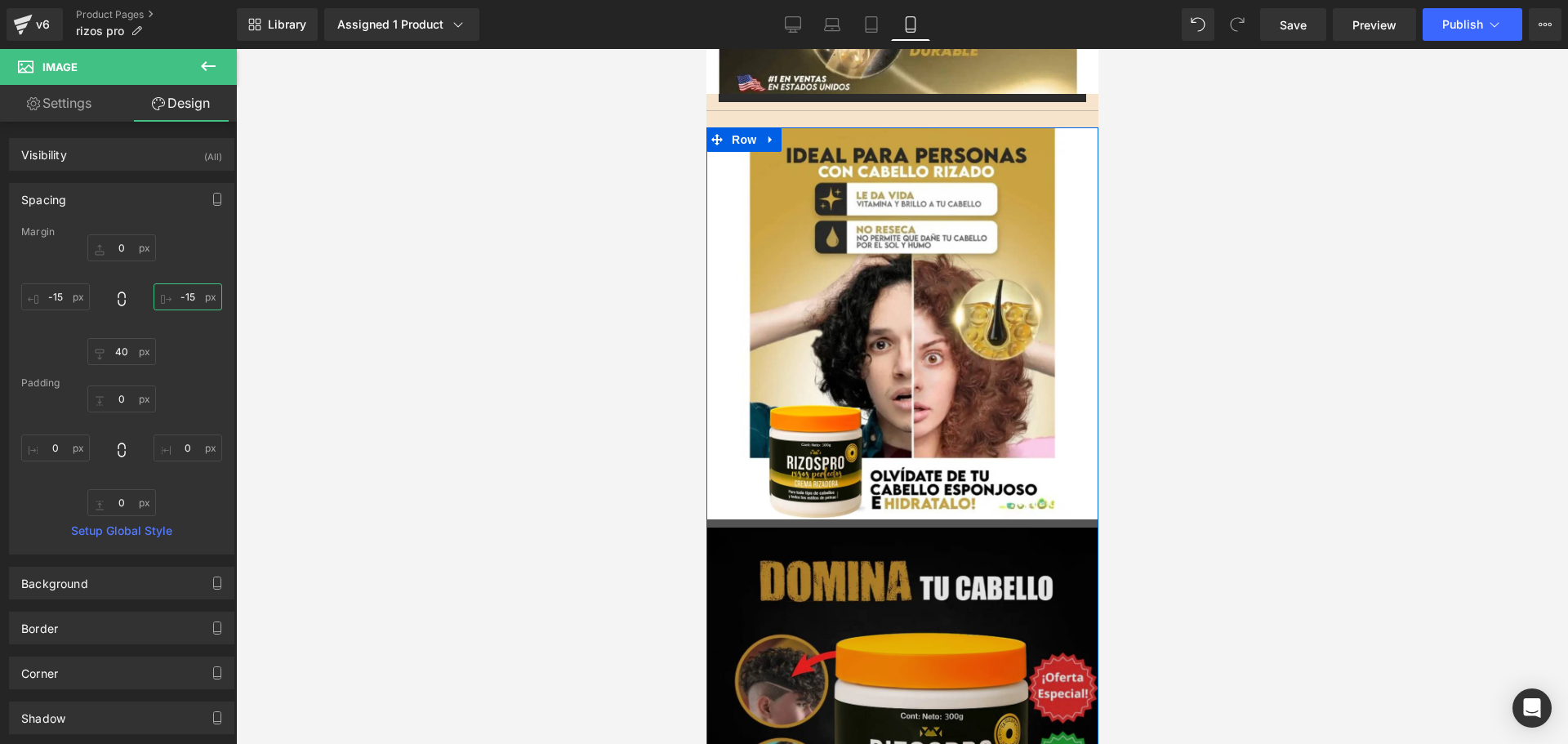
scroll to position [3186, 0]
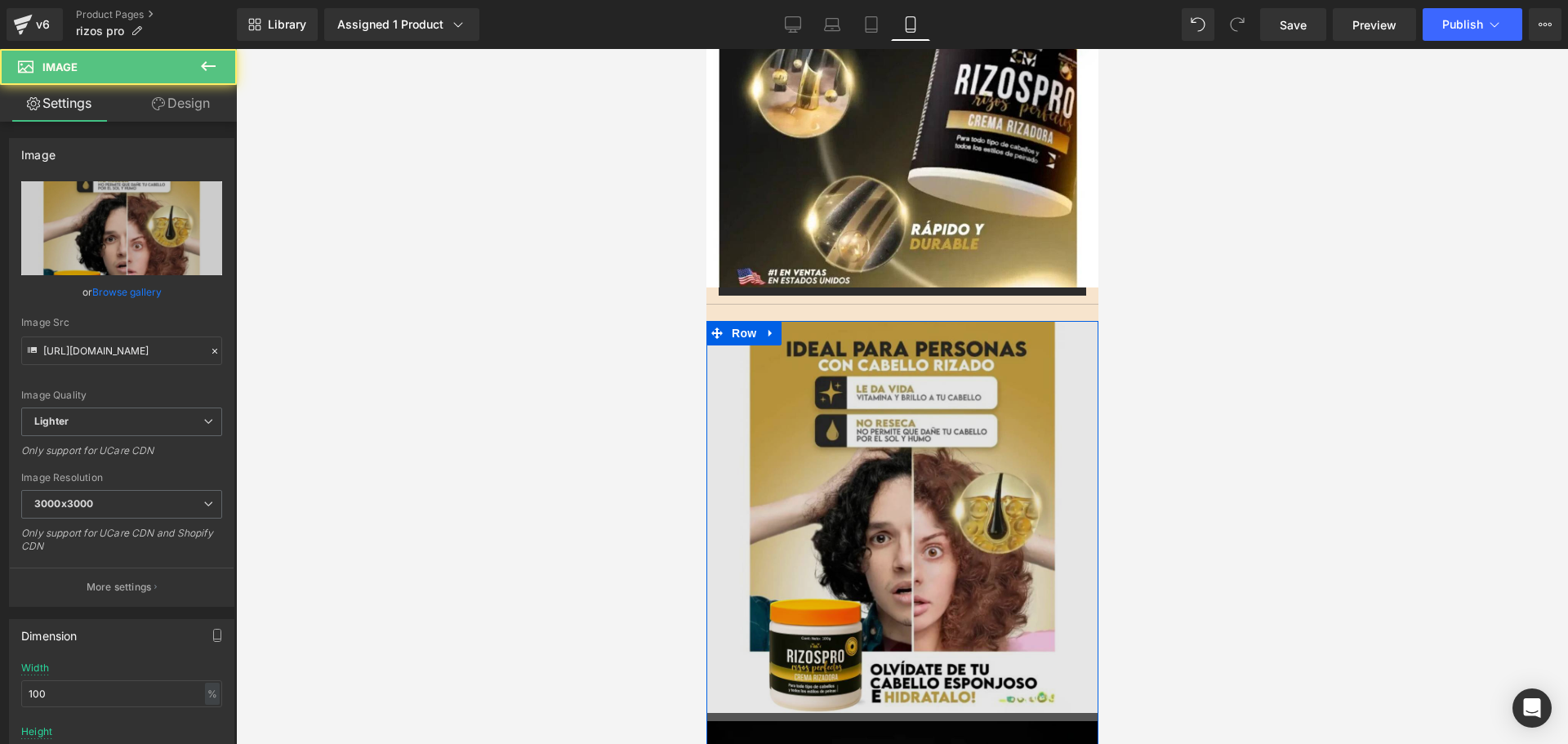
click at [815, 321] on img at bounding box center [900, 516] width 392 height 392
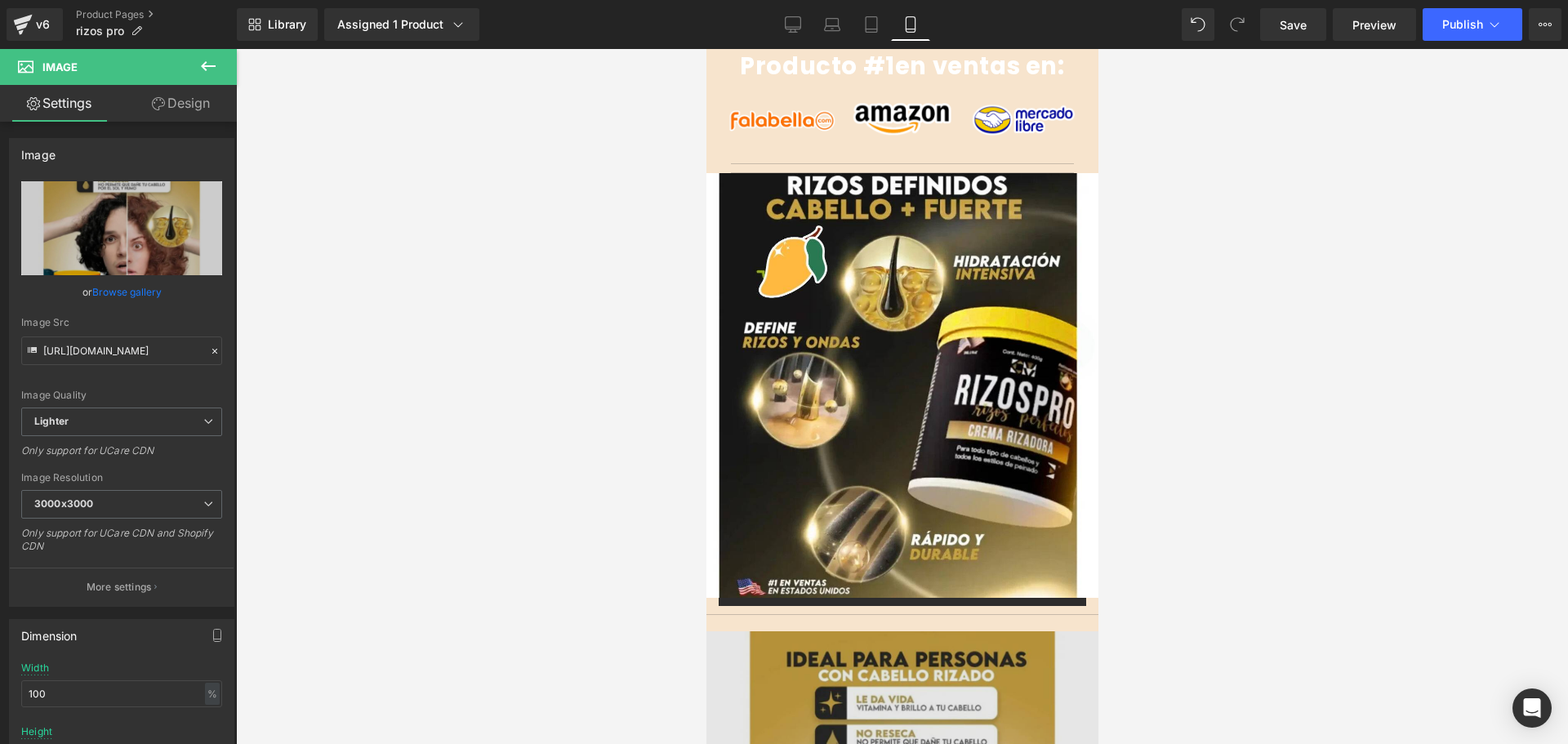
scroll to position [3023, 0]
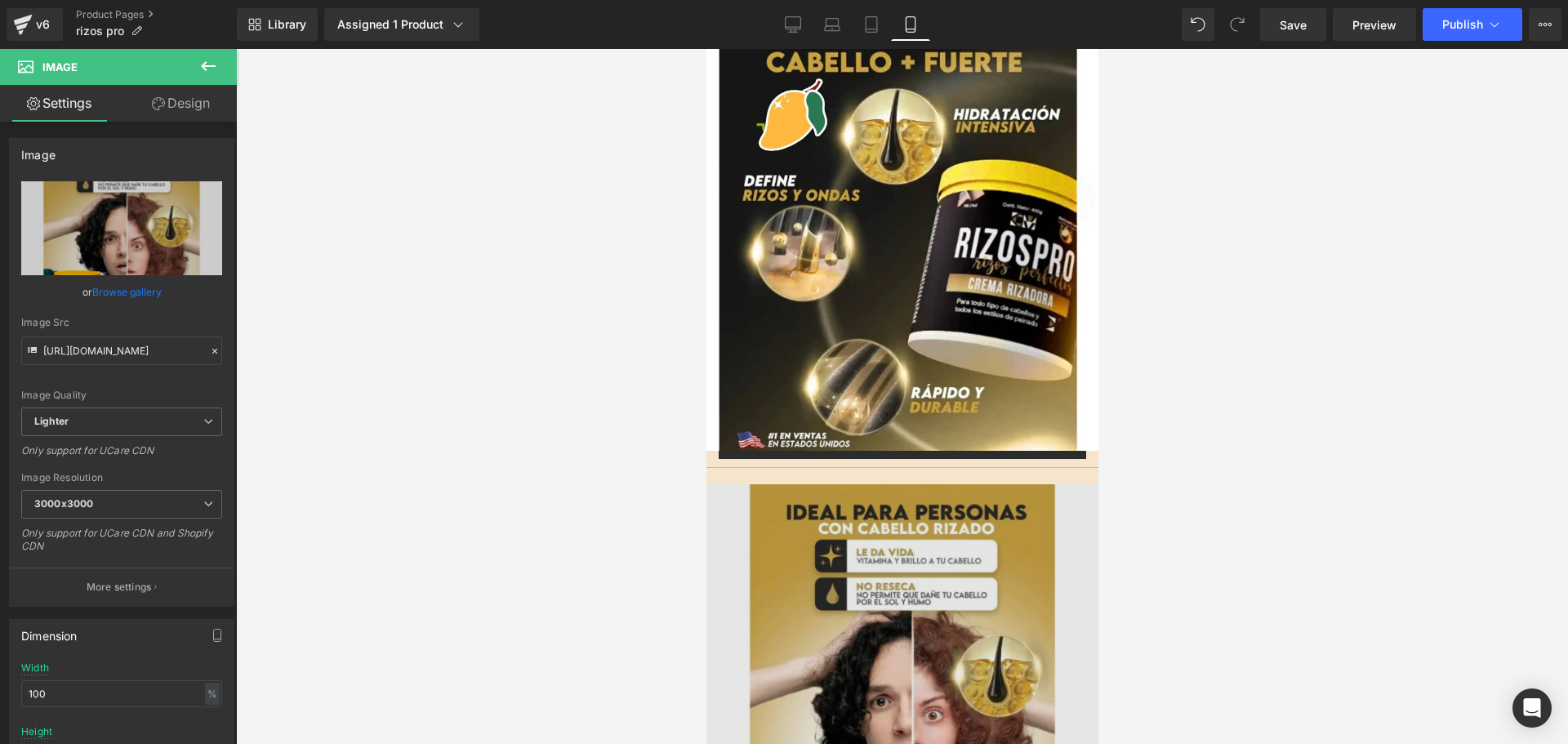
click at [813, 531] on img at bounding box center [900, 680] width 392 height 392
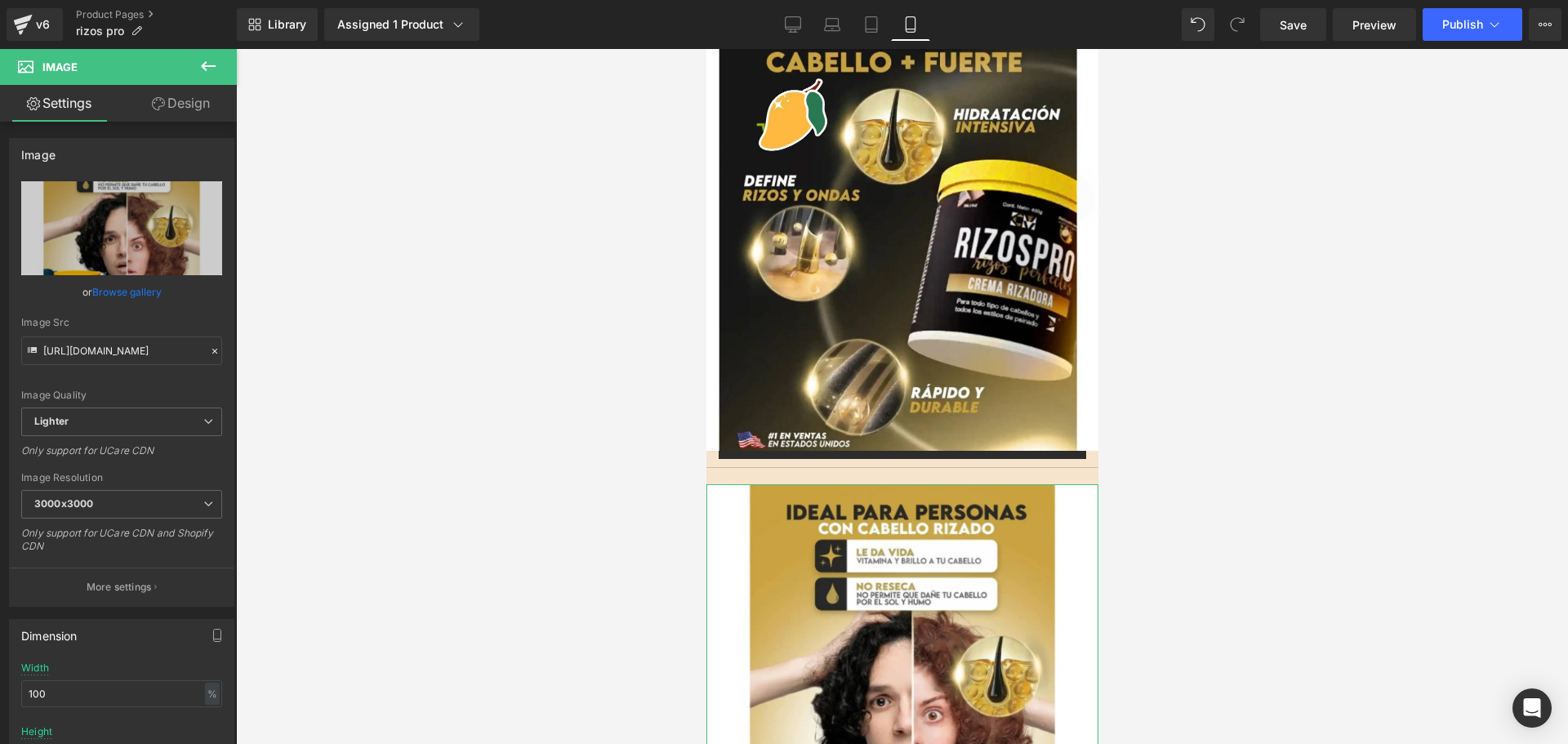
click at [187, 98] on link "Design" at bounding box center [180, 103] width 118 height 37
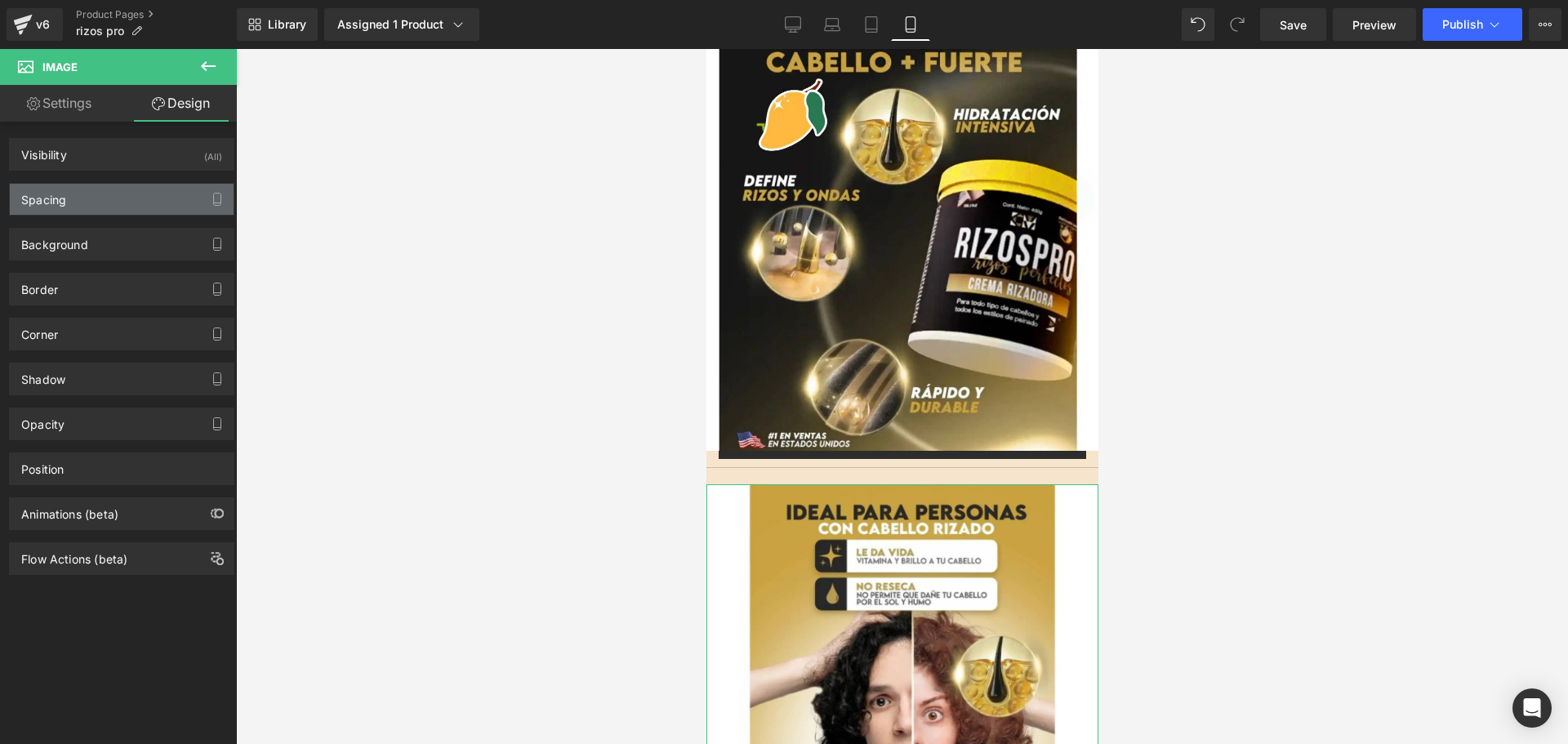
click at [88, 206] on div "Spacing" at bounding box center [121, 198] width 224 height 31
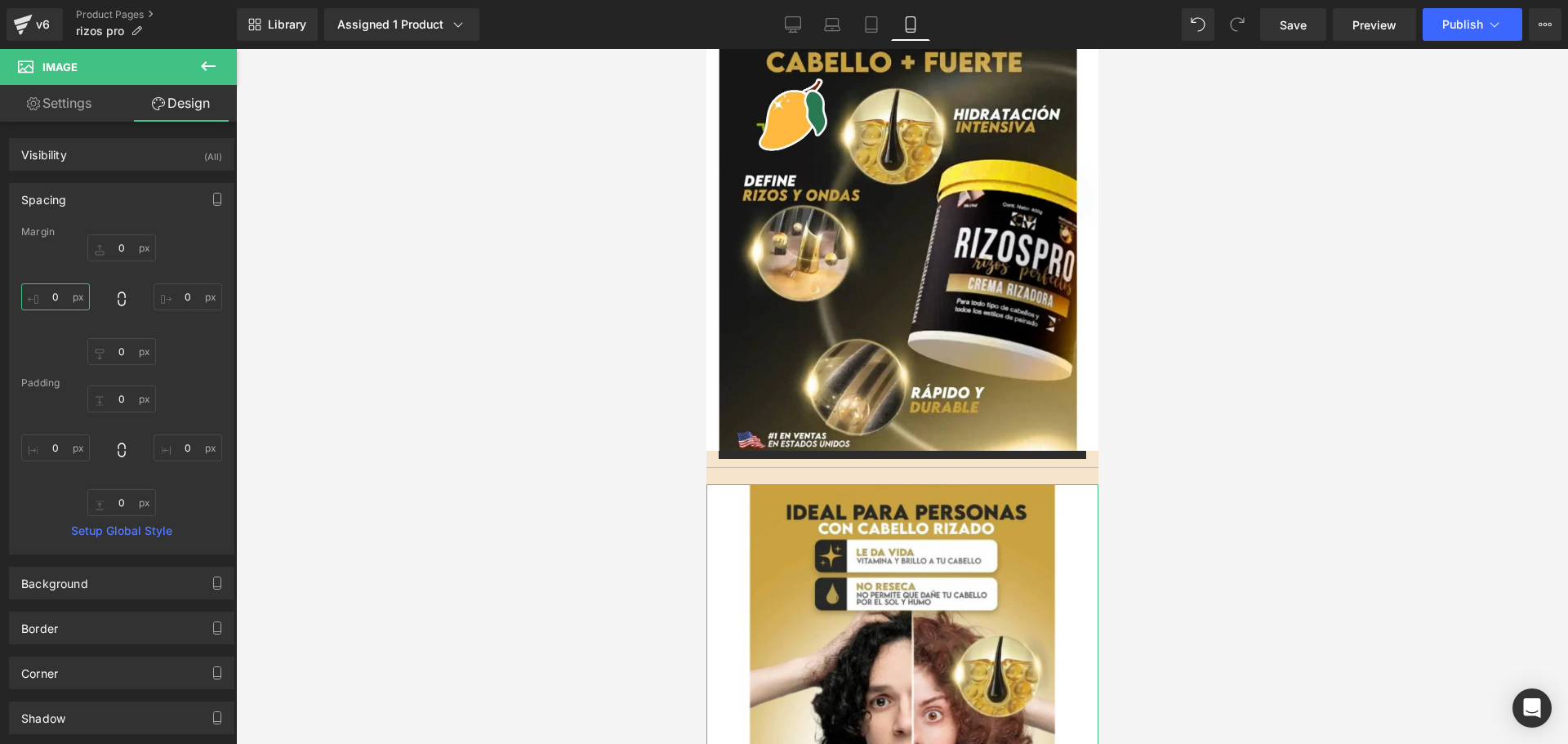
click at [67, 287] on input "0" at bounding box center [56, 296] width 69 height 27
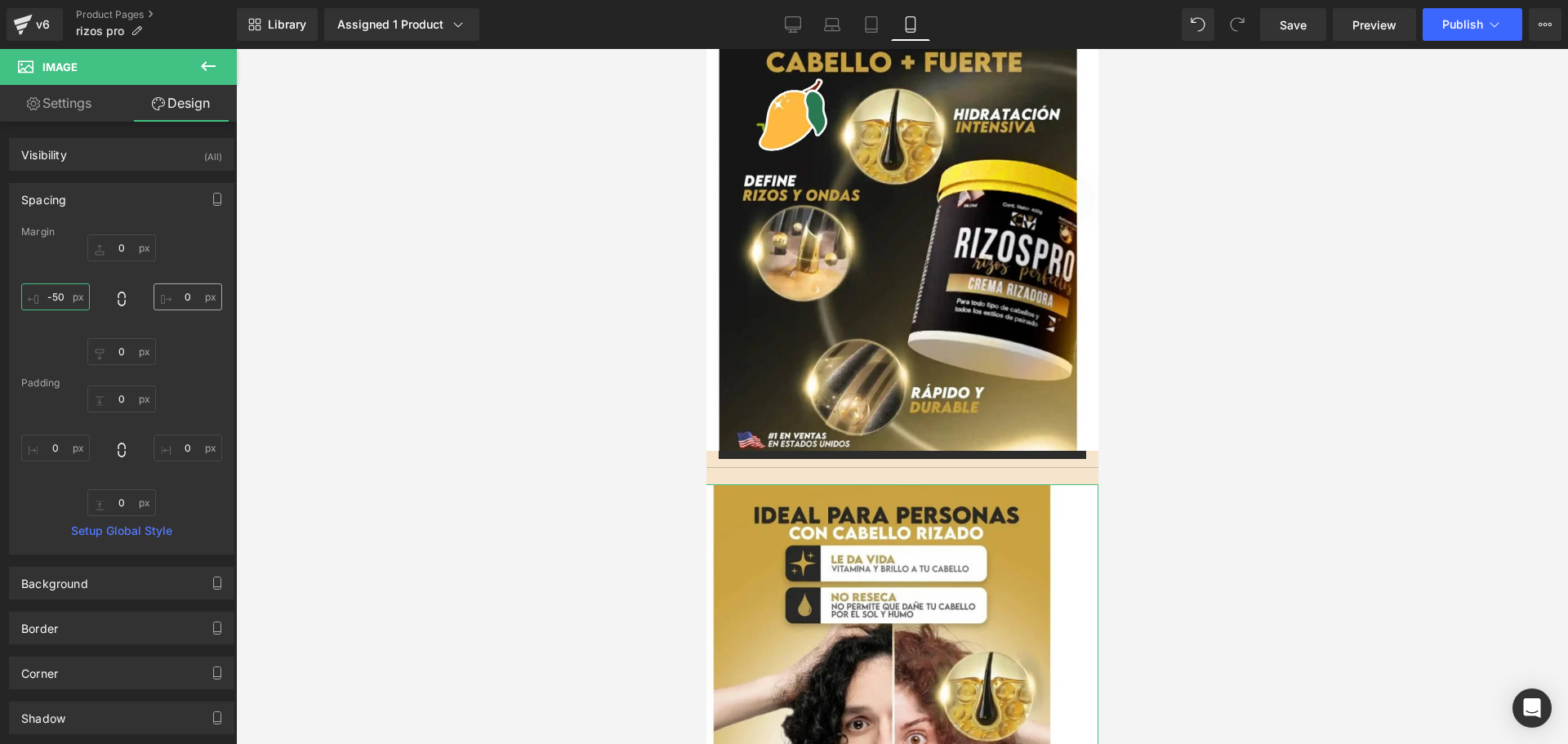
type input "-50"
click at [183, 290] on input "0" at bounding box center [188, 296] width 69 height 27
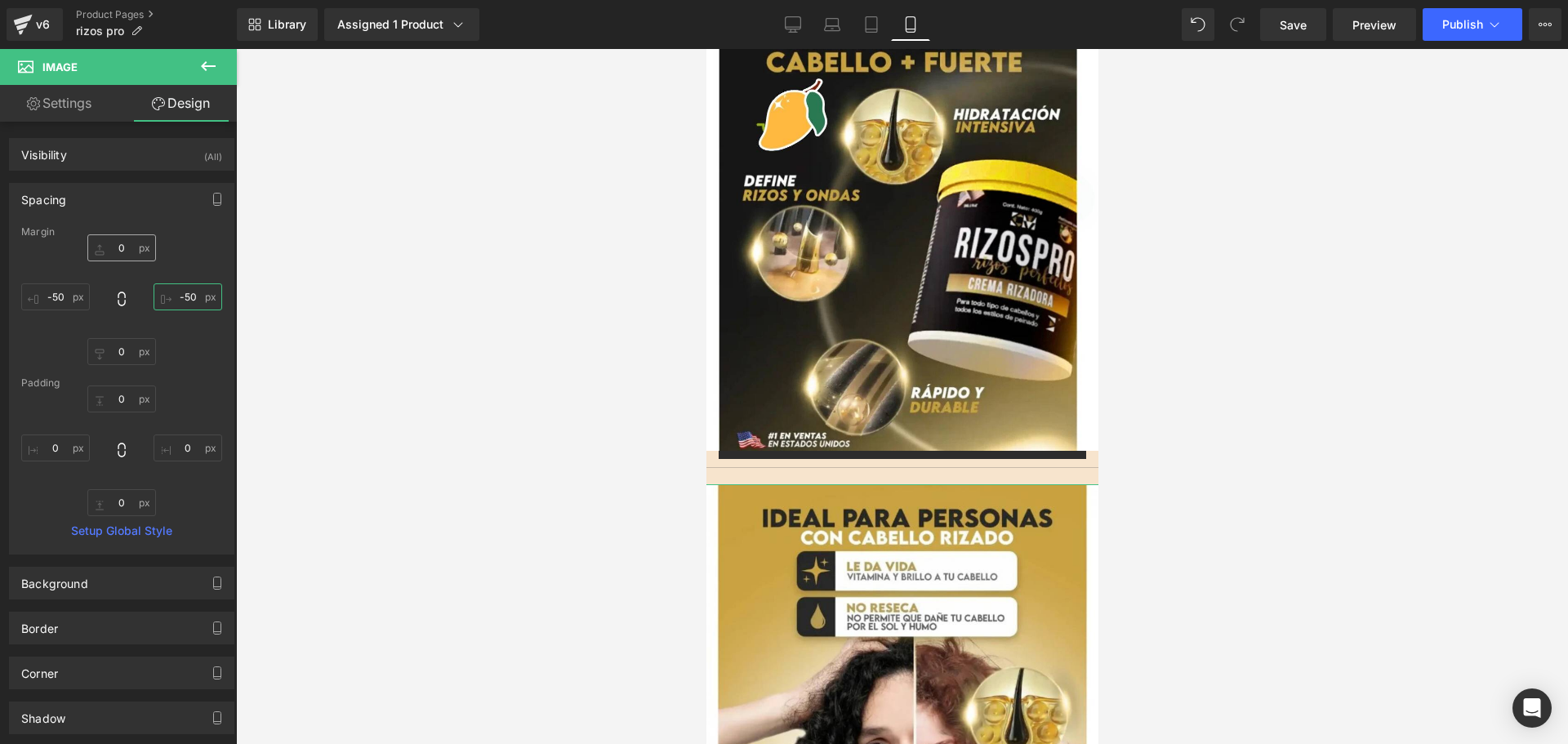
type input "-50"
click at [102, 257] on input "0" at bounding box center [122, 248] width 69 height 27
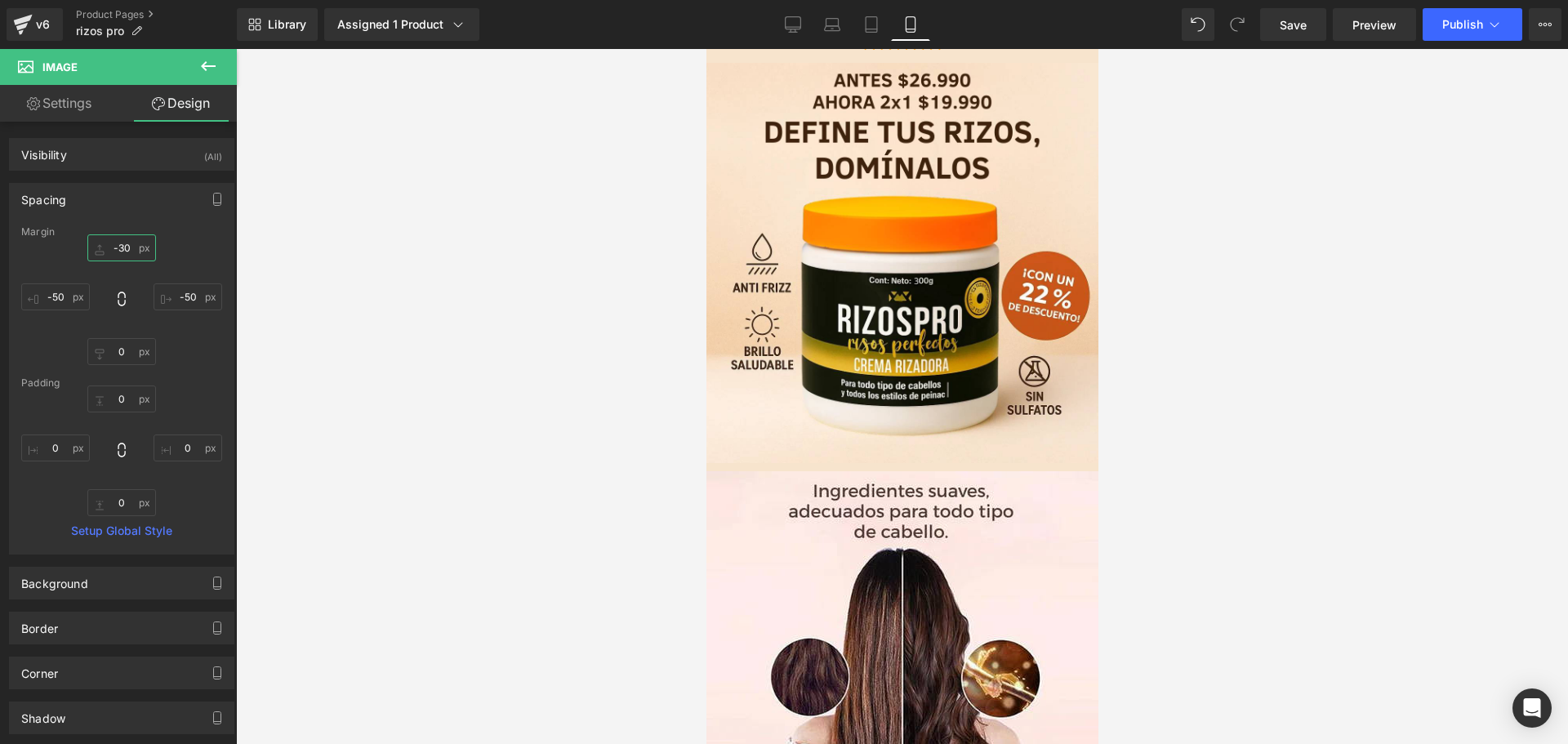
scroll to position [0, 0]
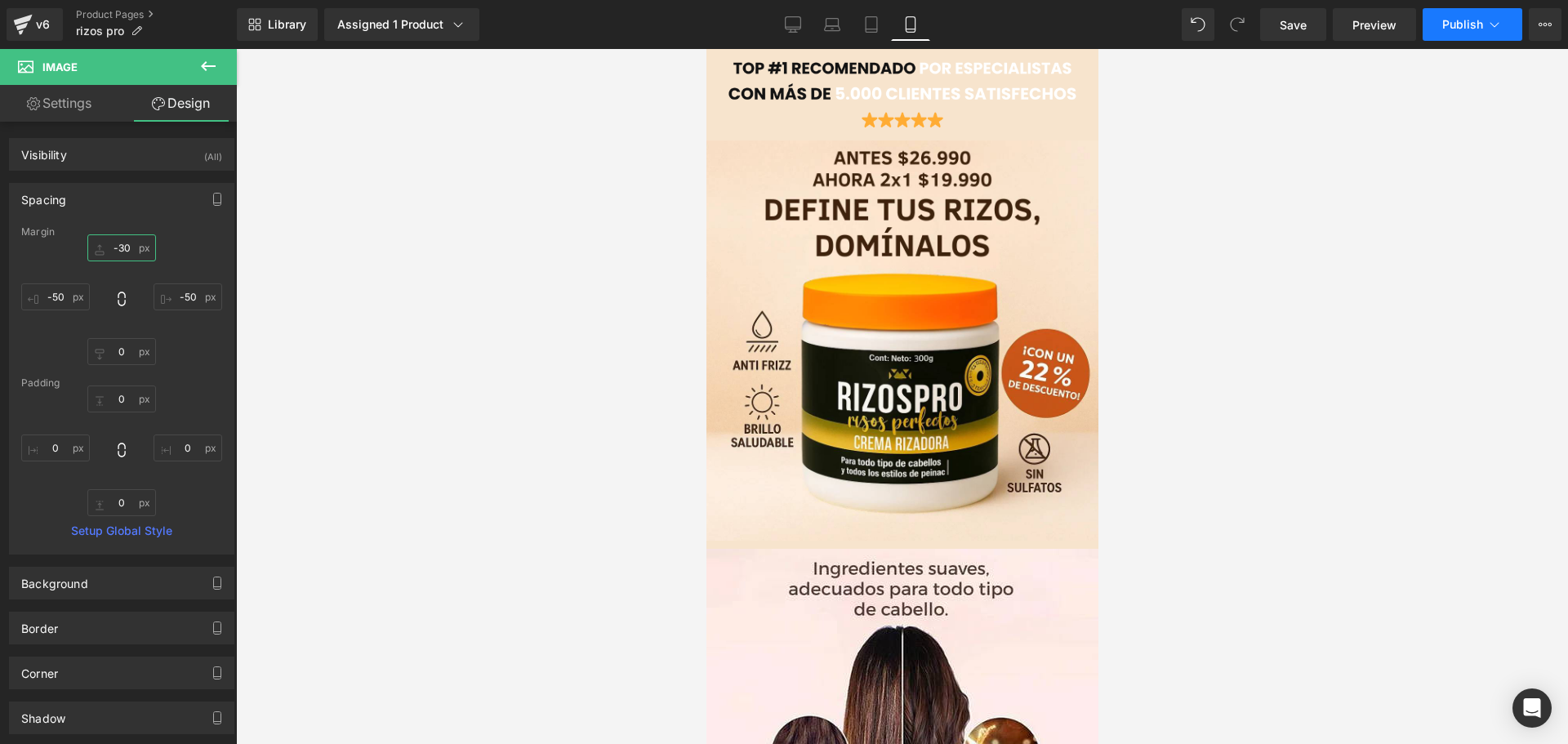
type input "-30"
click at [1484, 26] on button "Publish" at bounding box center [1471, 24] width 100 height 33
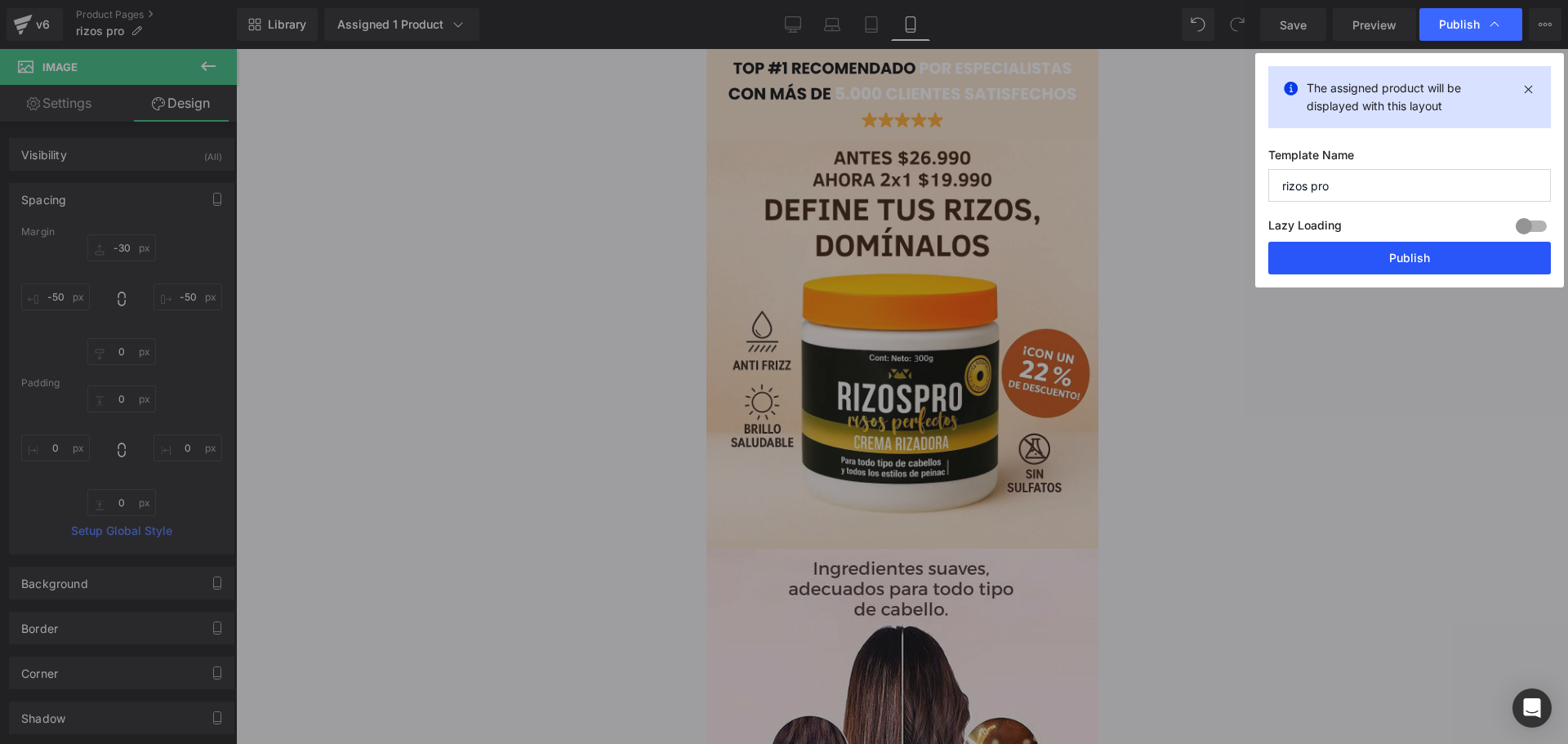
click at [1432, 260] on button "Publish" at bounding box center [1409, 258] width 283 height 33
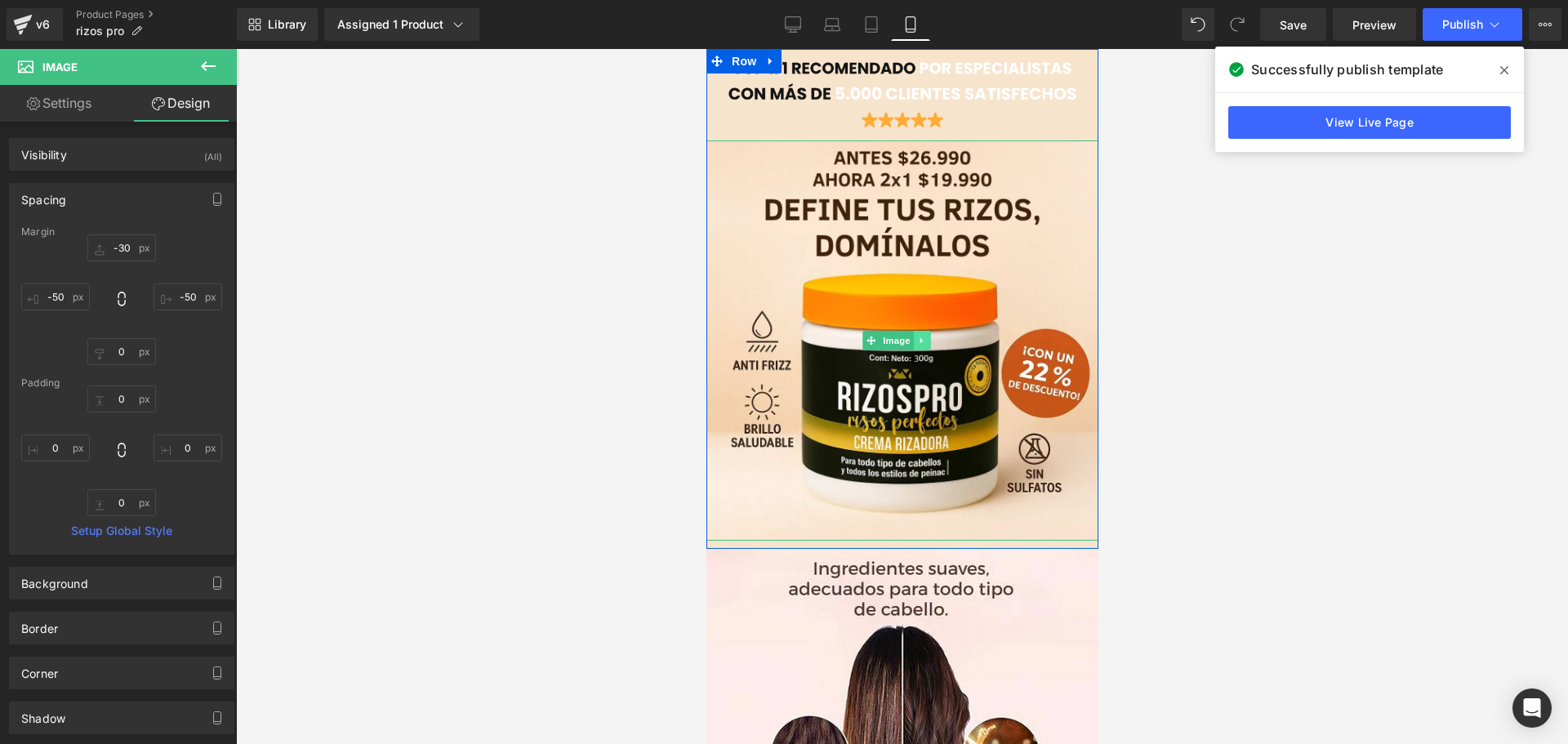
click at [928, 336] on link at bounding box center [920, 340] width 17 height 20
click at [909, 335] on icon at bounding box center [912, 339] width 9 height 9
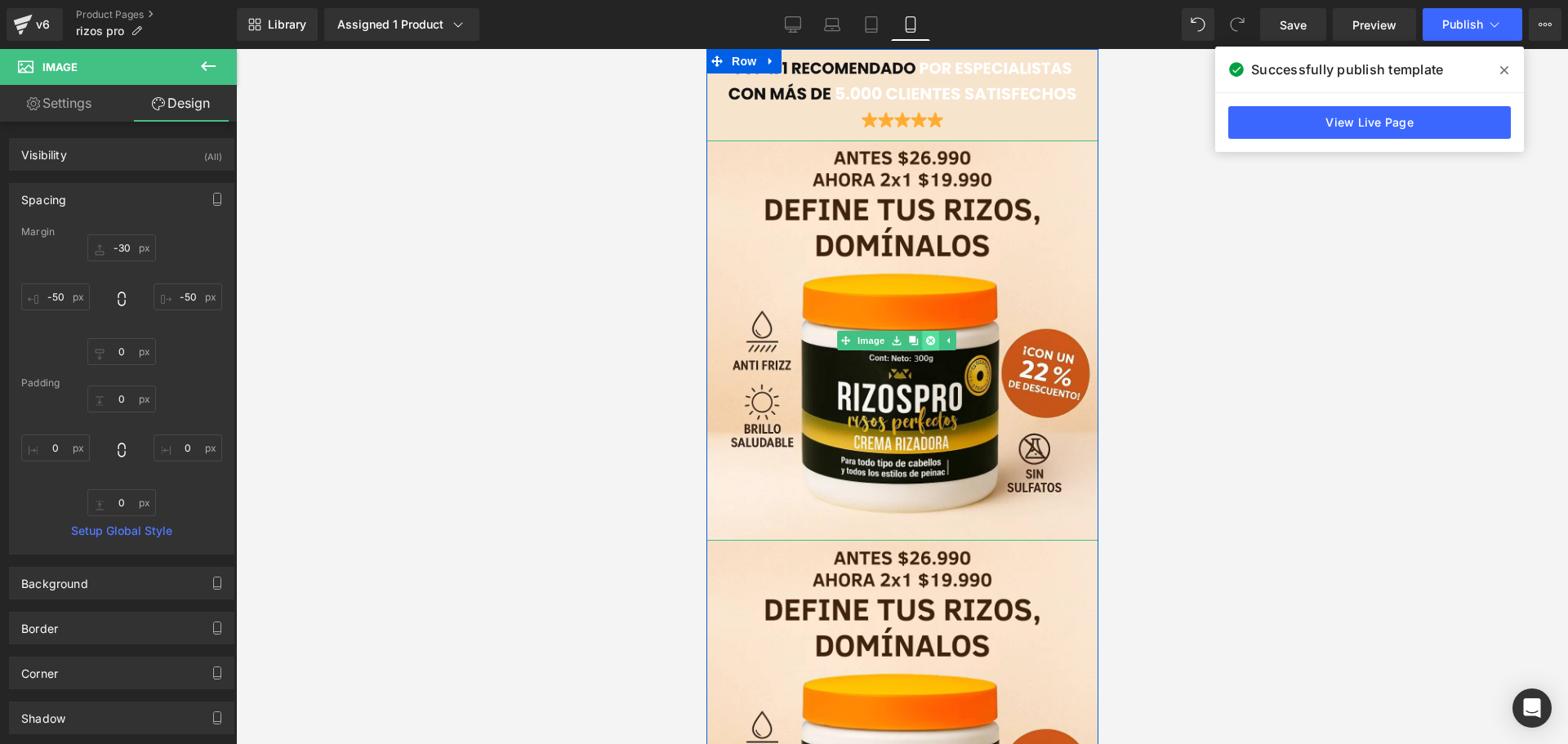
click at [933, 335] on icon at bounding box center [928, 339] width 9 height 9
